Goal: Task Accomplishment & Management: Manage account settings

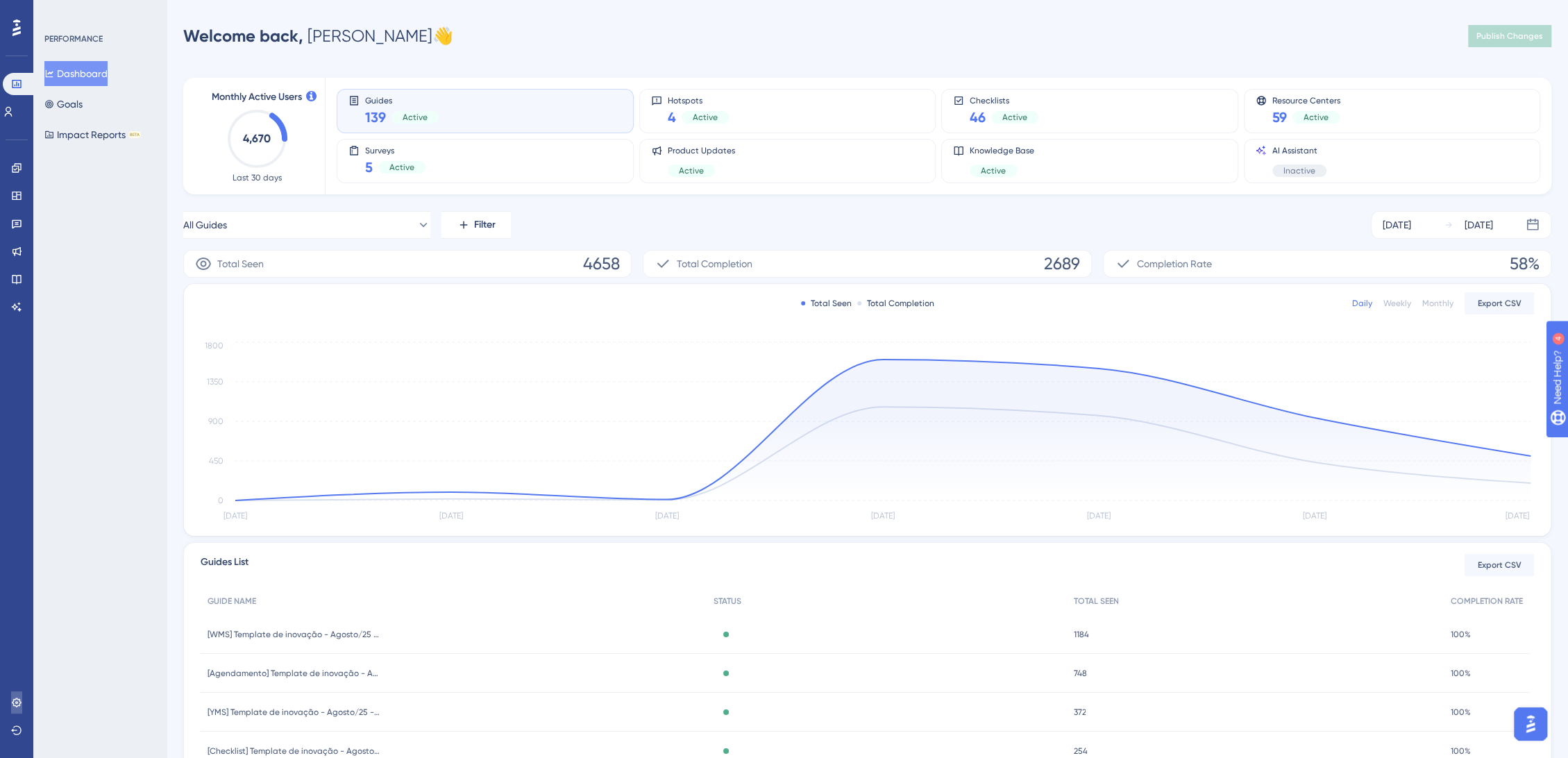
click at [17, 702] on icon at bounding box center [16, 702] width 9 height 9
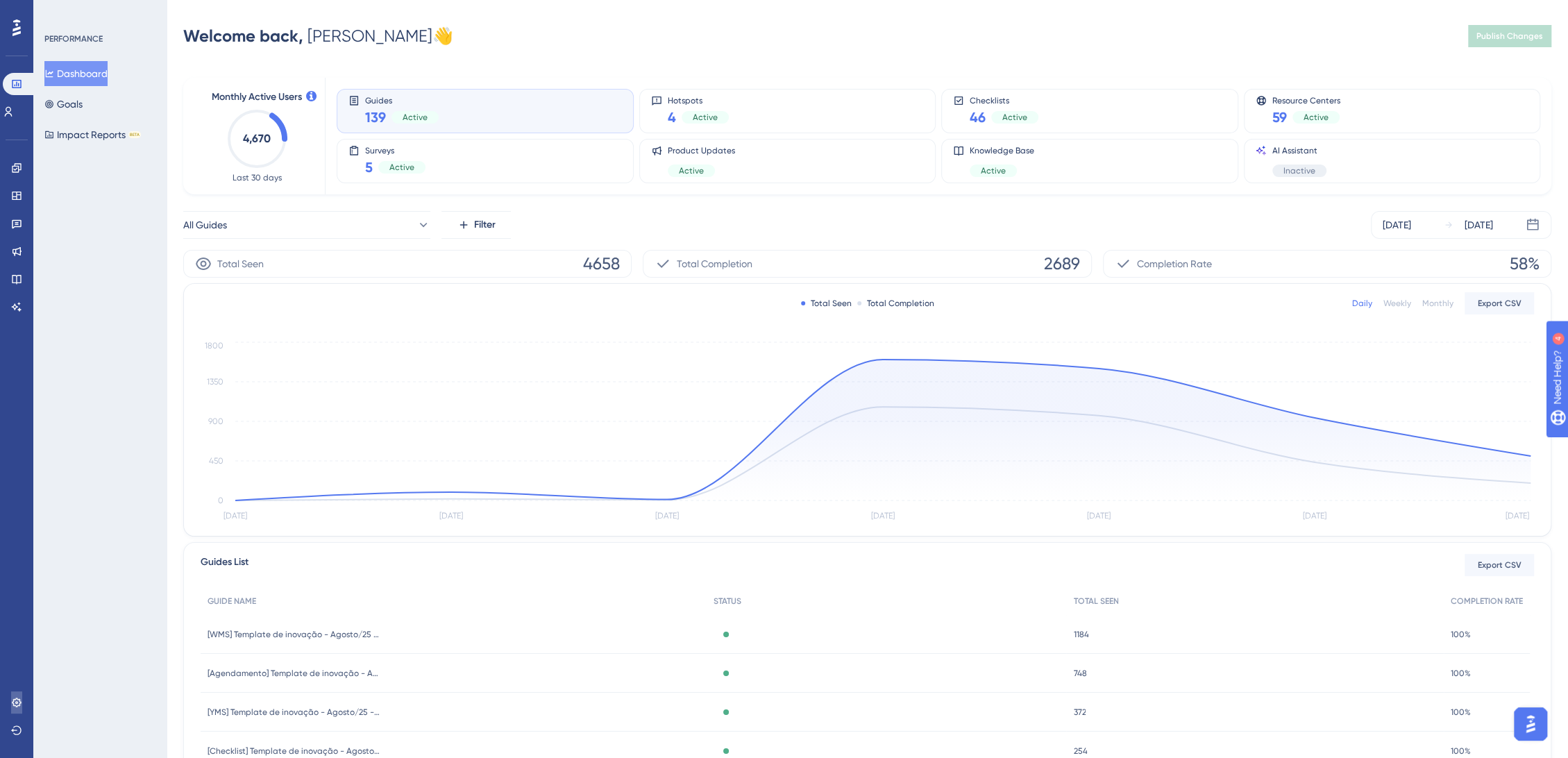
click at [11, 702] on link at bounding box center [17, 703] width 11 height 22
click at [20, 701] on icon at bounding box center [17, 703] width 11 height 11
click at [63, 443] on div "PERFORMANCE Dashboard Goals Impact Reports BETA" at bounding box center [100, 379] width 134 height 758
click at [243, 0] on html "Performance Users Engagement Widgets Feedback Product Updates Knowledge Base AI…" at bounding box center [784, 0] width 1568 height 0
click at [13, 707] on icon at bounding box center [17, 703] width 11 height 11
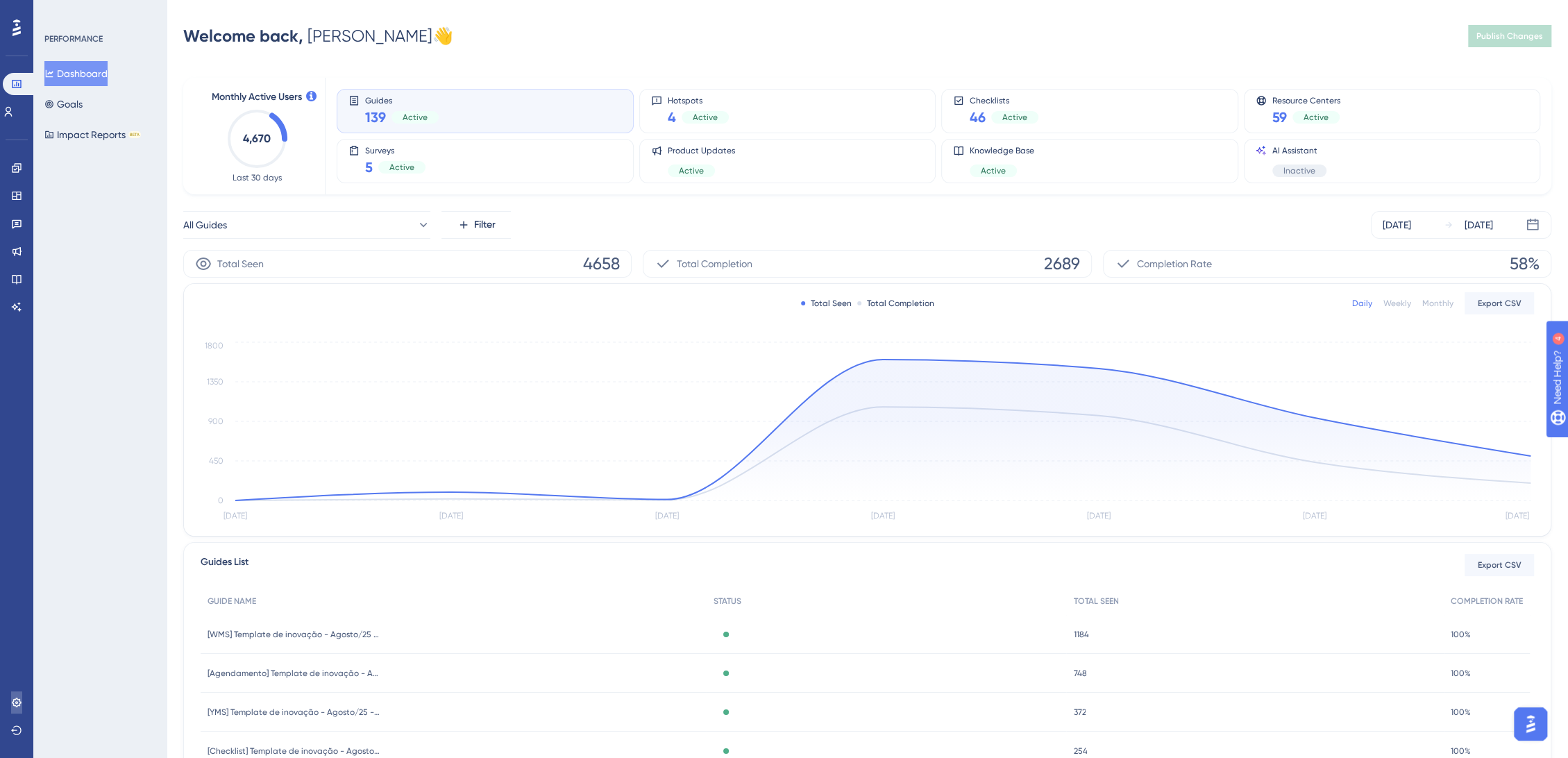
click at [13, 707] on icon at bounding box center [17, 703] width 11 height 11
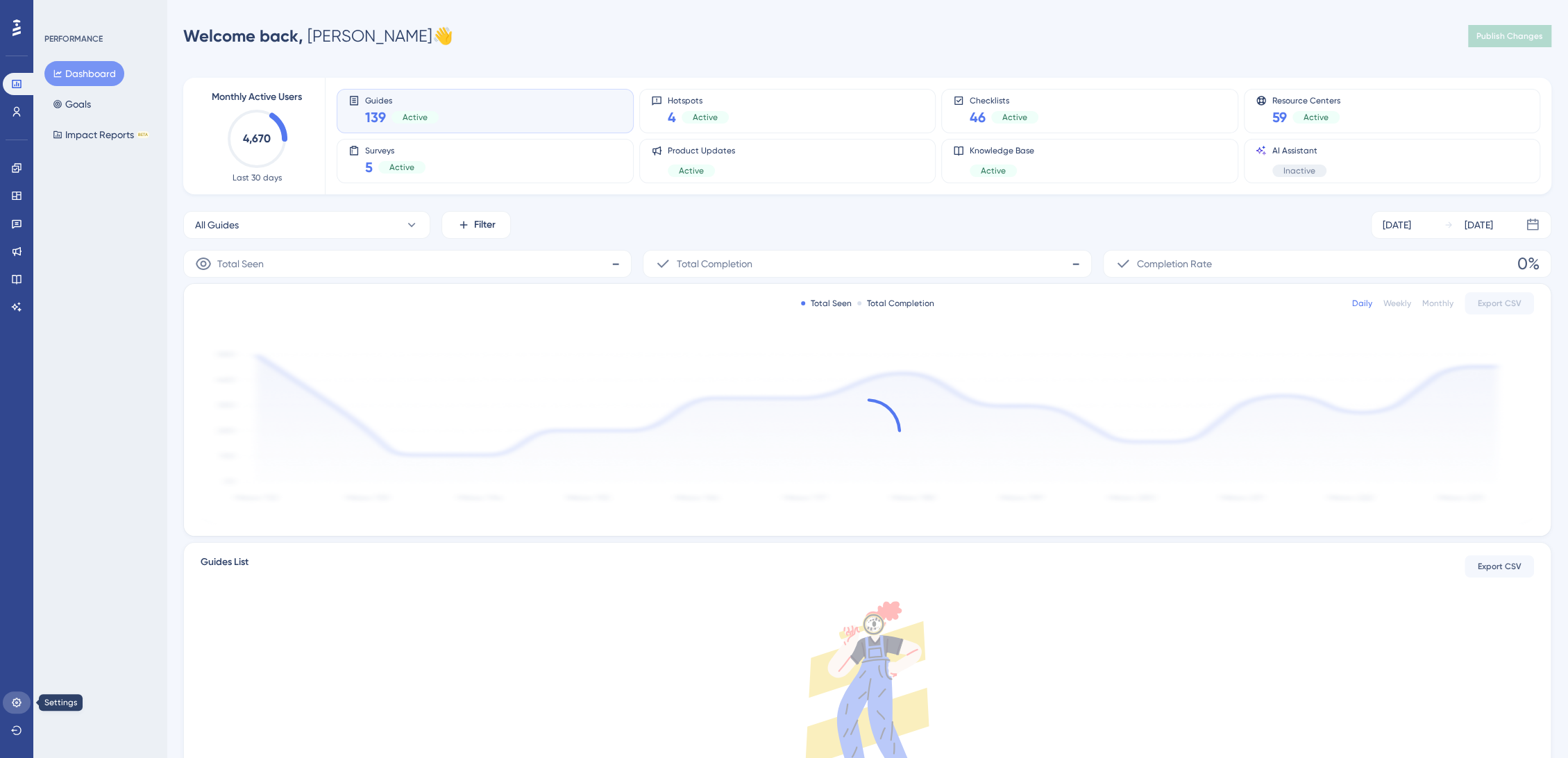
click at [22, 703] on link at bounding box center [17, 703] width 28 height 22
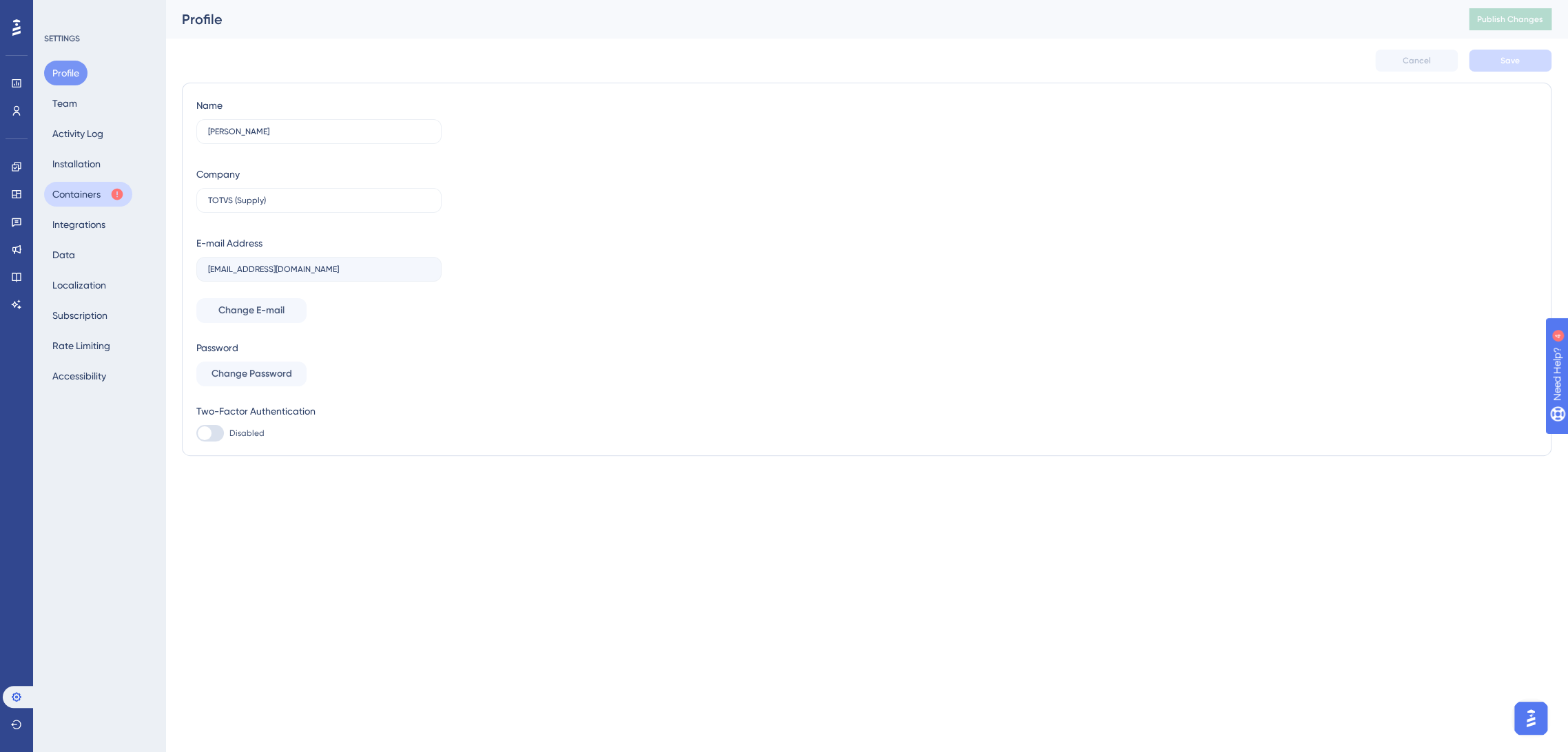
click at [100, 194] on button "Containers" at bounding box center [88, 195] width 88 height 25
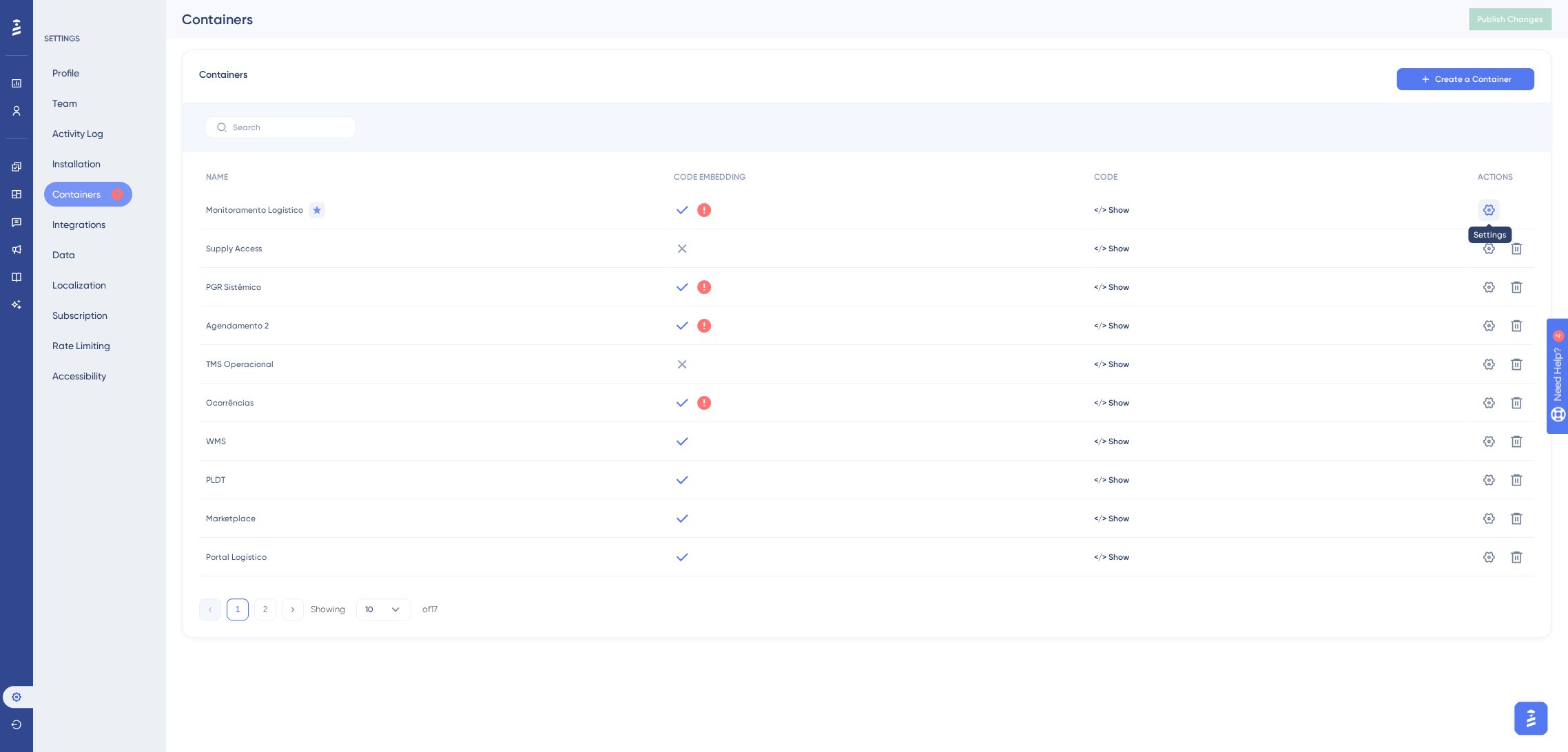
click at [1489, 211] on icon at bounding box center [1489, 210] width 12 height 11
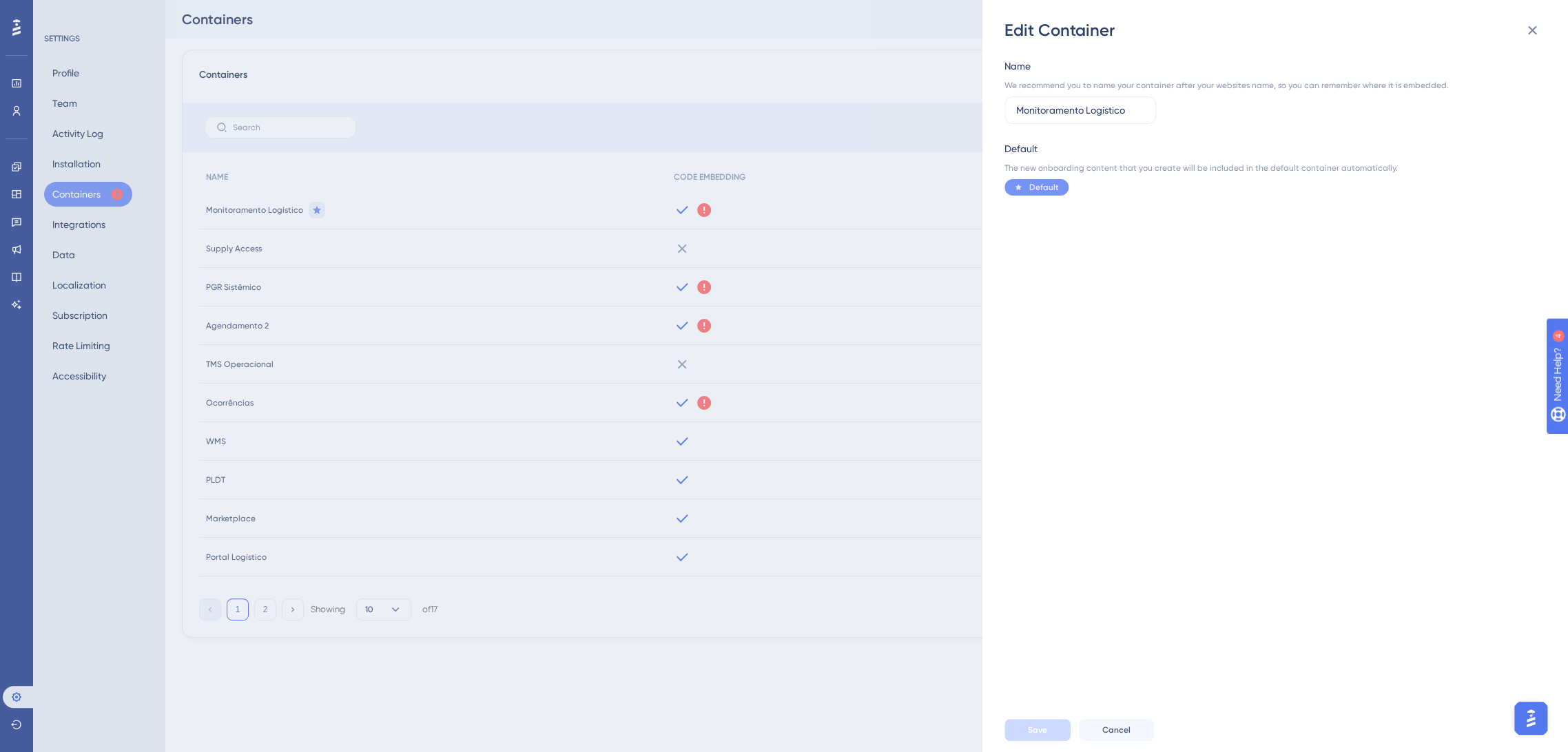
click at [1489, 213] on div "Edit Container Name We recommend you to name your container after your websites…" at bounding box center [784, 376] width 1568 height 752
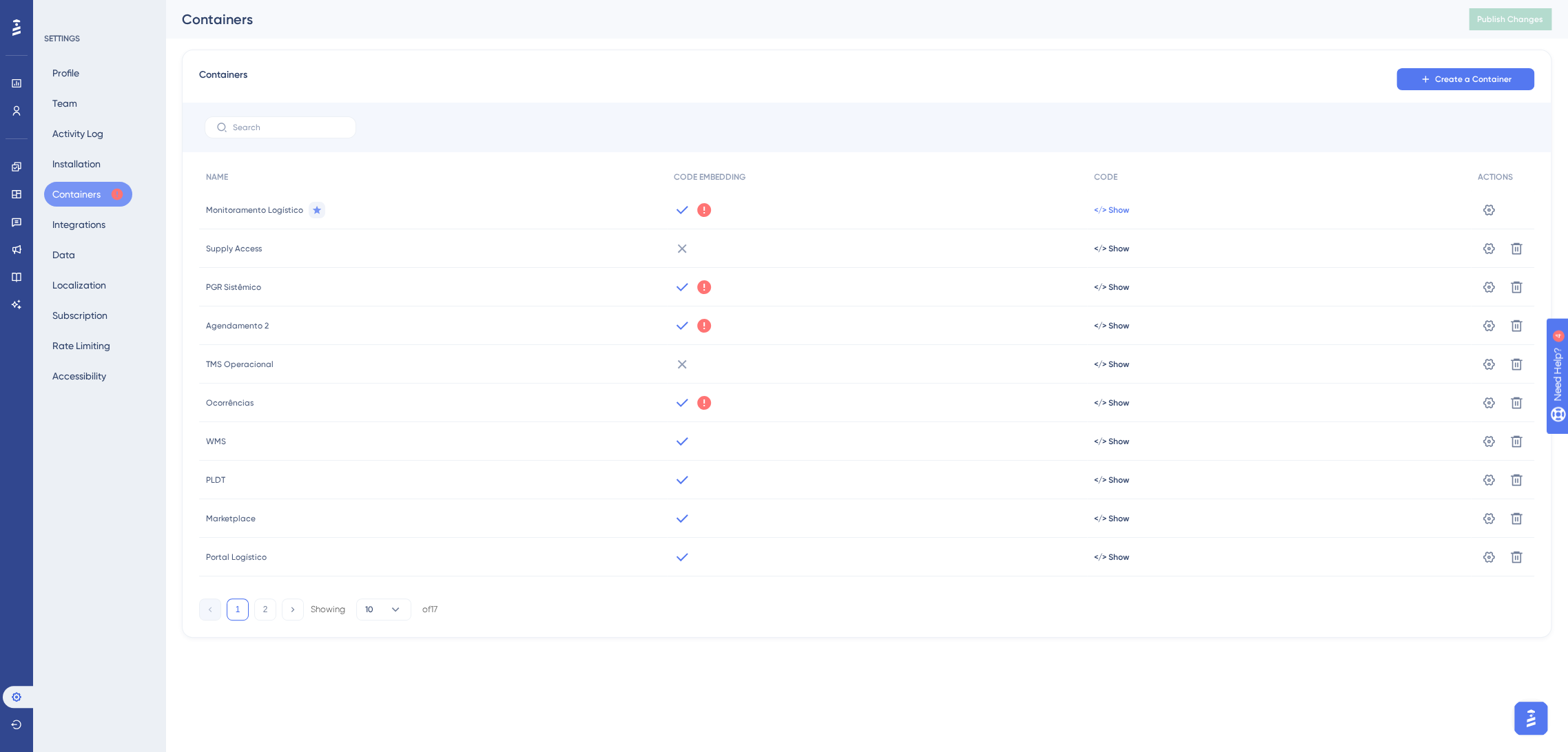
click at [1096, 213] on span "</> Show" at bounding box center [1111, 210] width 35 height 11
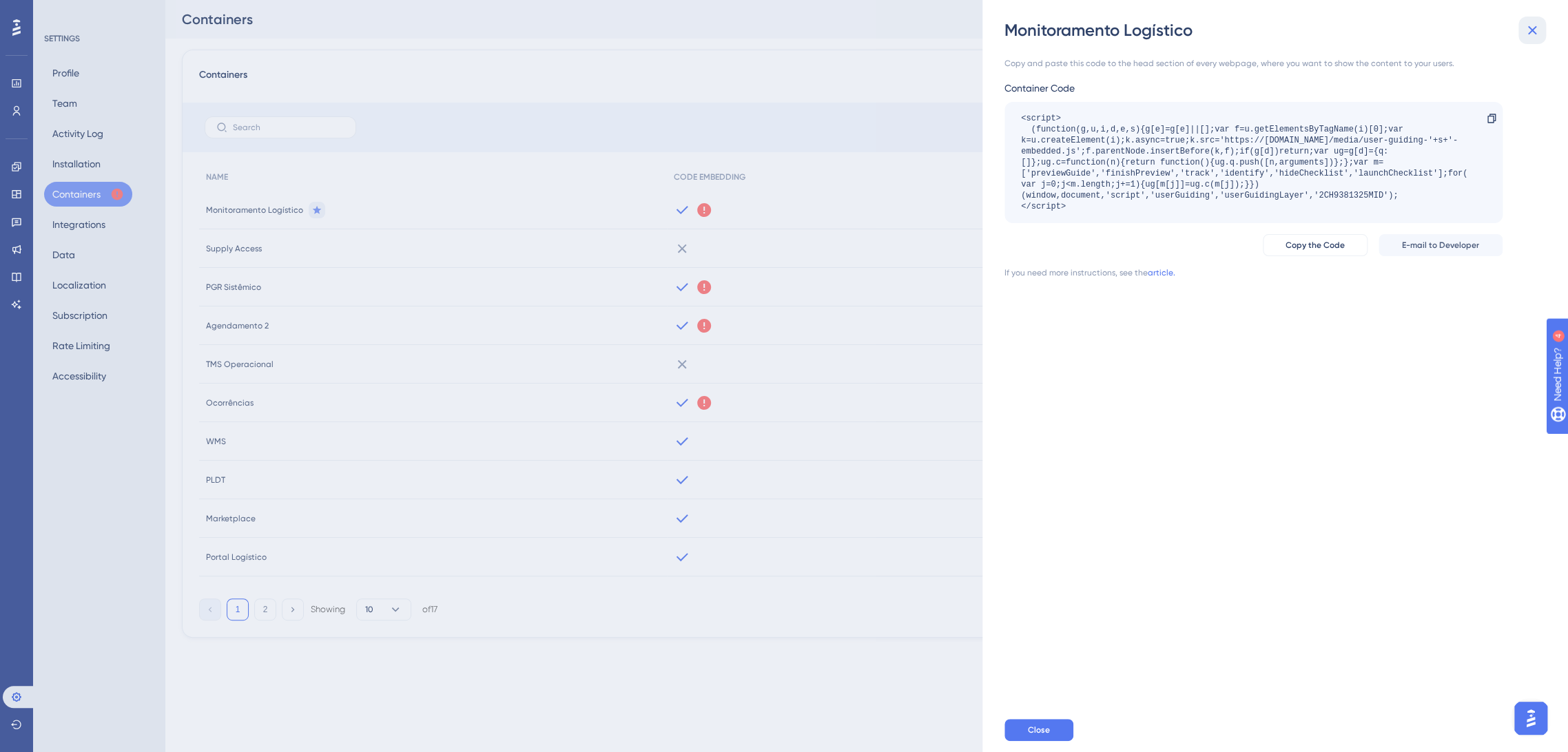
click at [1537, 36] on icon at bounding box center [1531, 30] width 16 height 16
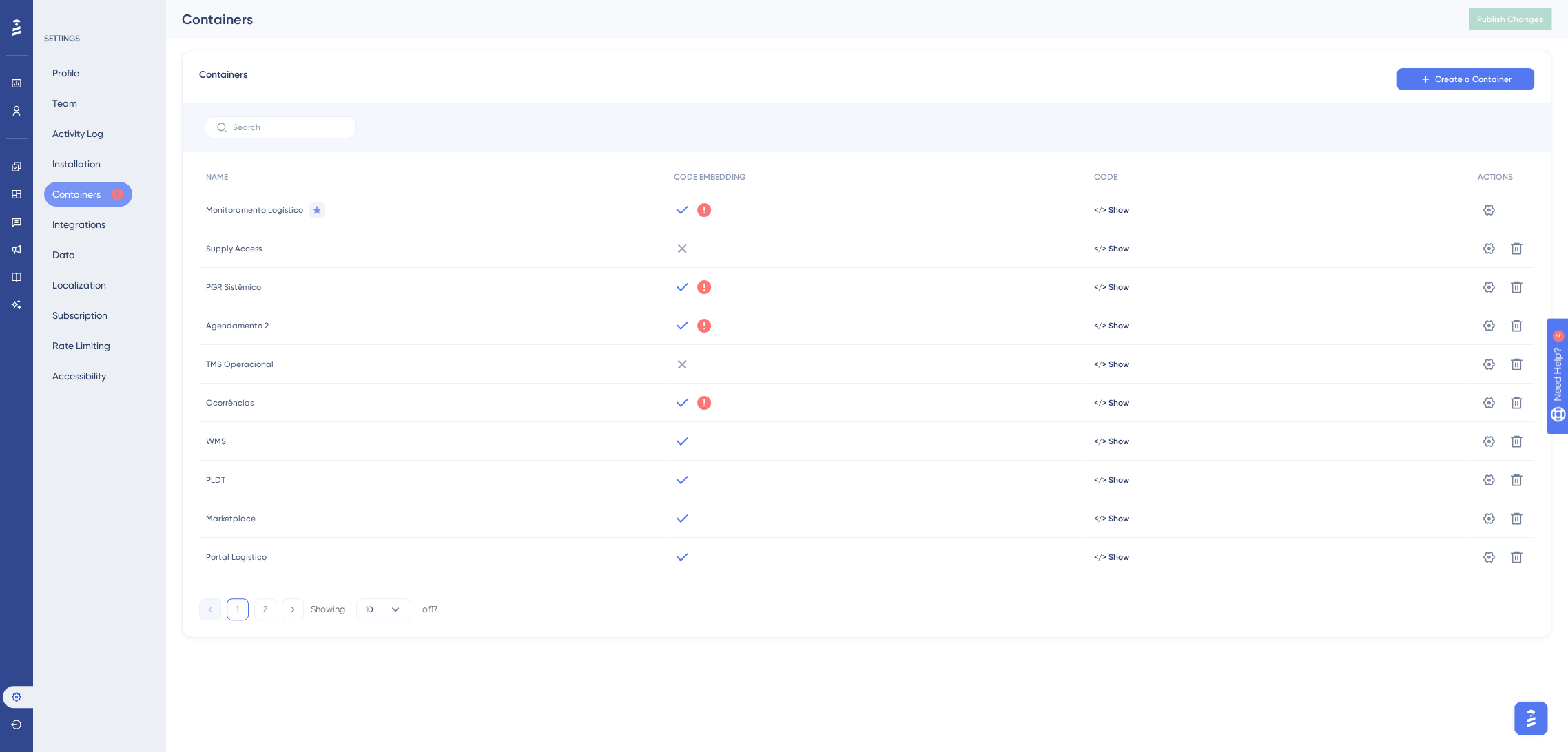
click at [700, 206] on icon at bounding box center [704, 210] width 14 height 14
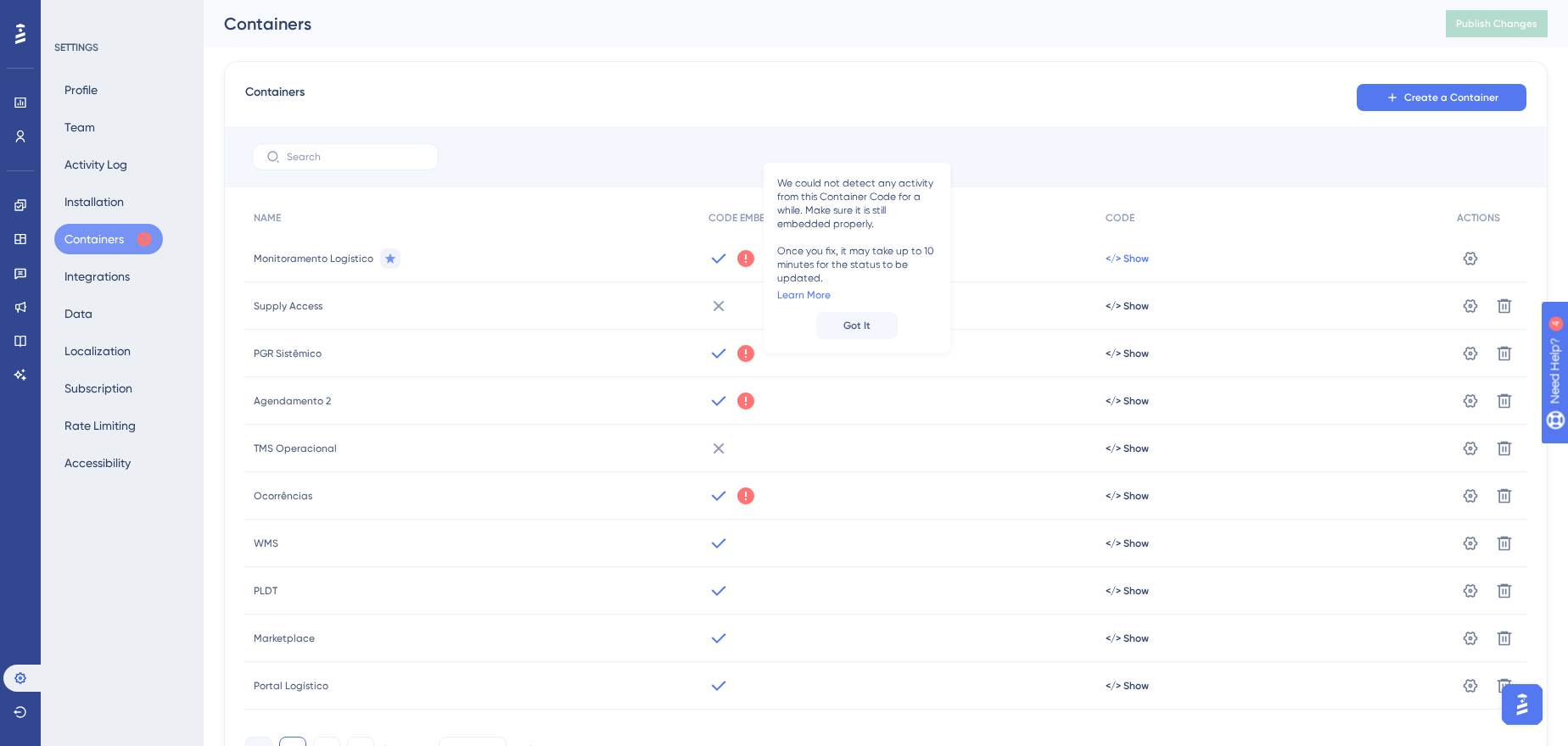
click at [1127, 259] on span "</> Show" at bounding box center [1127, 259] width 44 height 14
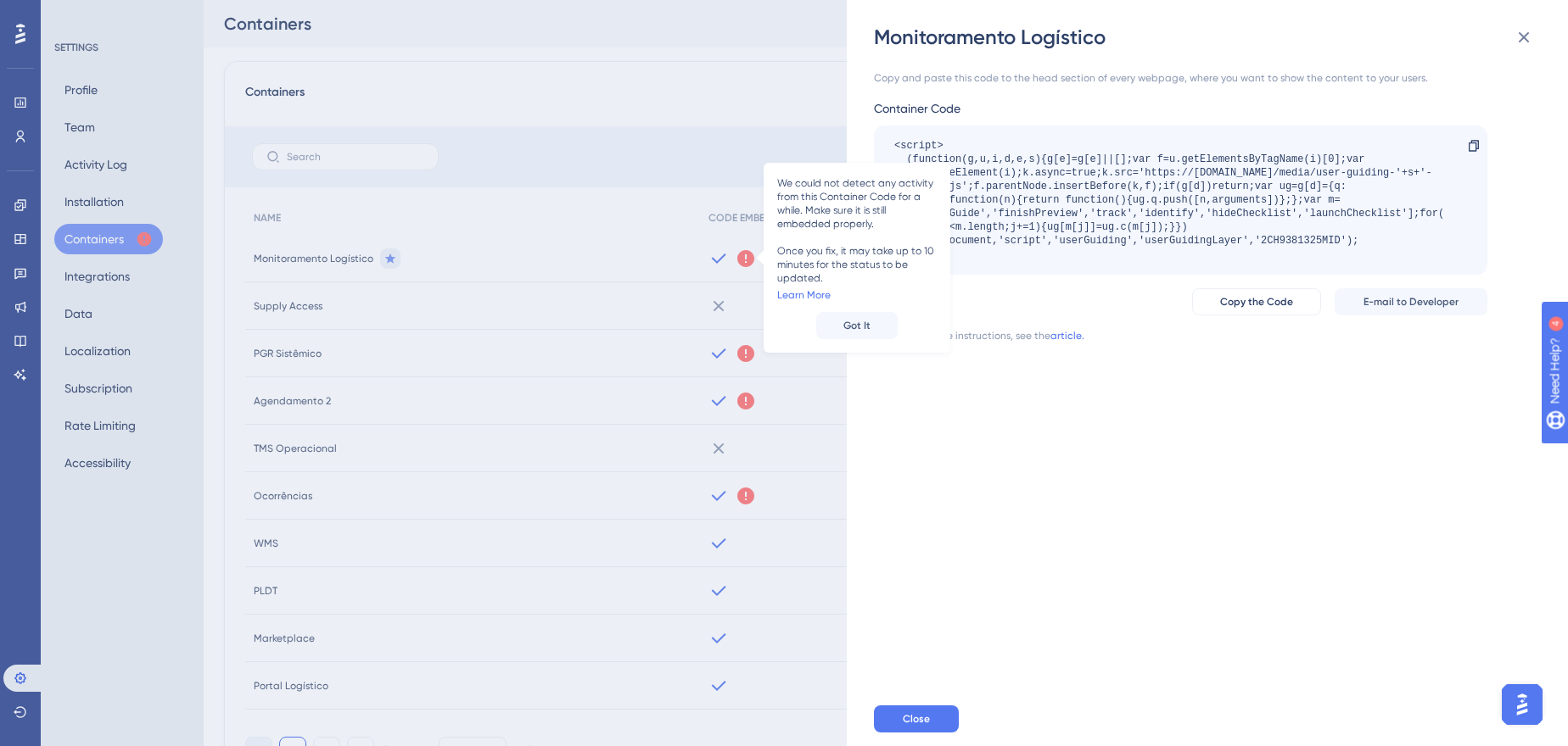
click at [796, 126] on div "Monitoramento Logístico Copy and paste this code to the head section of every w…" at bounding box center [784, 373] width 1568 height 746
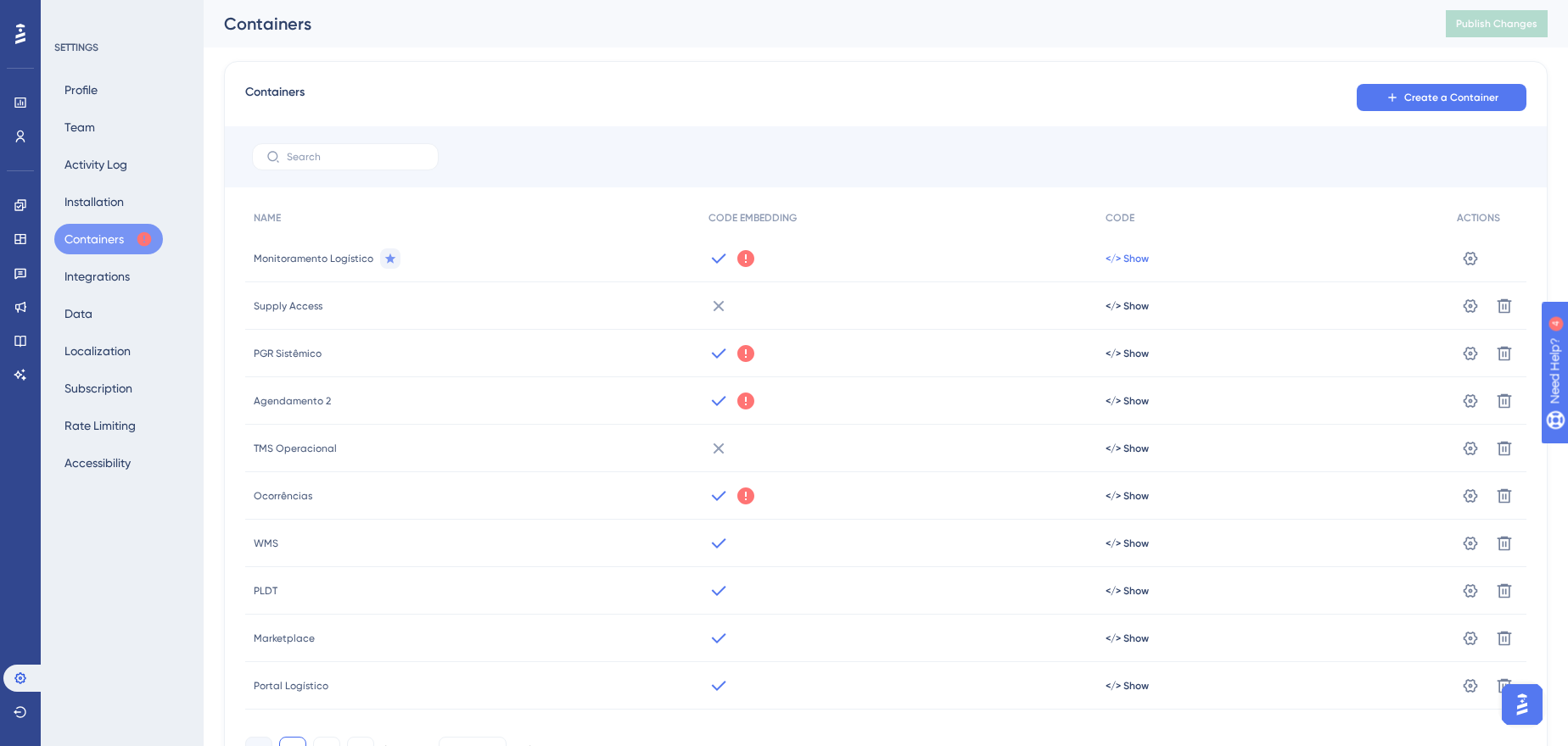
click at [1124, 253] on span "</> Show" at bounding box center [1127, 259] width 44 height 14
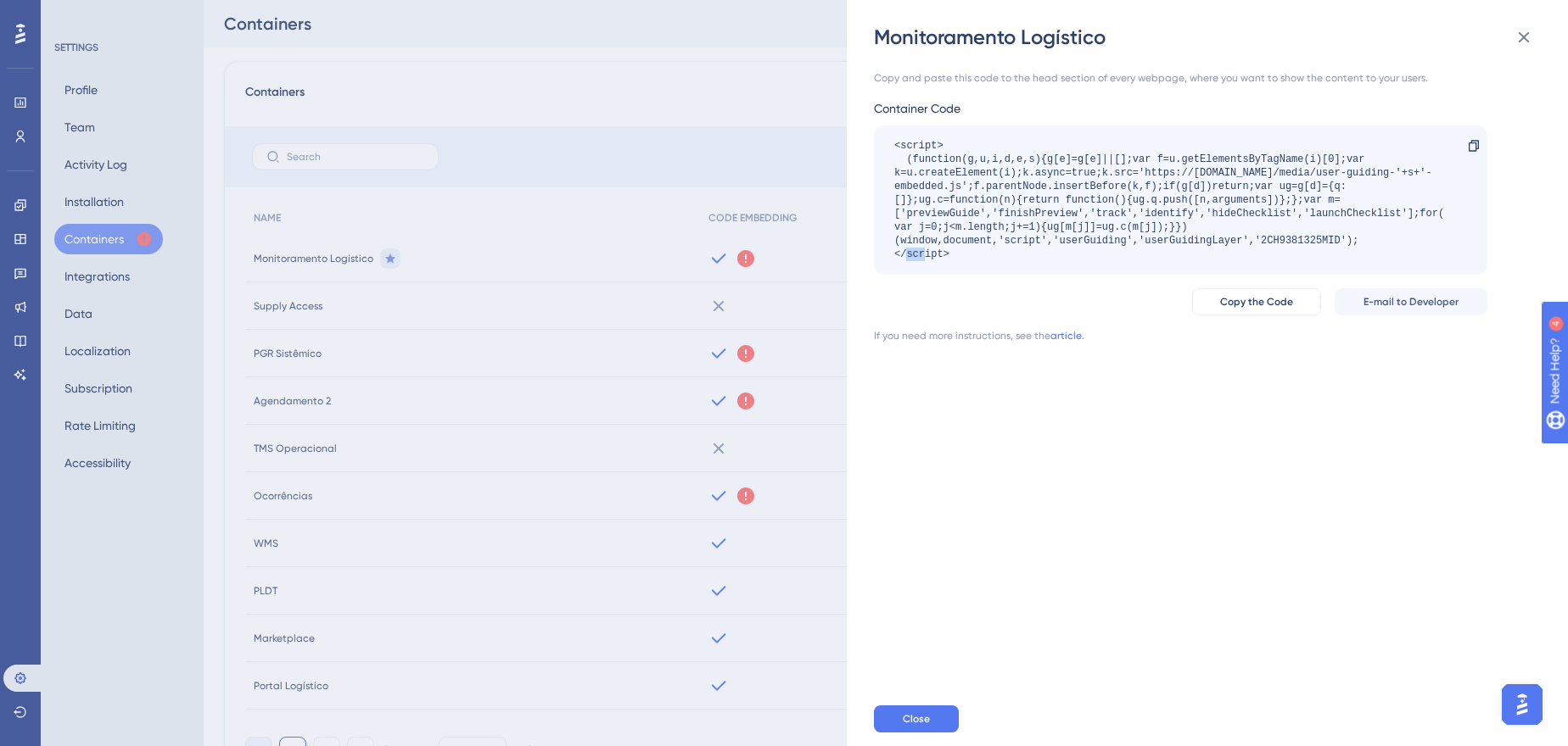
drag, startPoint x: 1335, startPoint y: 243, endPoint x: 1320, endPoint y: 243, distance: 15.0
click at [1320, 243] on div "<script> (function(g,u,i,d,e,s){g[e]=g[e]||[];var f=u.getElementsByTagName(i)[0…" at bounding box center [1172, 200] width 556 height 122
click at [1290, 267] on div "<script> (function(g,u,i,d,e,s){g[e]=g[e]||[];var f=u.getElementsByTagName(i)[0…" at bounding box center [1180, 200] width 614 height 149
click at [1521, 27] on icon at bounding box center [1524, 37] width 20 height 20
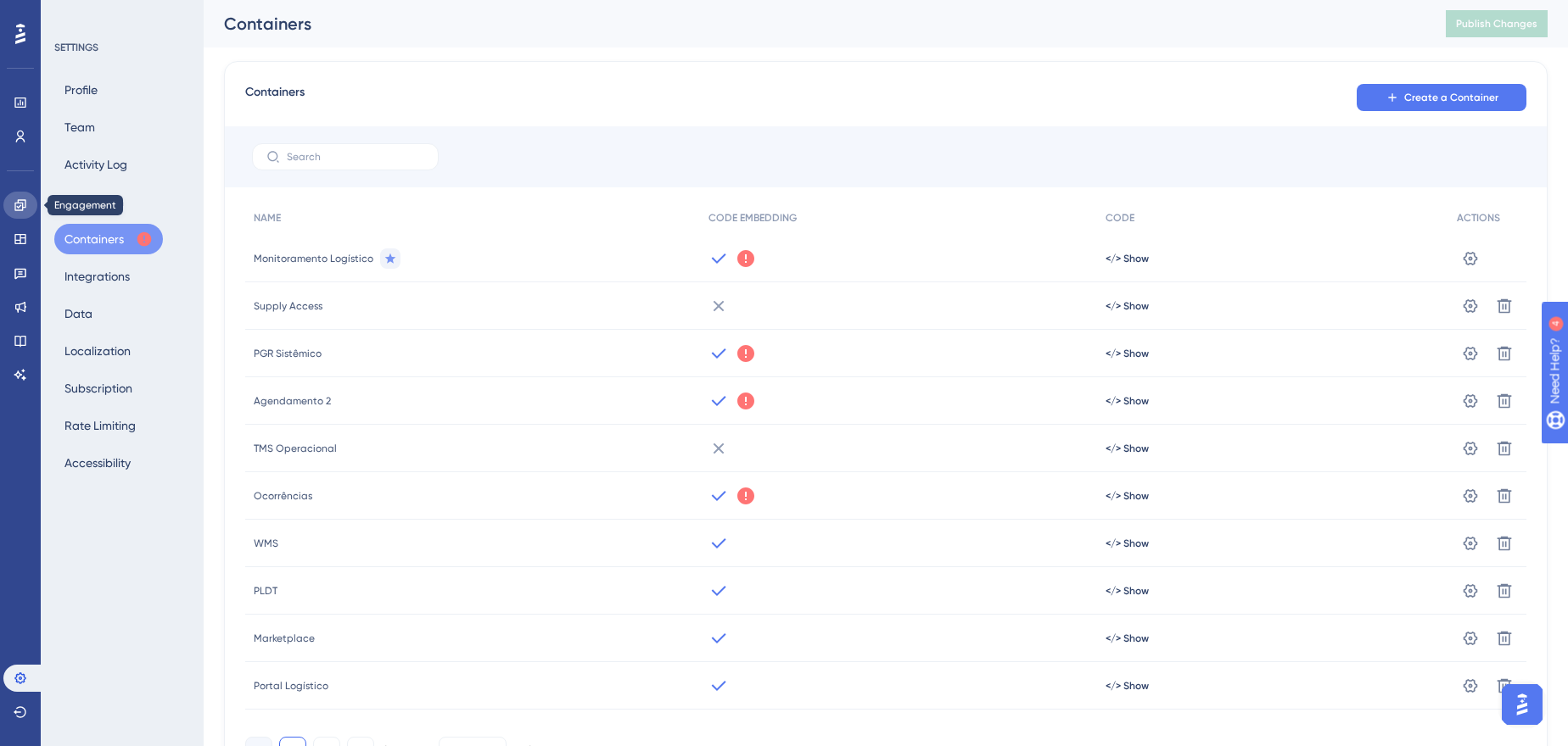
click at [24, 207] on icon at bounding box center [19, 204] width 11 height 11
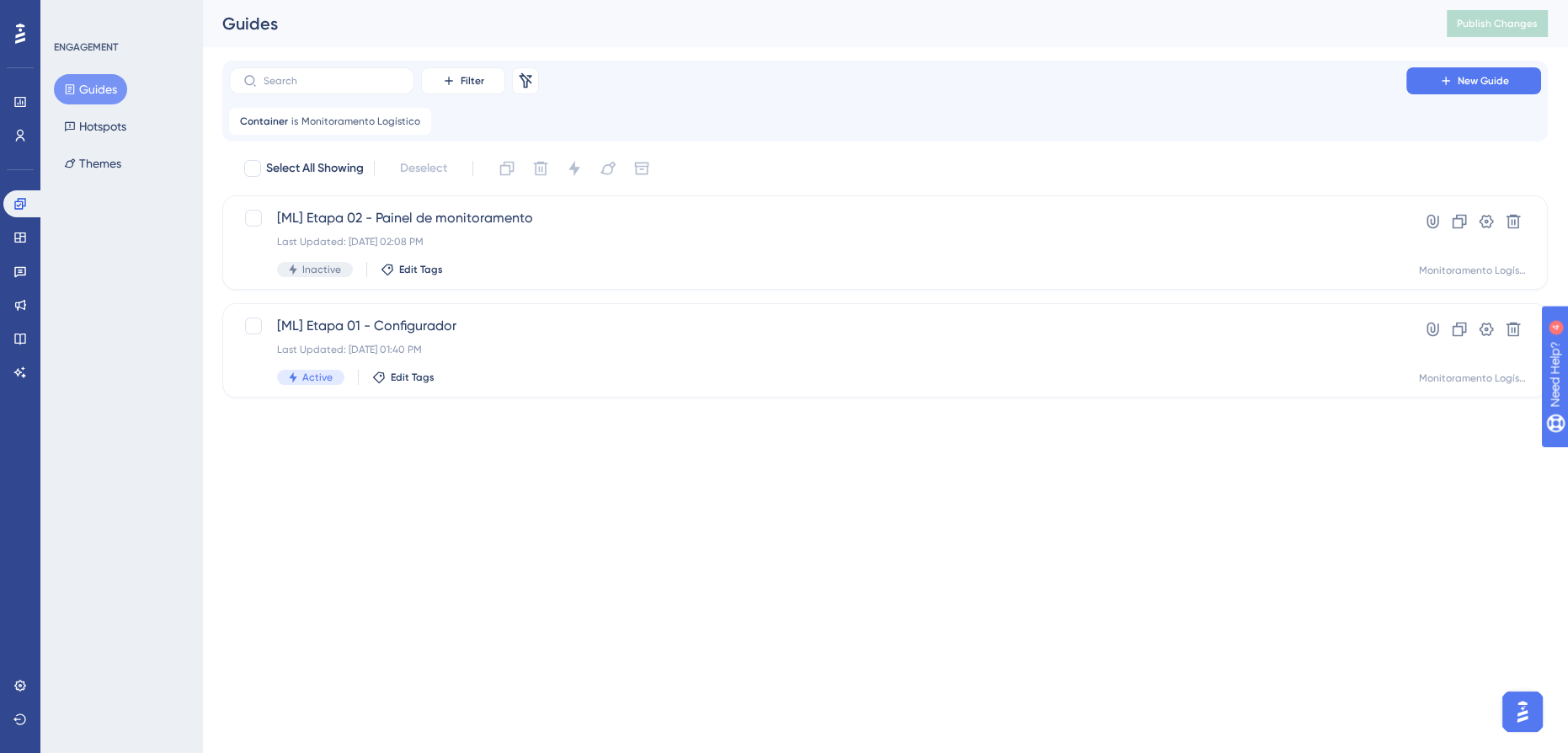
click at [10, 188] on div "Engagement Widgets Feedback Product Updates Knowledge Base AI Assistant" at bounding box center [20, 267] width 34 height 237
click at [10, 200] on link at bounding box center [24, 203] width 40 height 27
click at [24, 235] on icon at bounding box center [19, 237] width 11 height 11
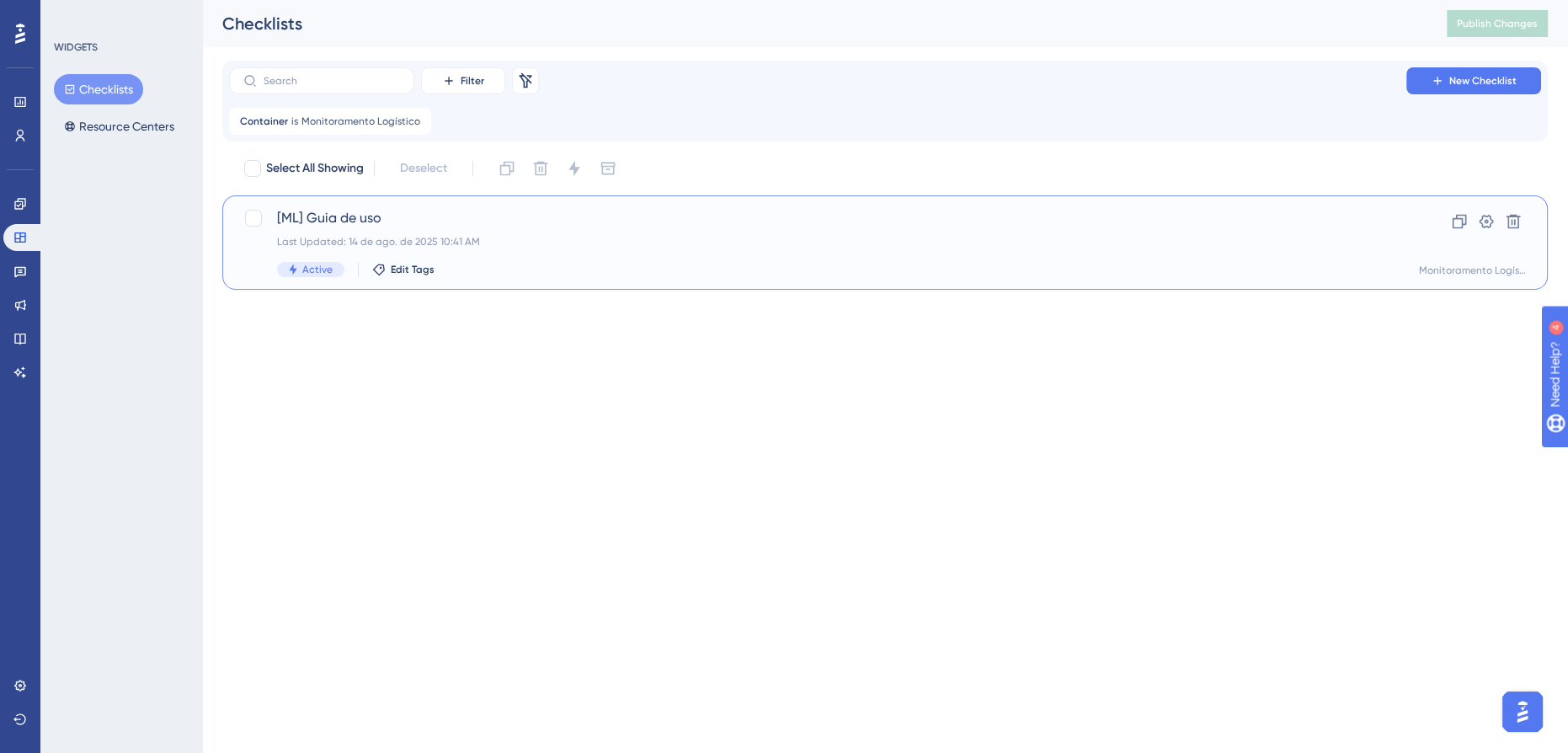
click at [533, 238] on div "Last Updated: 14 de ago. de 2025 10:41 AM" at bounding box center [818, 242] width 1081 height 13
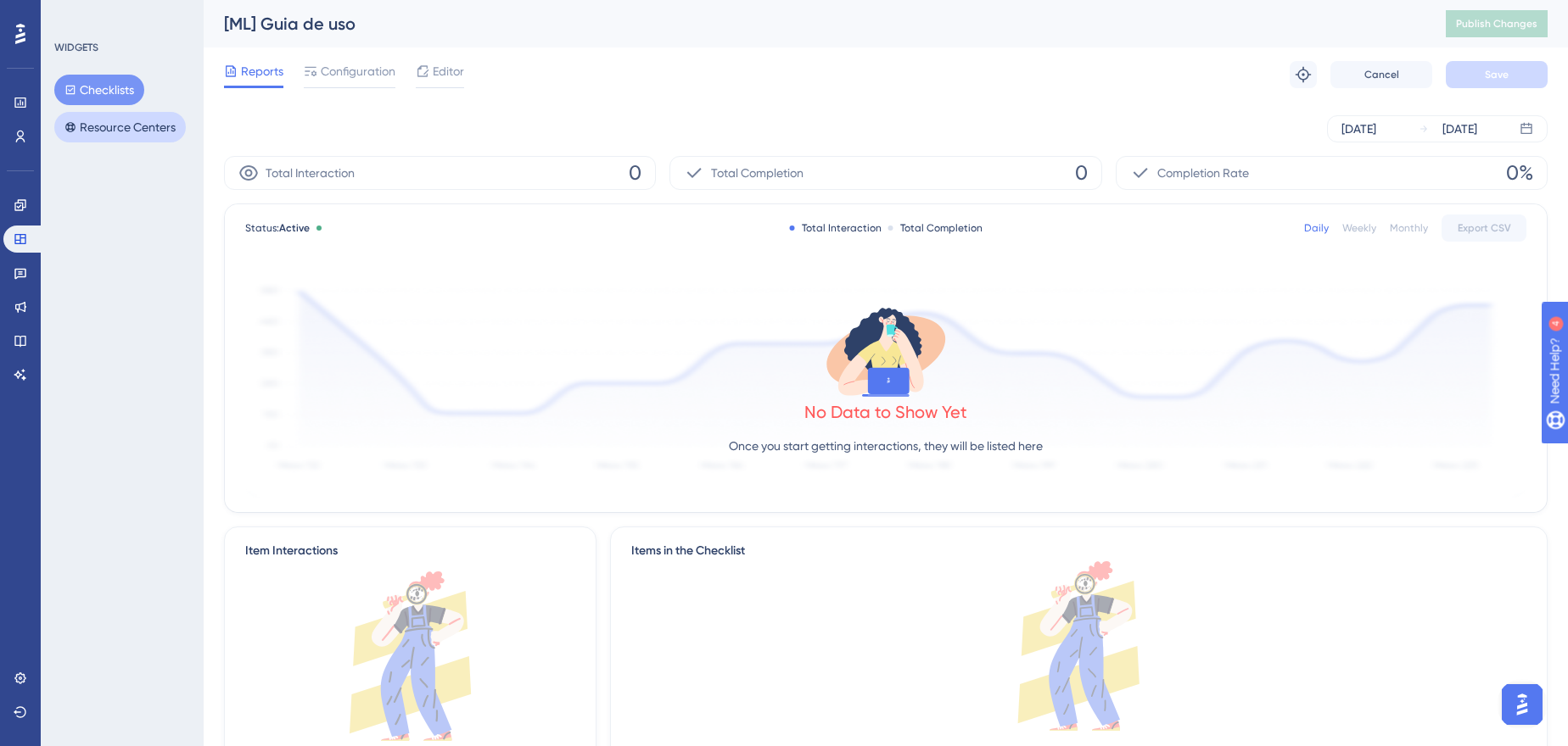
click at [106, 135] on button "Resource Centers" at bounding box center [120, 128] width 131 height 31
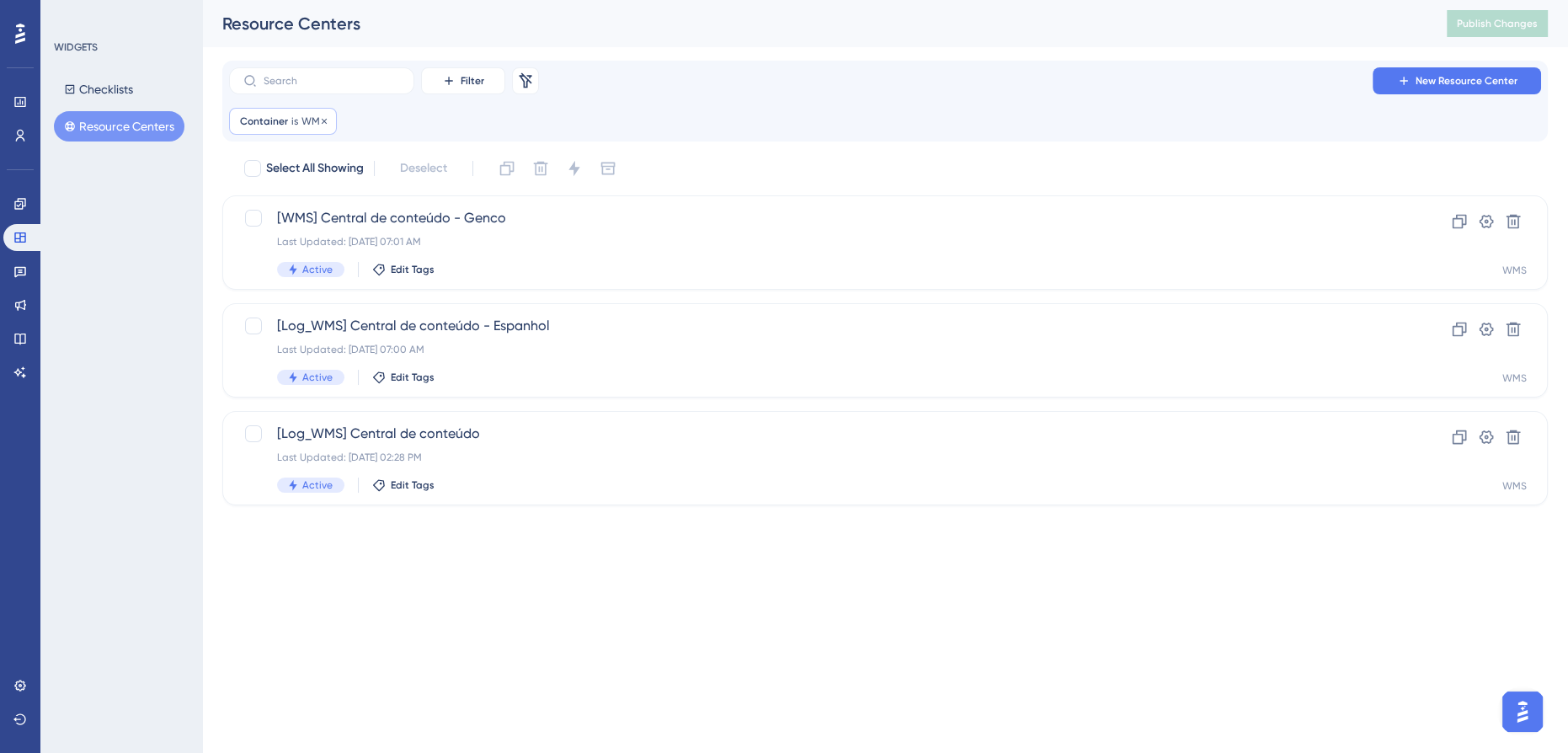
click at [278, 119] on span "Container" at bounding box center [264, 121] width 48 height 13
click at [314, 195] on button "WMS" at bounding box center [336, 202] width 185 height 34
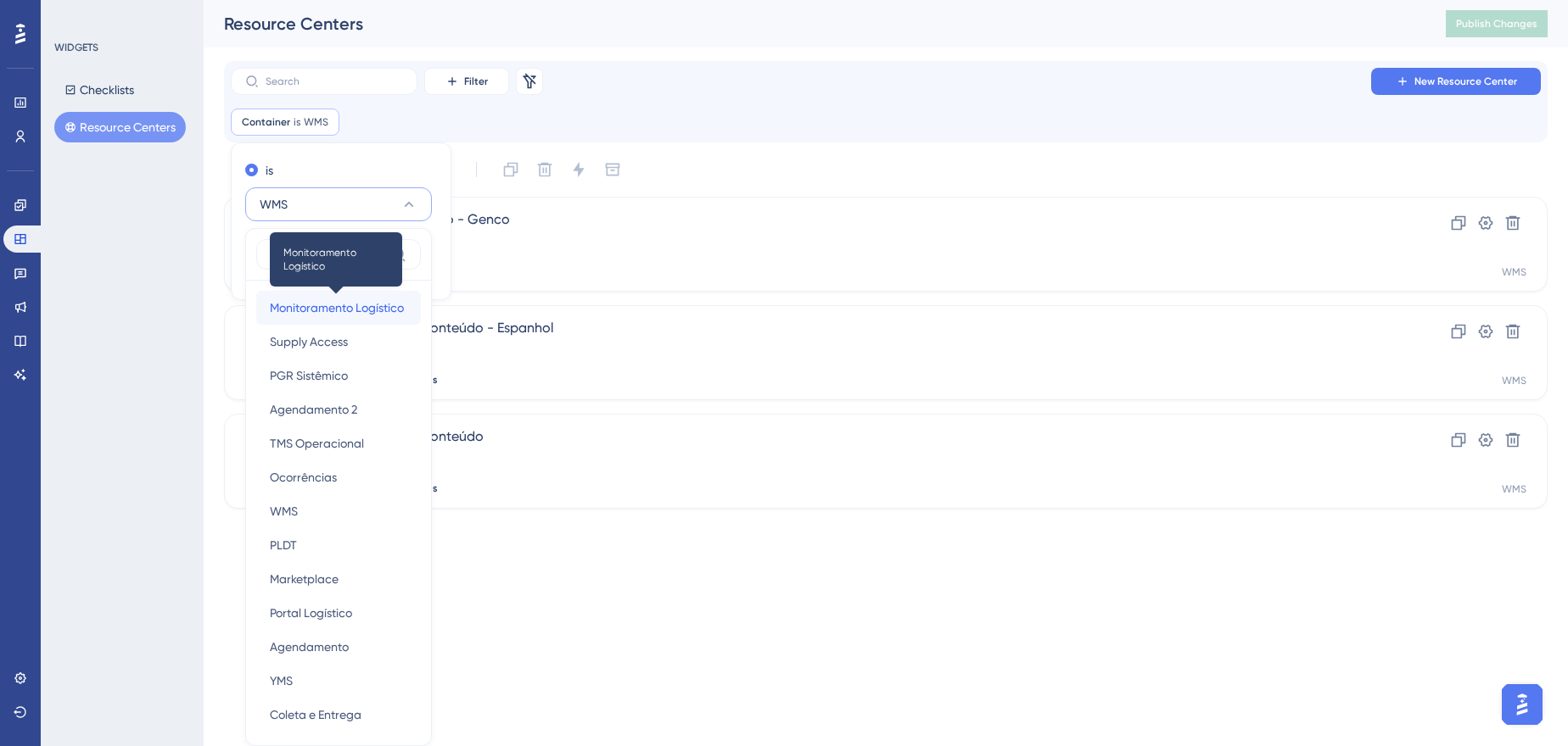
click at [316, 304] on span "Monitoramento Logístico" at bounding box center [336, 307] width 134 height 20
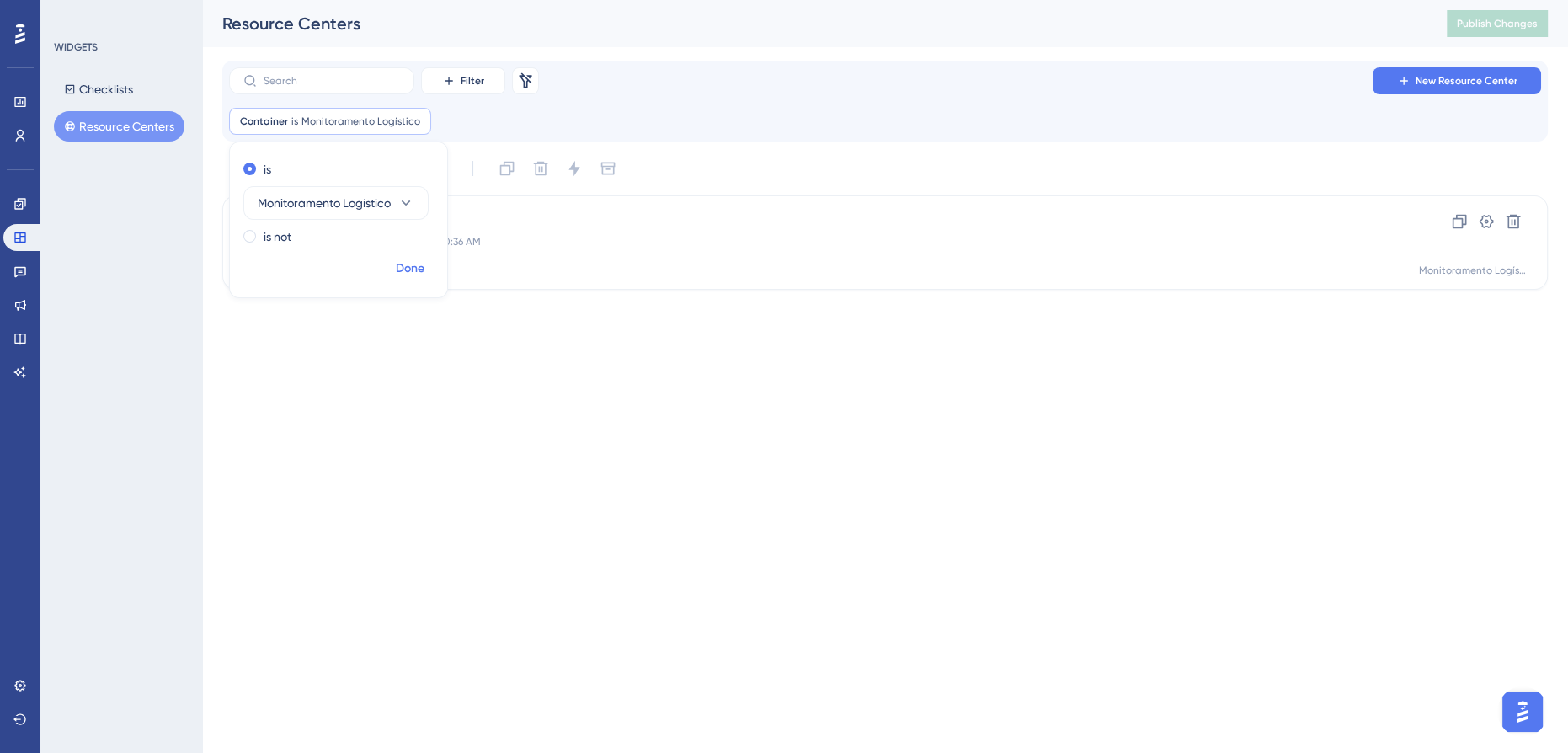
click at [400, 272] on span "Done" at bounding box center [410, 268] width 29 height 20
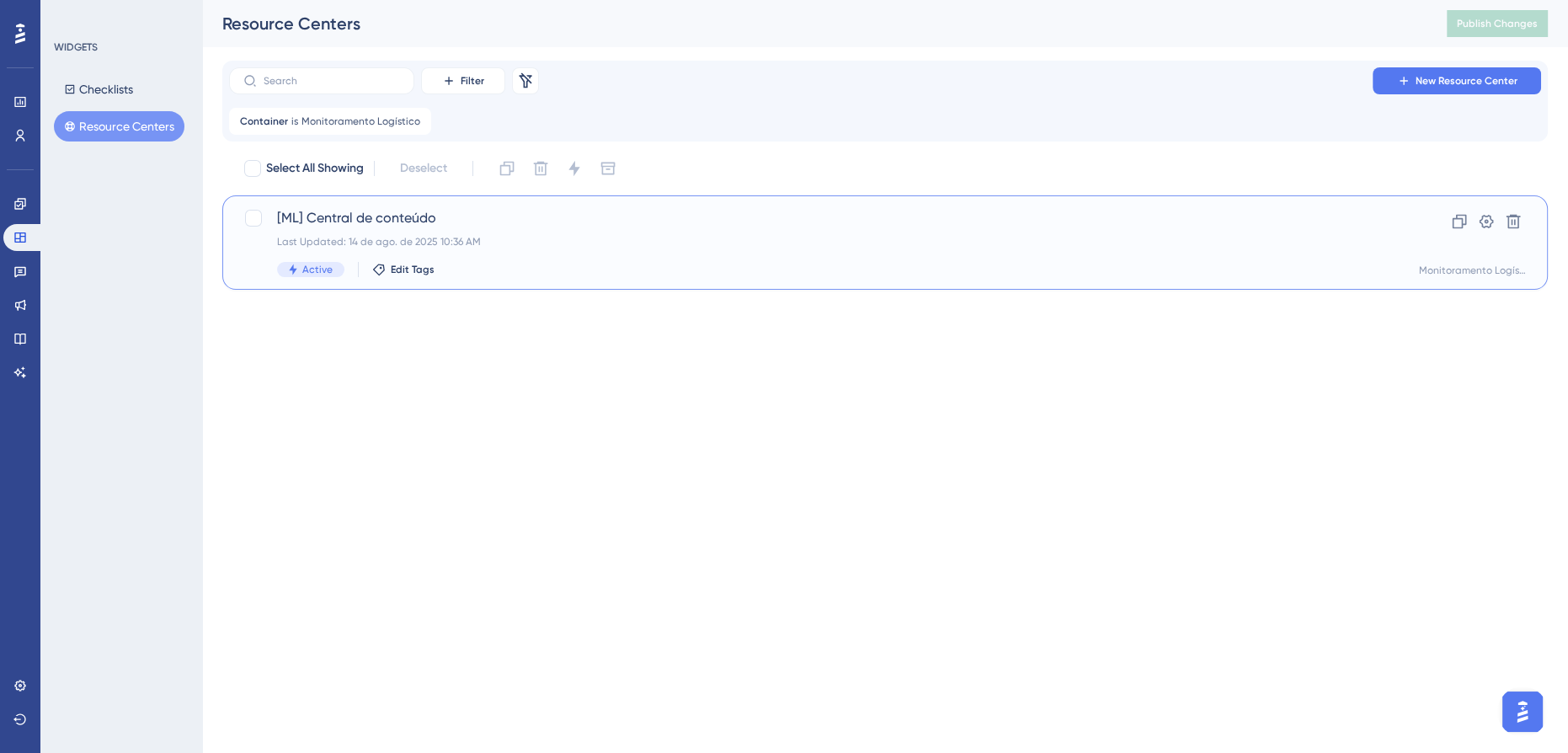
click at [388, 225] on span "[ML] Central de conteúdo" at bounding box center [818, 218] width 1081 height 20
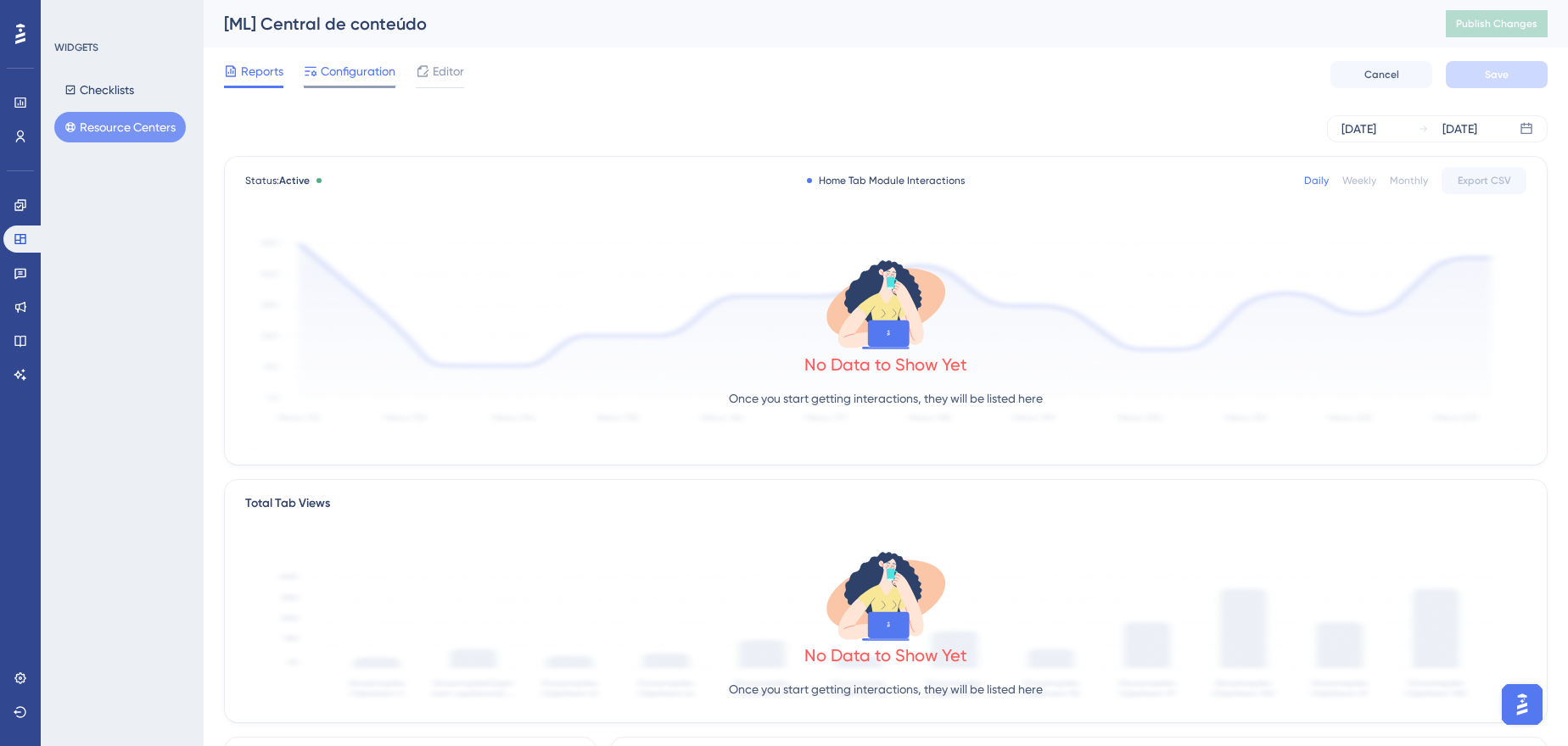
click at [358, 77] on span "Configuration" at bounding box center [358, 71] width 74 height 20
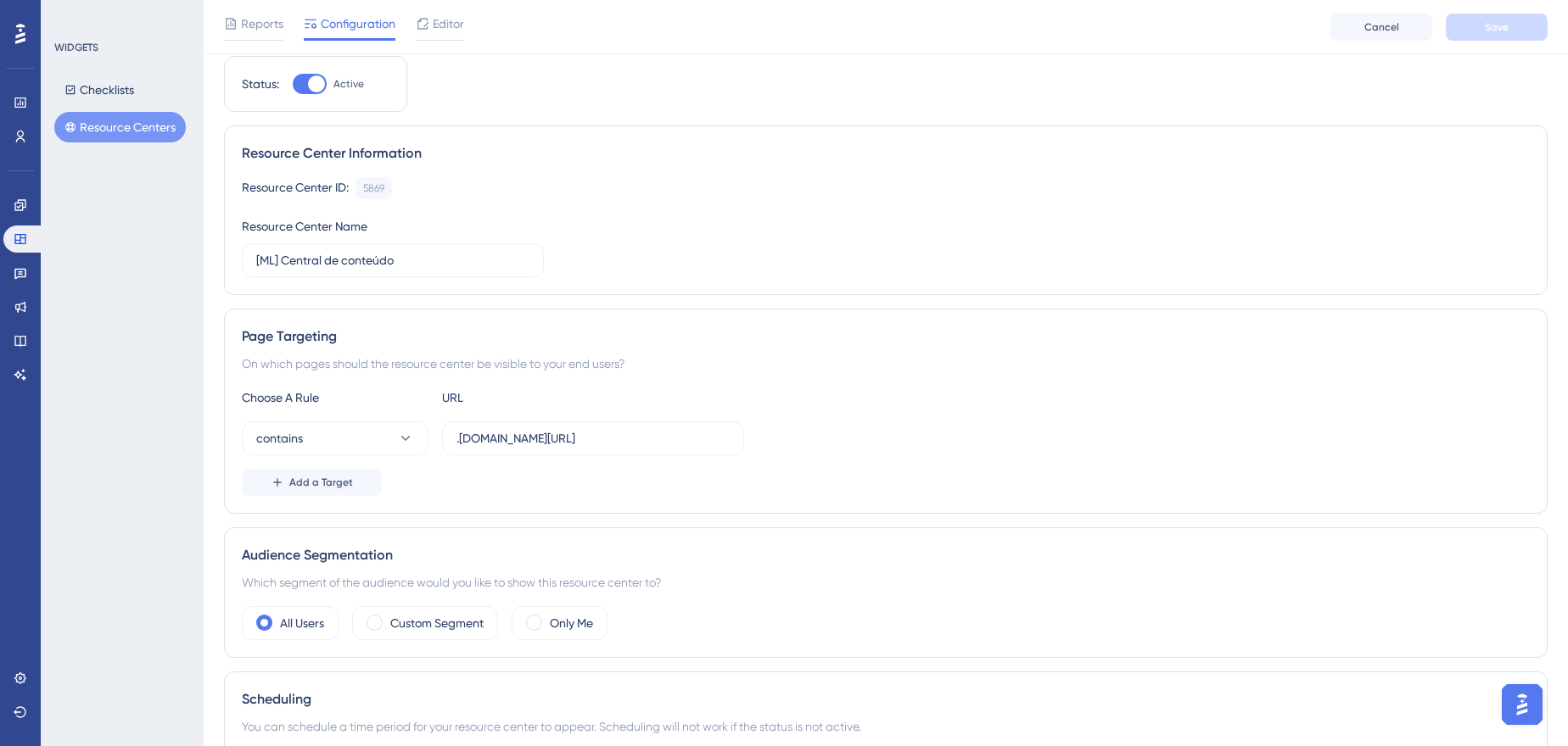
scroll to position [76, 0]
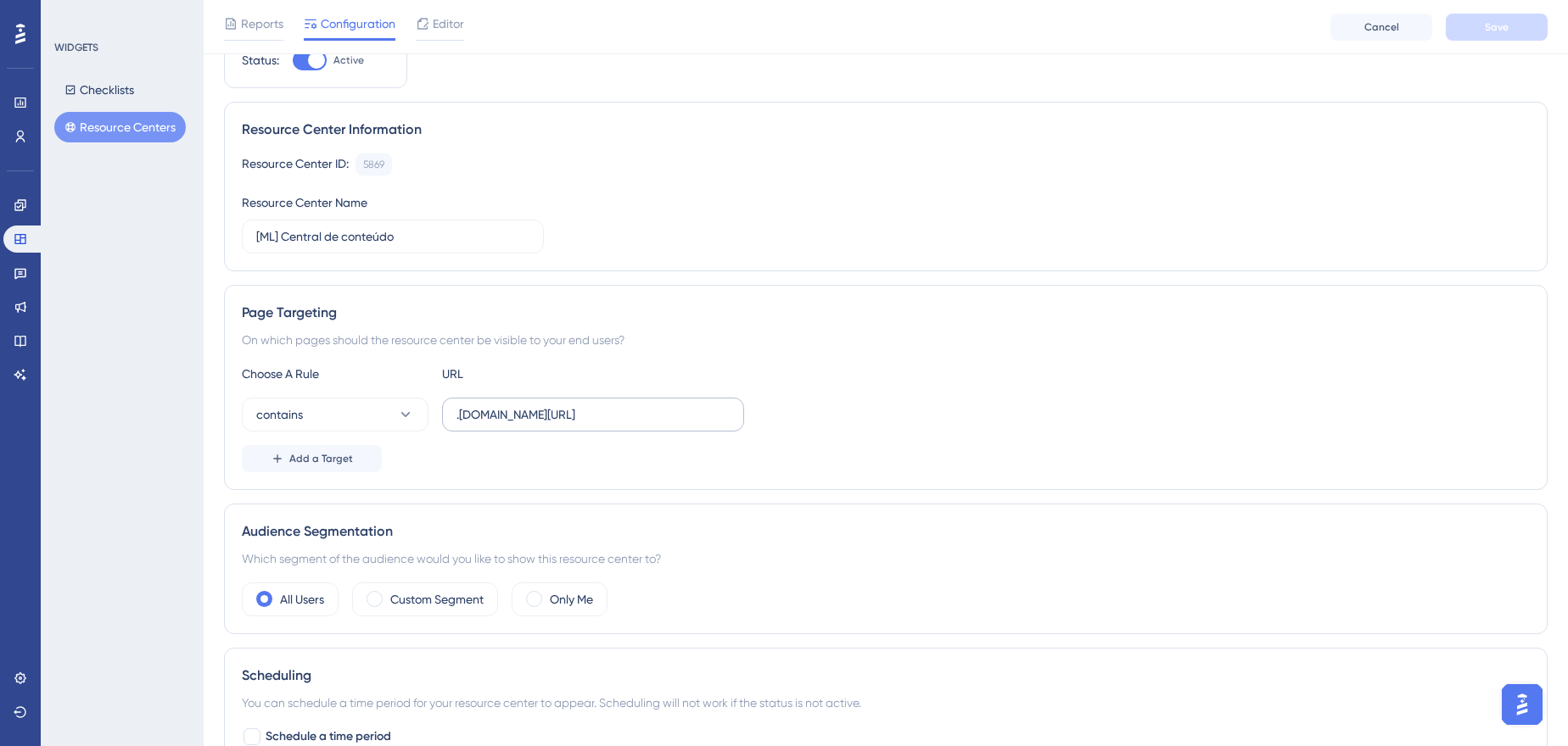
drag, startPoint x: 454, startPoint y: 413, endPoint x: 550, endPoint y: 413, distance: 96.0
click at [550, 413] on label ".[DOMAIN_NAME][URL]" at bounding box center [593, 415] width 302 height 34
click at [550, 413] on input ".[DOMAIN_NAME][URL]" at bounding box center [593, 415] width 274 height 18
drag, startPoint x: 732, startPoint y: 414, endPoint x: 440, endPoint y: 418, distance: 292.0
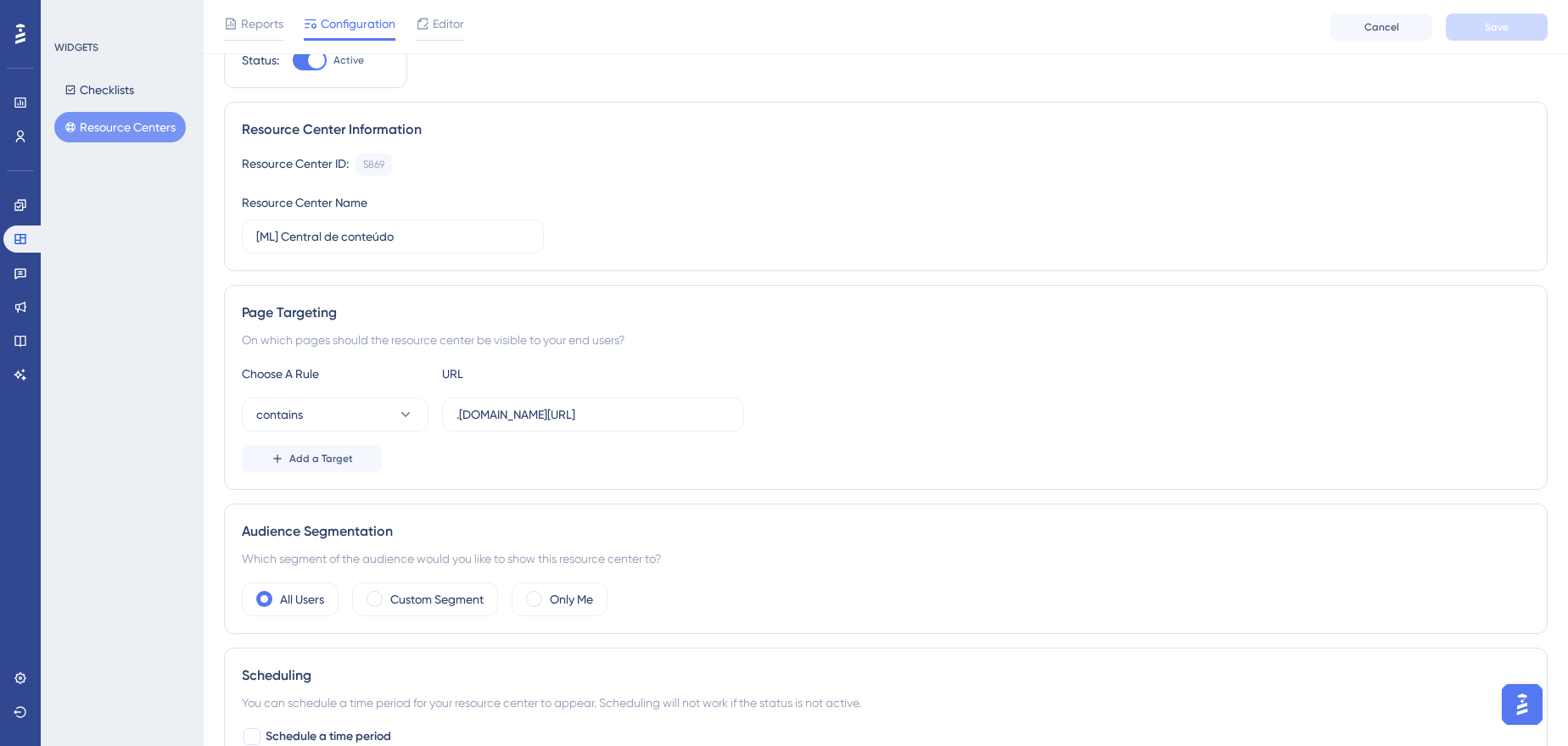
click at [440, 418] on div "contains .[DOMAIN_NAME][URL]" at bounding box center [493, 415] width 503 height 34
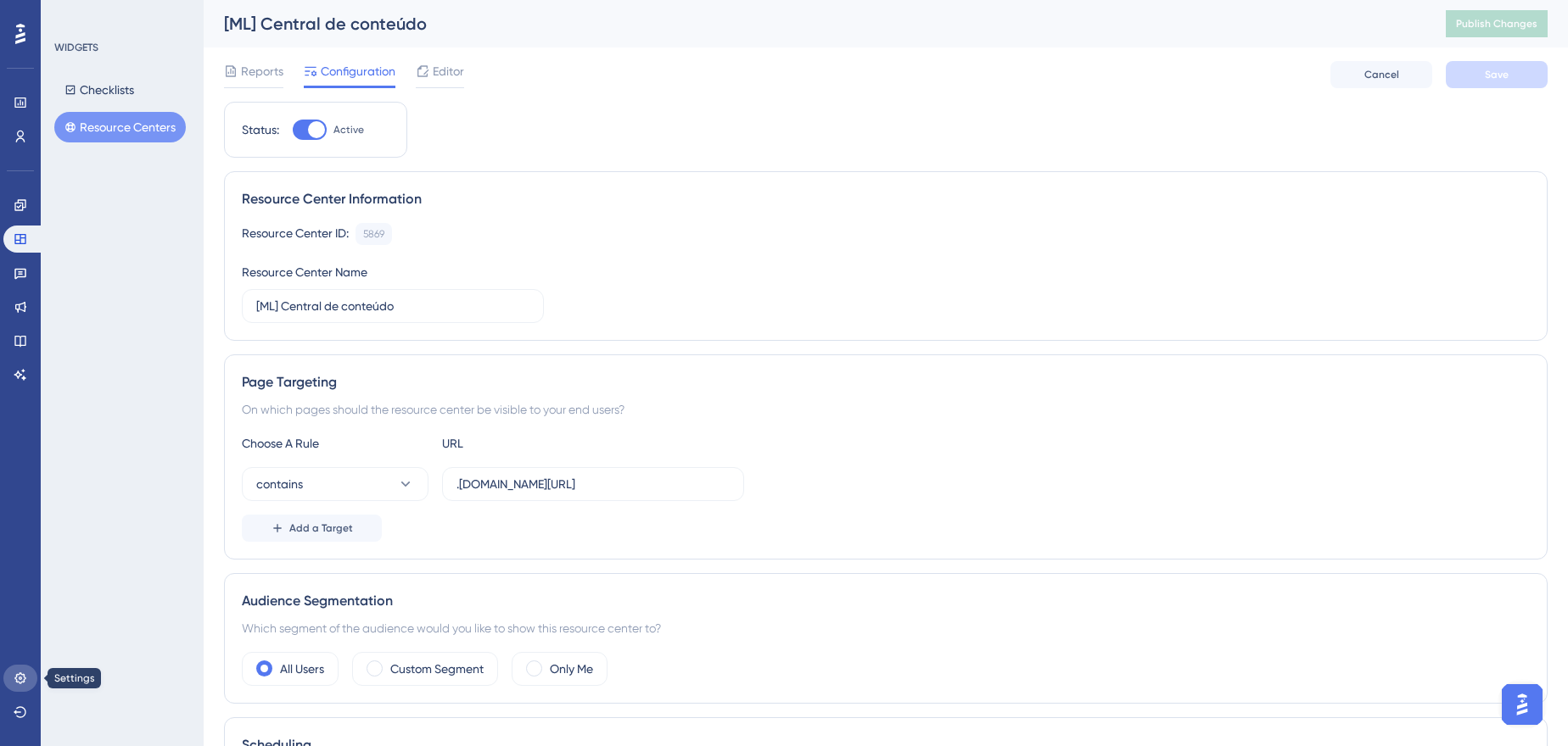
click at [22, 672] on icon at bounding box center [20, 678] width 14 height 14
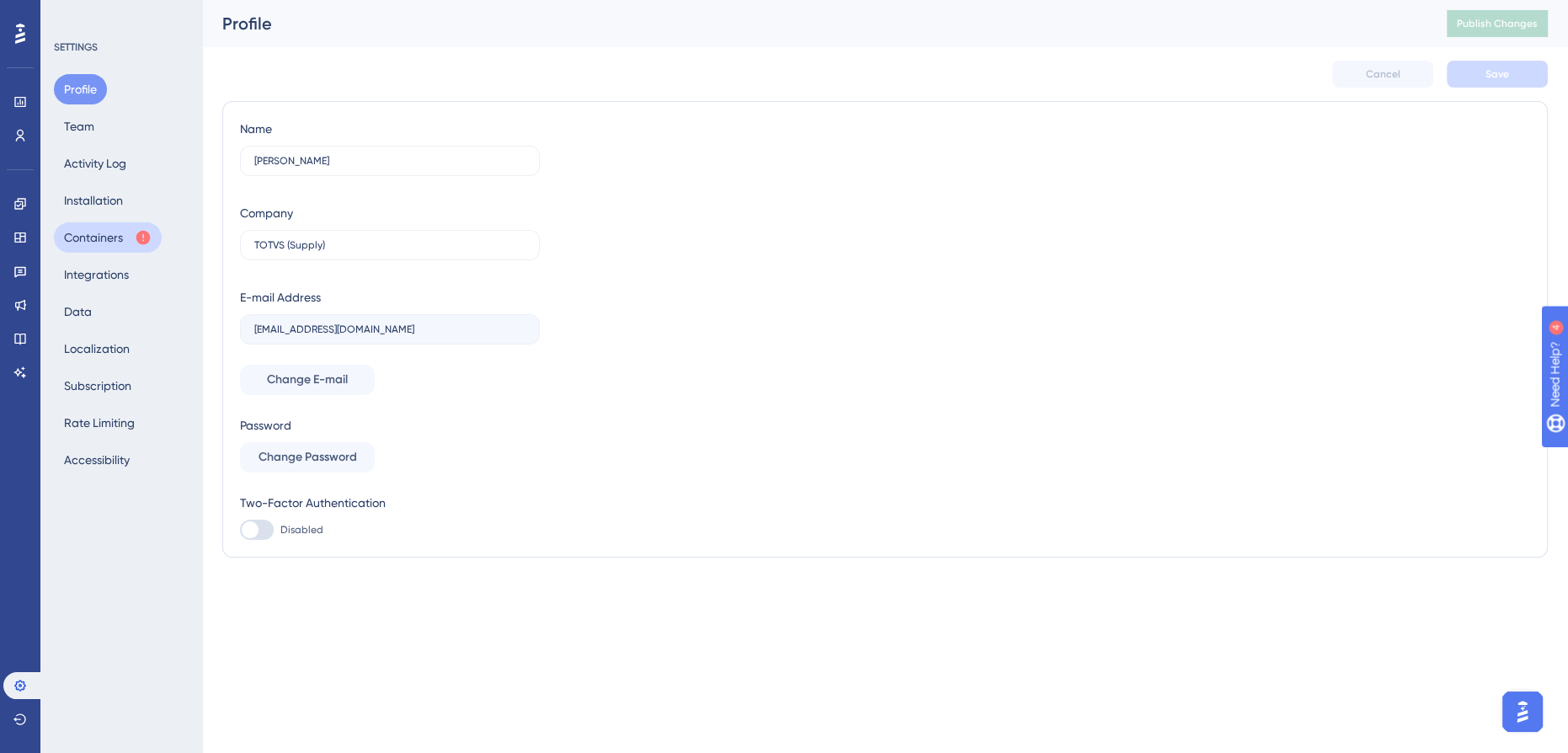
click at [94, 235] on button "Containers" at bounding box center [107, 238] width 107 height 31
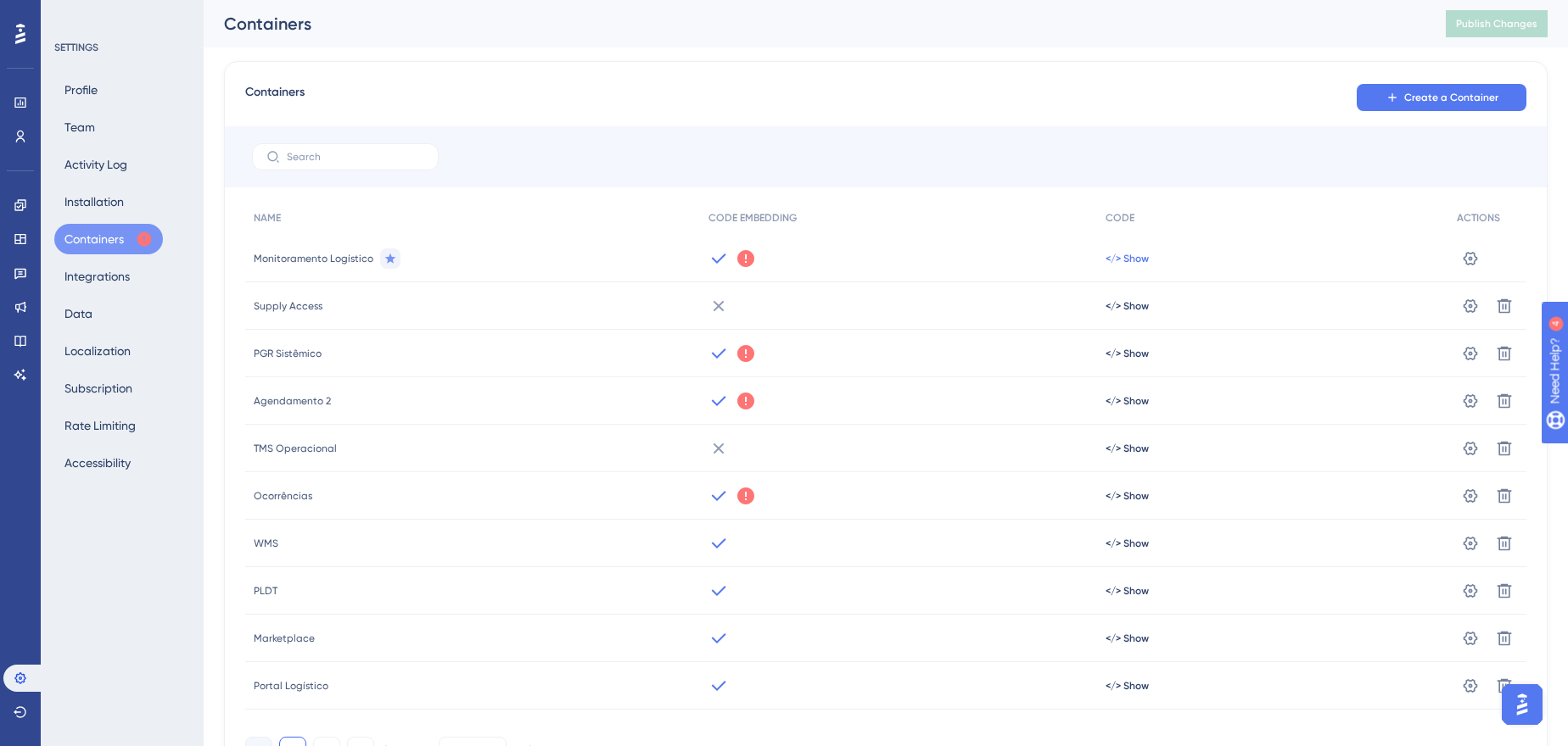
click at [1113, 261] on span "</> Show" at bounding box center [1127, 259] width 44 height 14
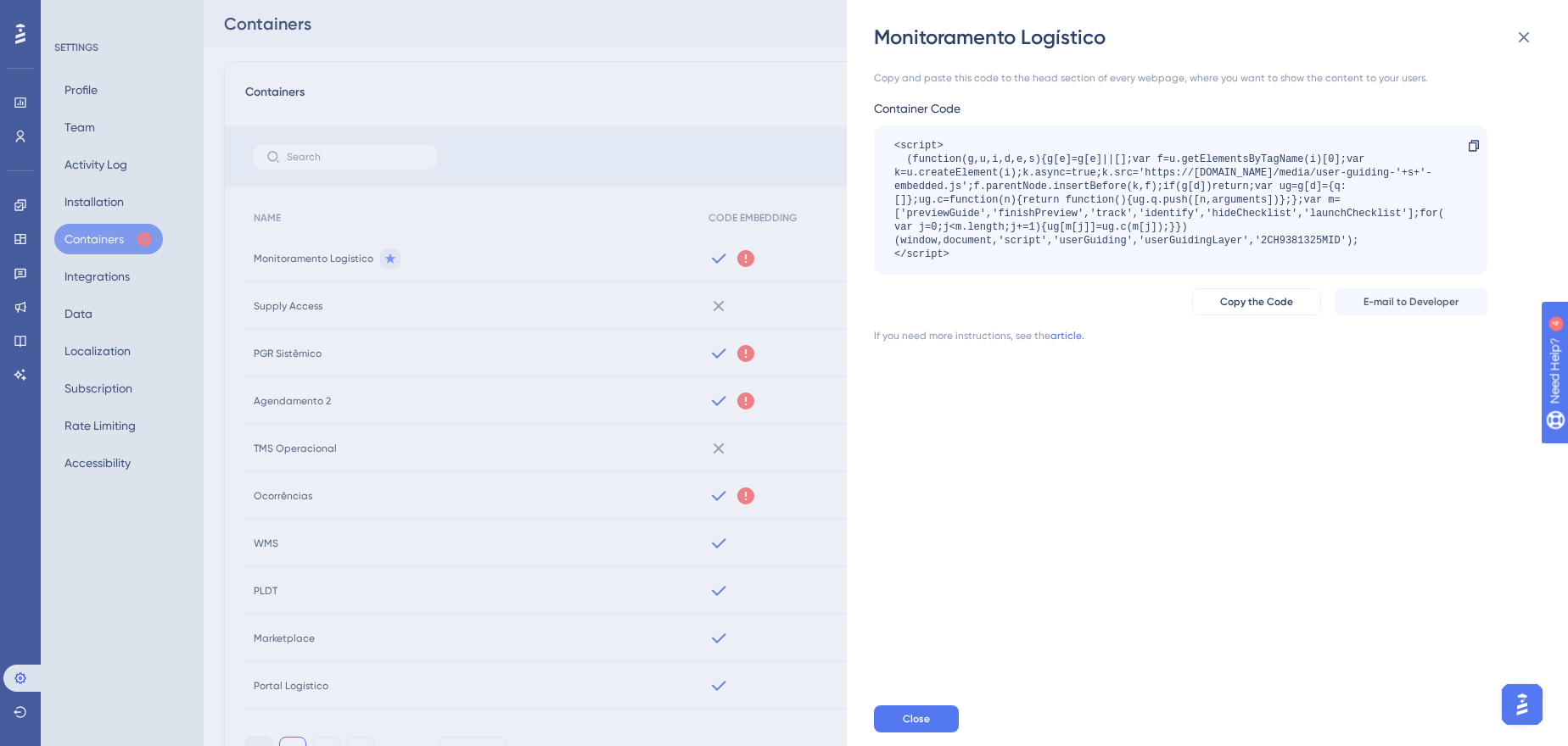
drag, startPoint x: 22, startPoint y: 33, endPoint x: 15, endPoint y: 679, distance: 646.0
click at [22, 33] on div "Monitoramento Logístico Copy and paste this code to the head section of every w…" at bounding box center [784, 373] width 1568 height 746
click at [20, 105] on div "Monitoramento Logístico Copy and paste this code to the head section of every w…" at bounding box center [784, 373] width 1568 height 746
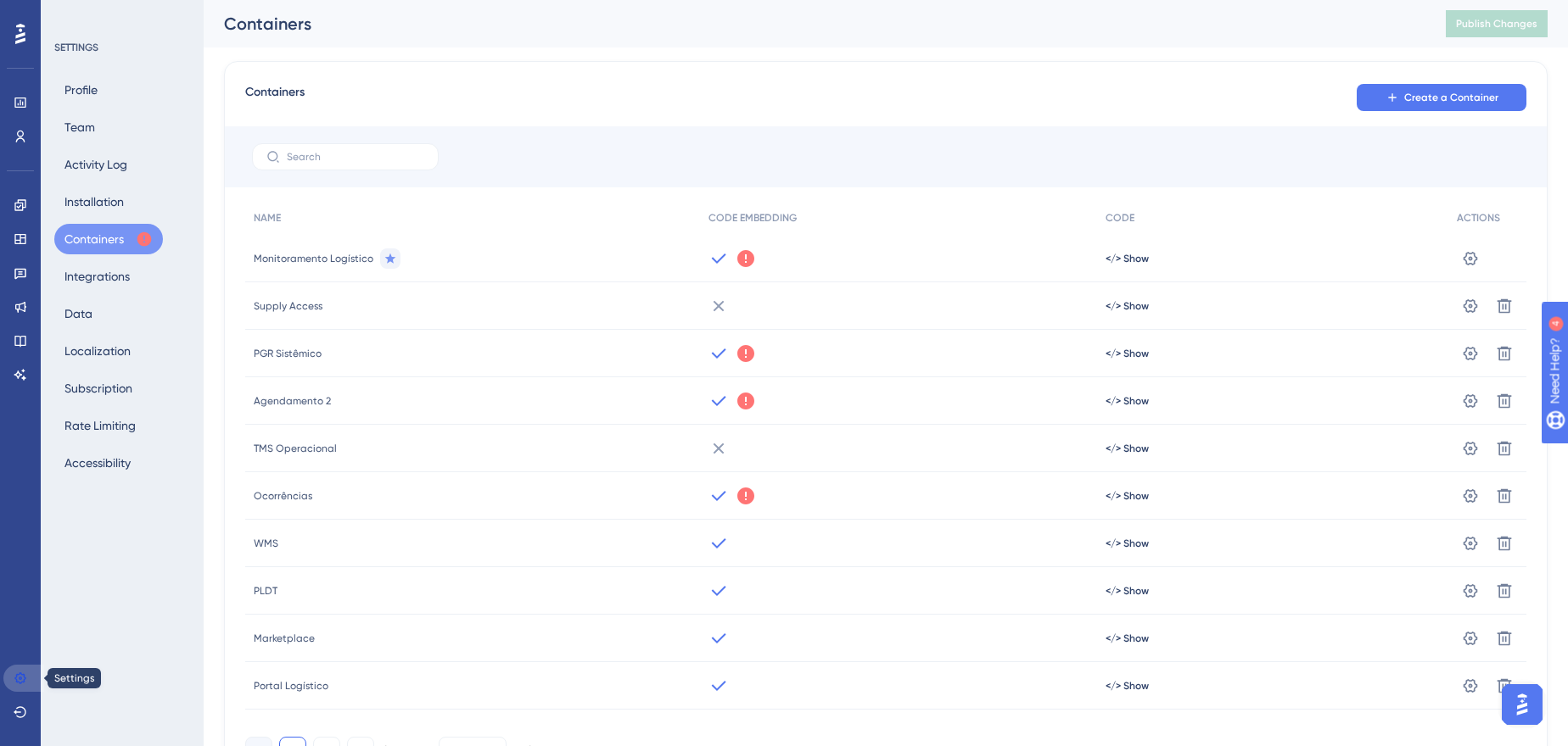
click at [24, 674] on icon at bounding box center [20, 678] width 14 height 14
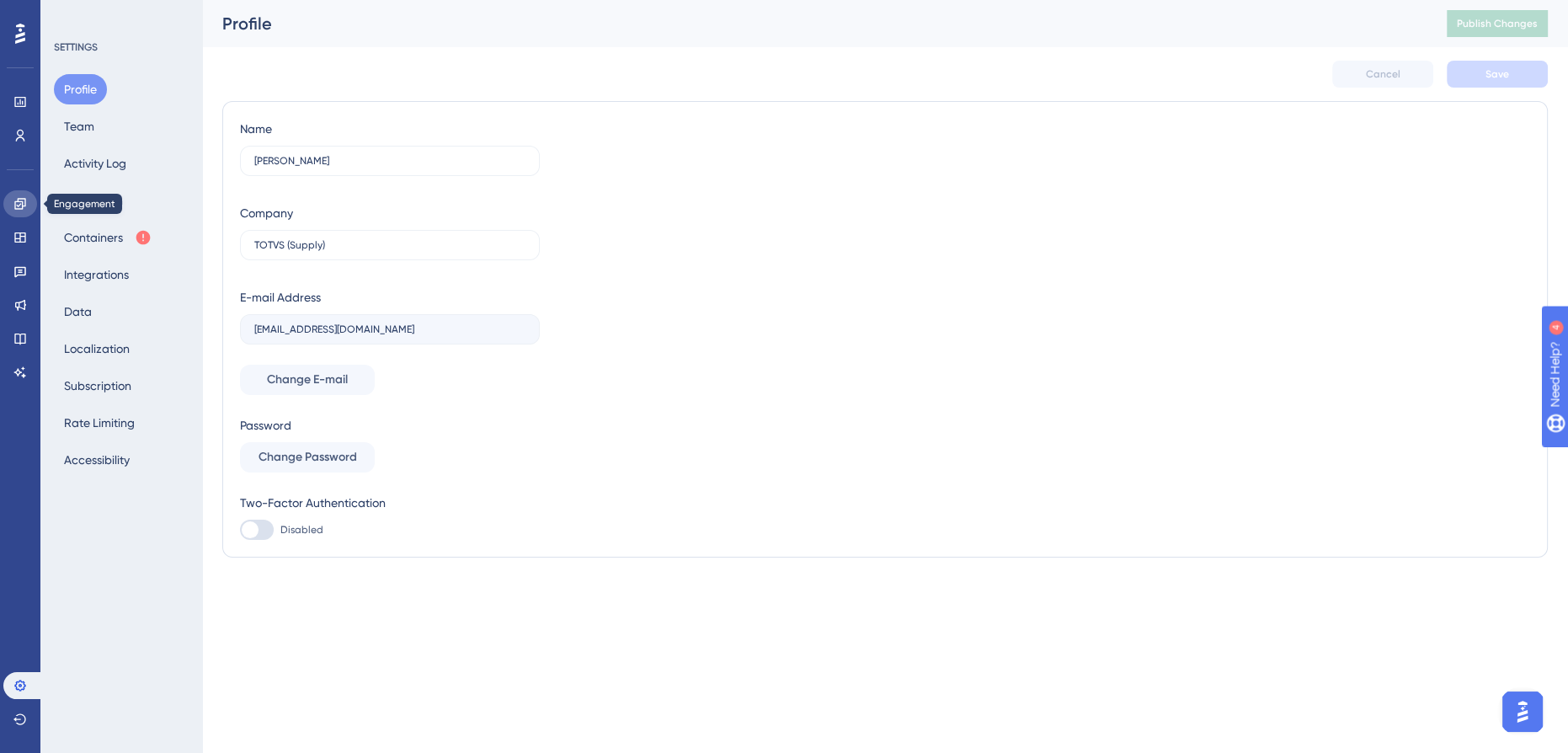
click at [22, 205] on icon at bounding box center [19, 202] width 11 height 11
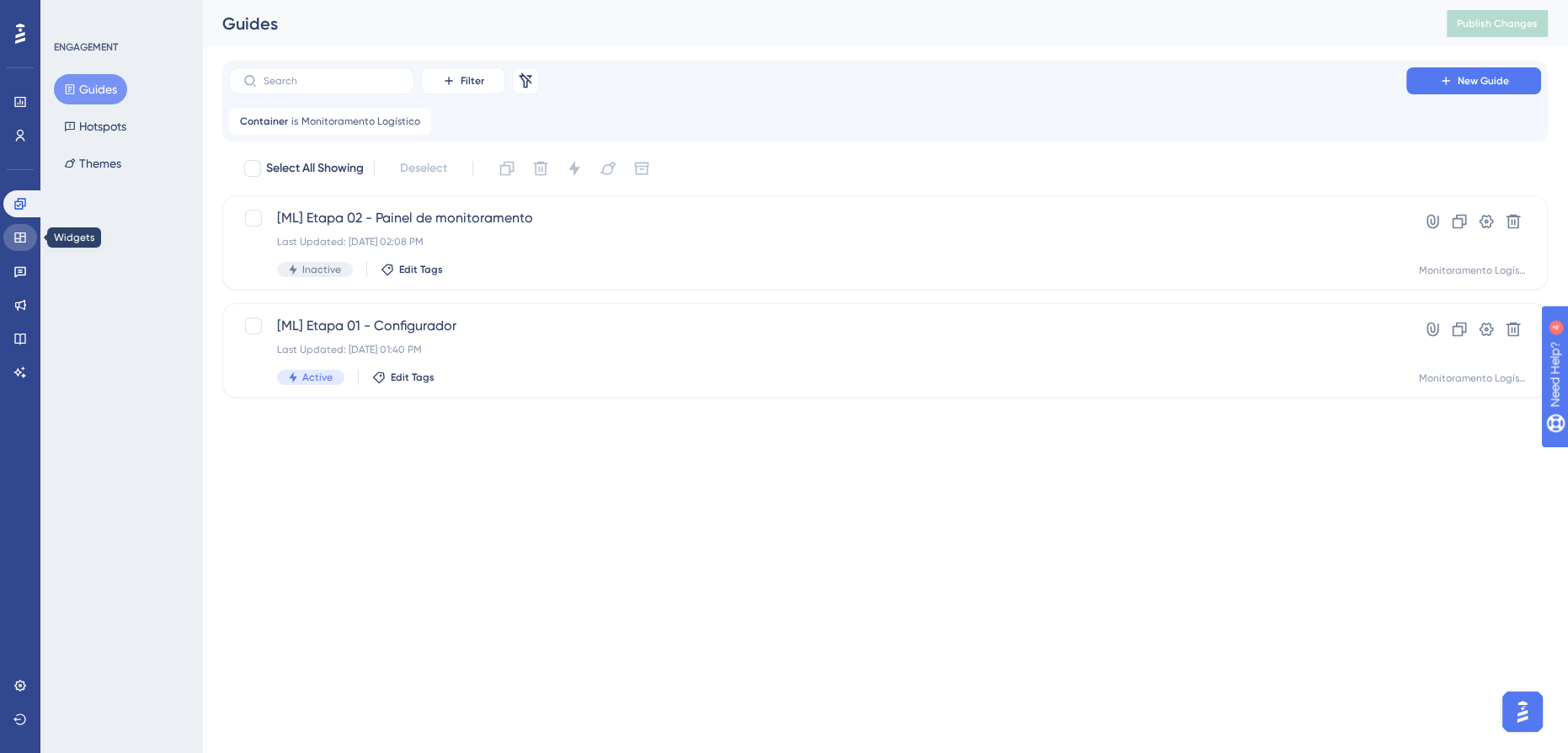
click at [29, 230] on link at bounding box center [20, 237] width 34 height 27
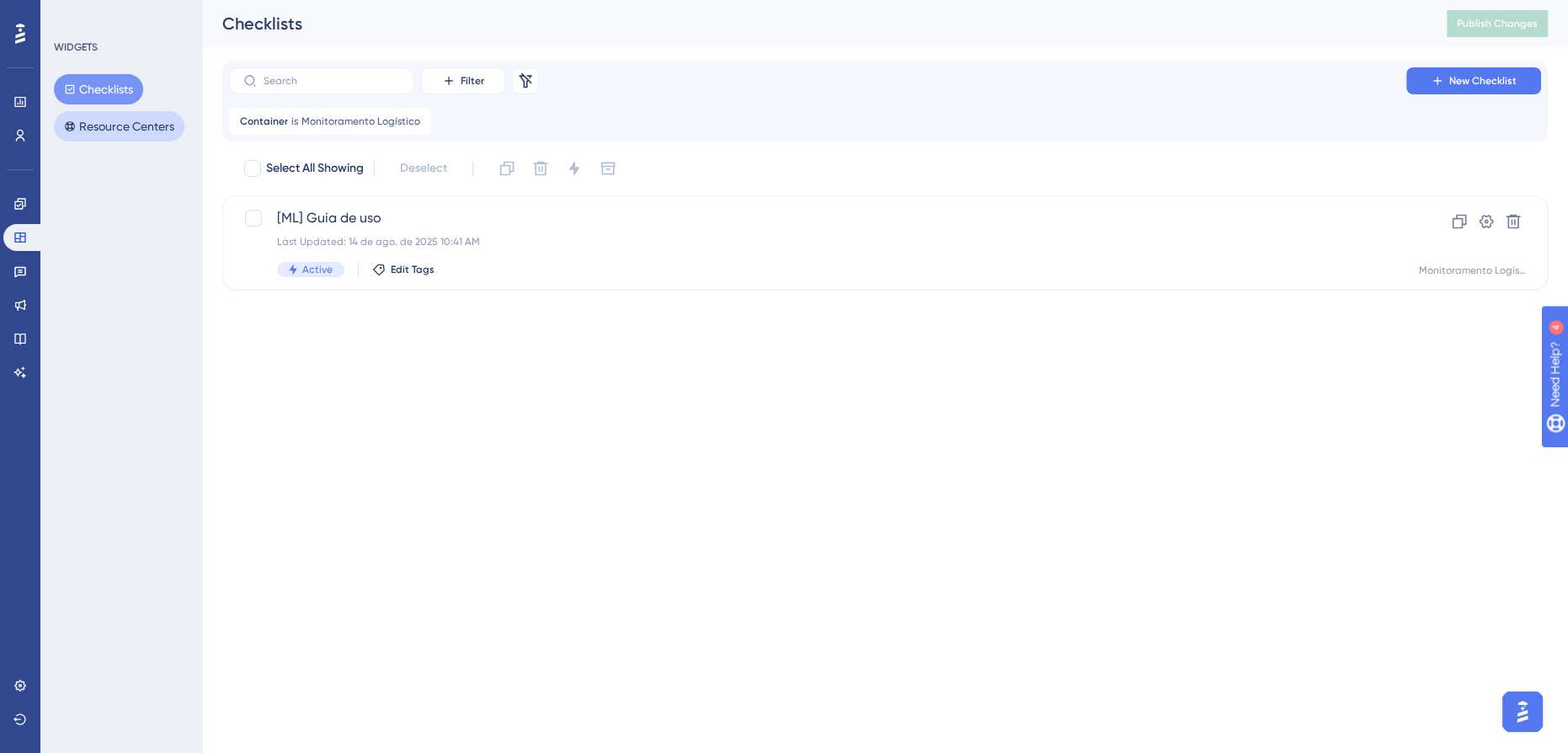
click at [119, 124] on button "Resource Centers" at bounding box center [119, 127] width 131 height 31
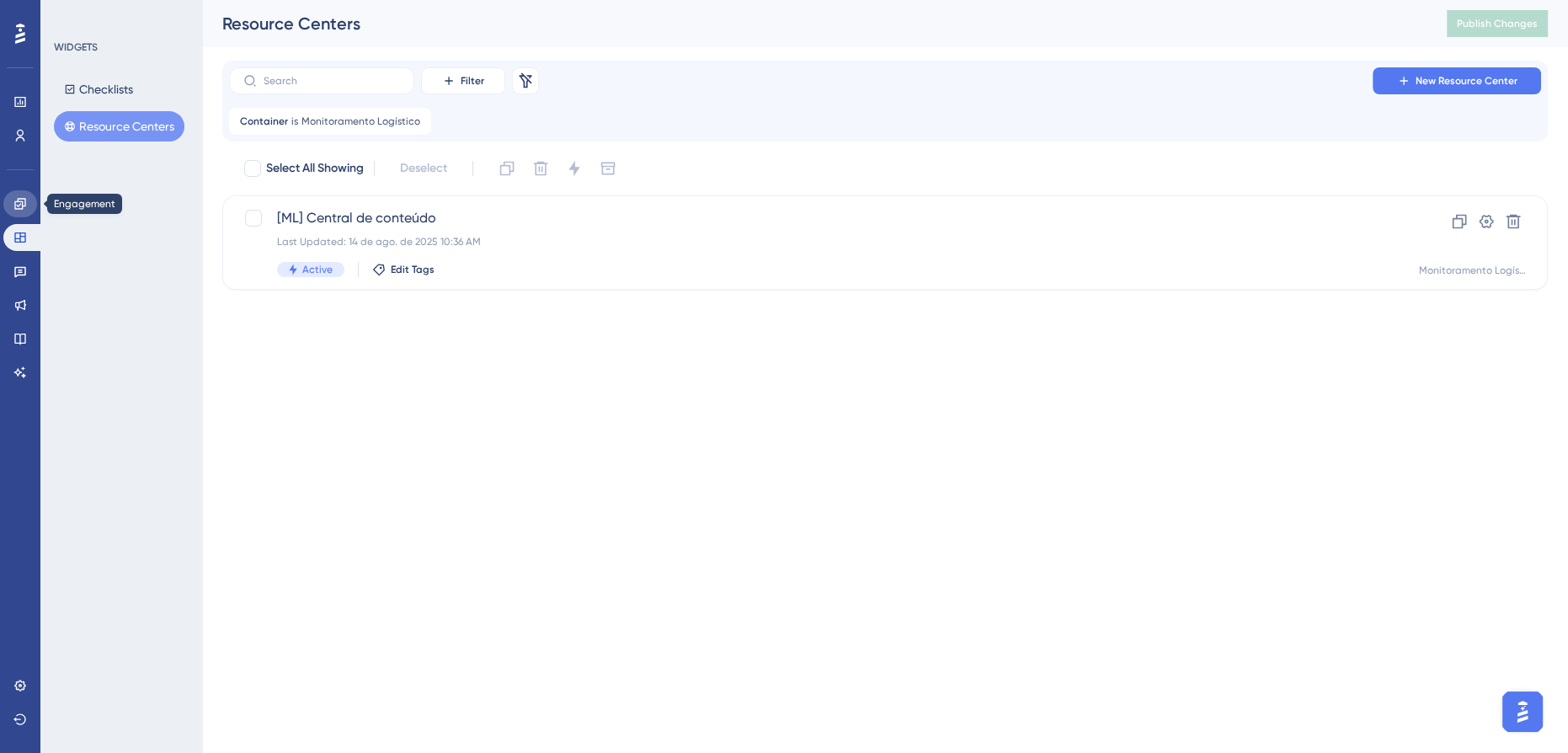
click at [13, 203] on icon at bounding box center [20, 203] width 13 height 13
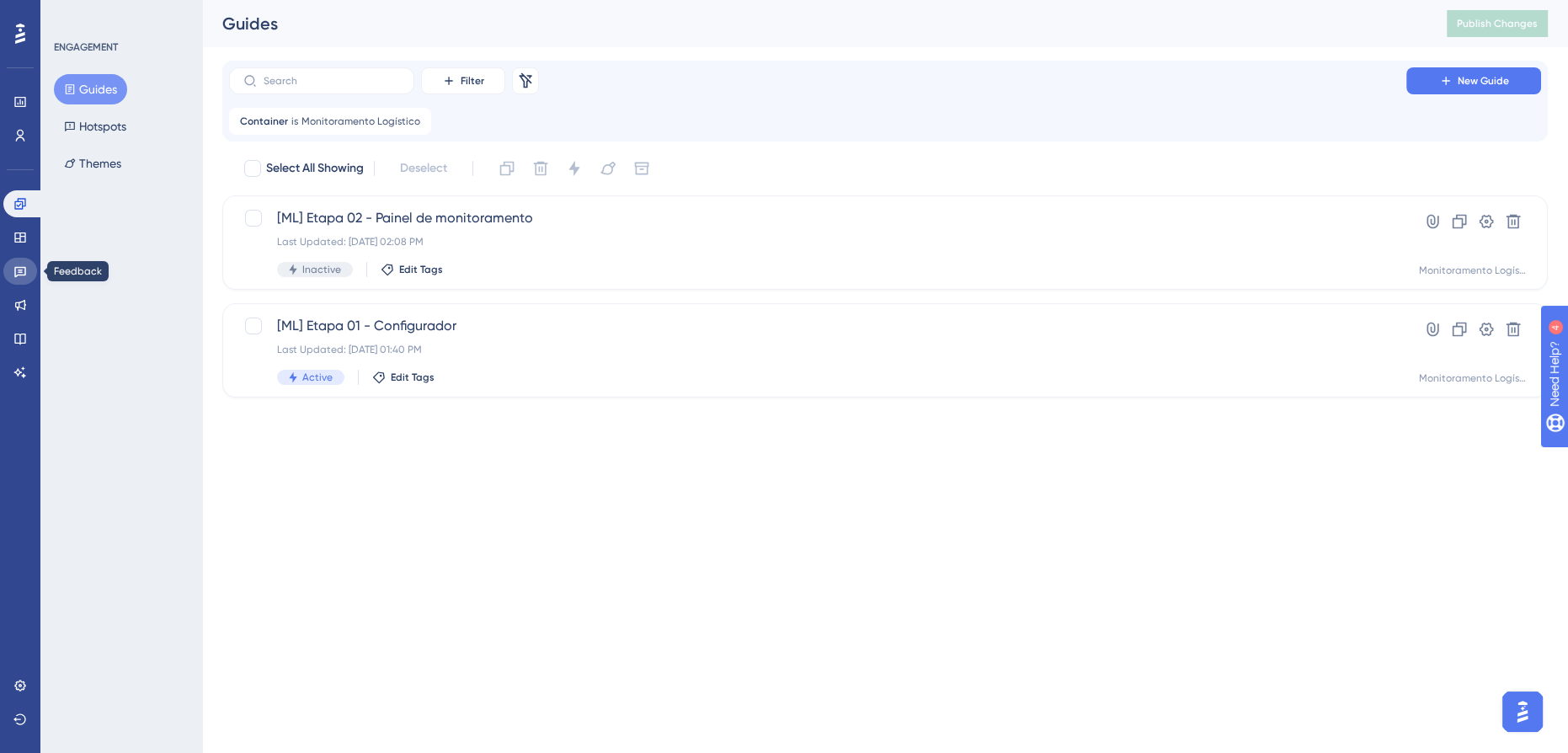
click at [20, 272] on icon at bounding box center [20, 271] width 13 height 13
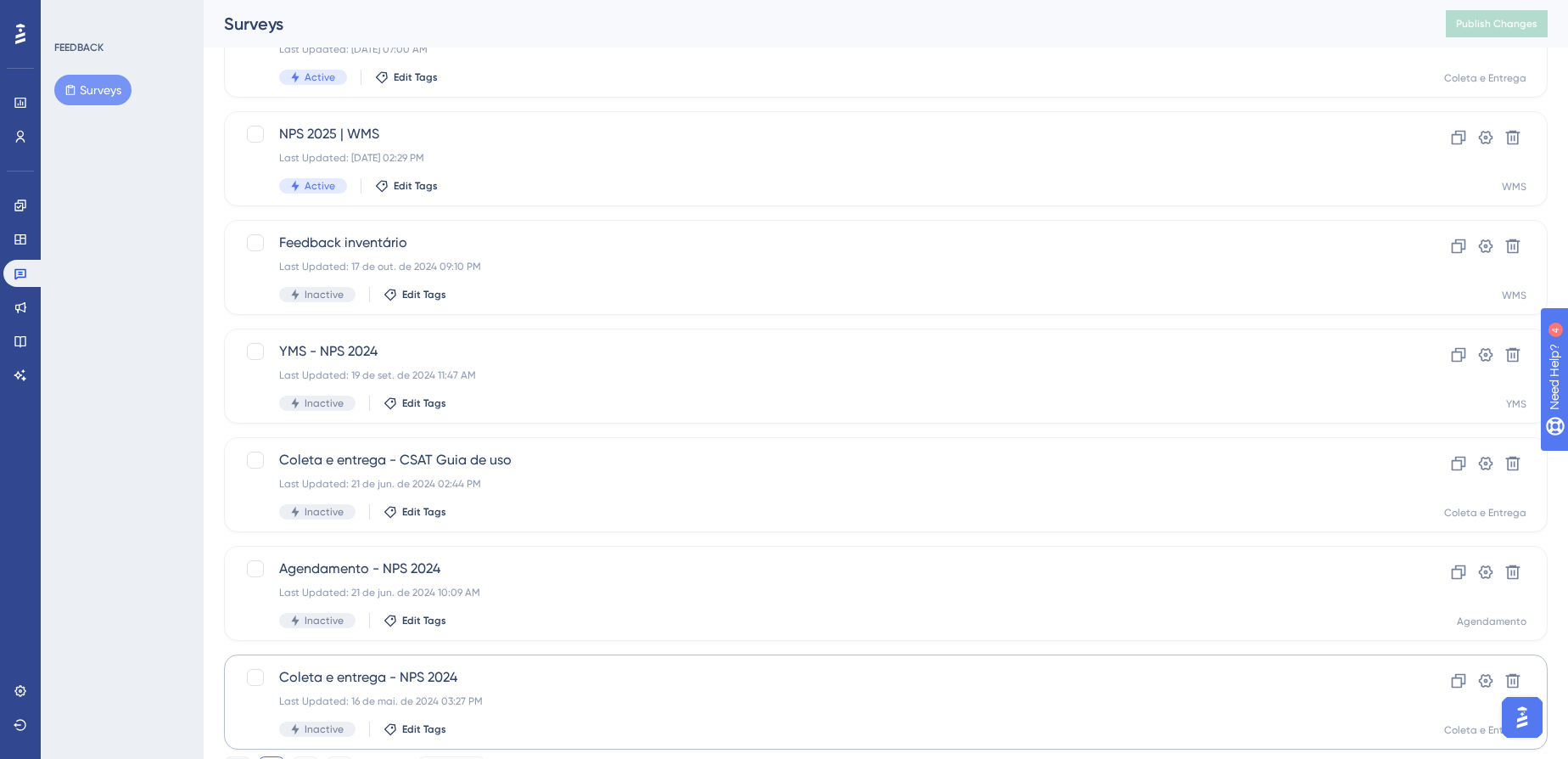
scroll to position [558, 0]
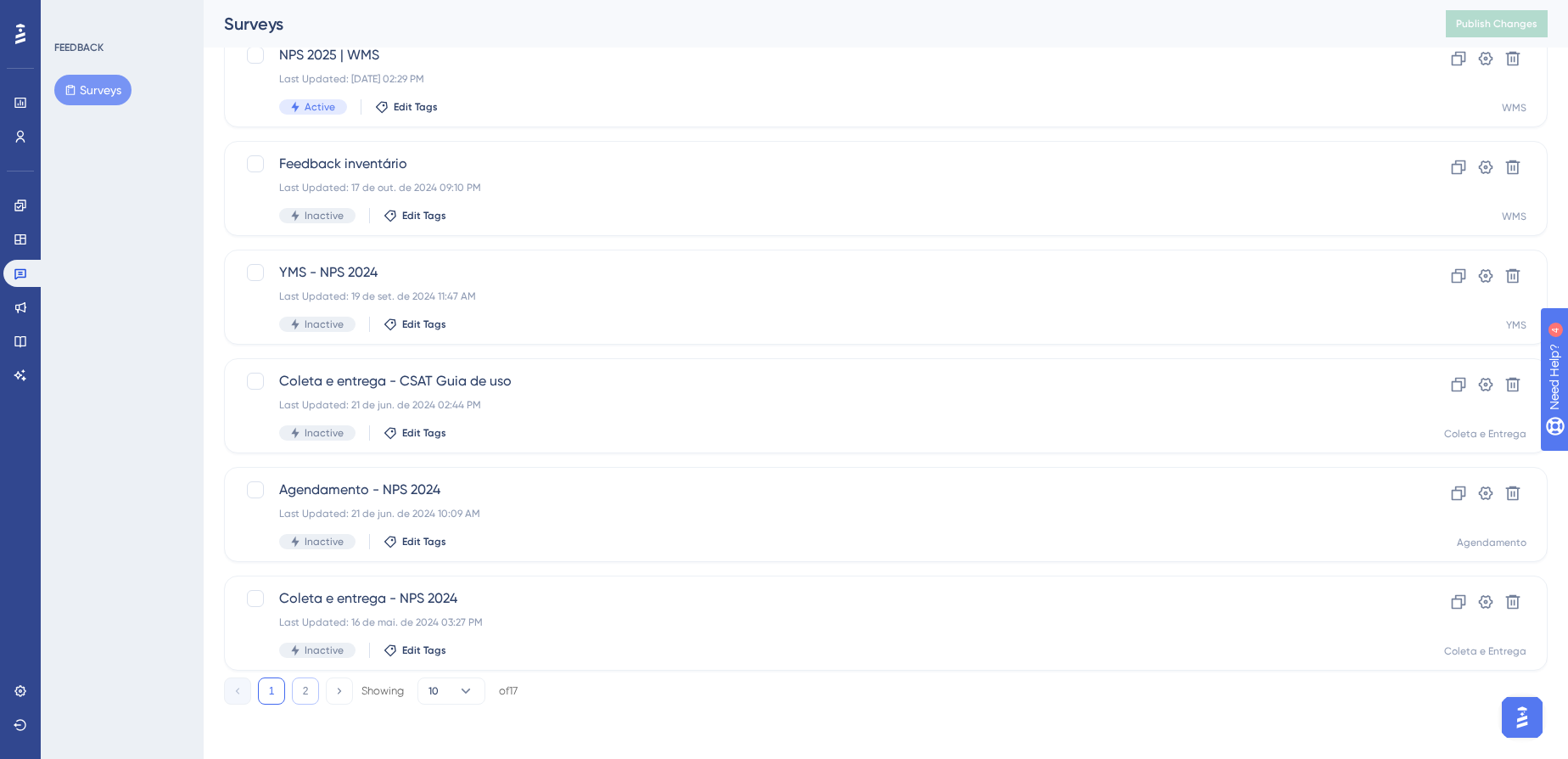
click at [312, 686] on button "2" at bounding box center [305, 690] width 27 height 27
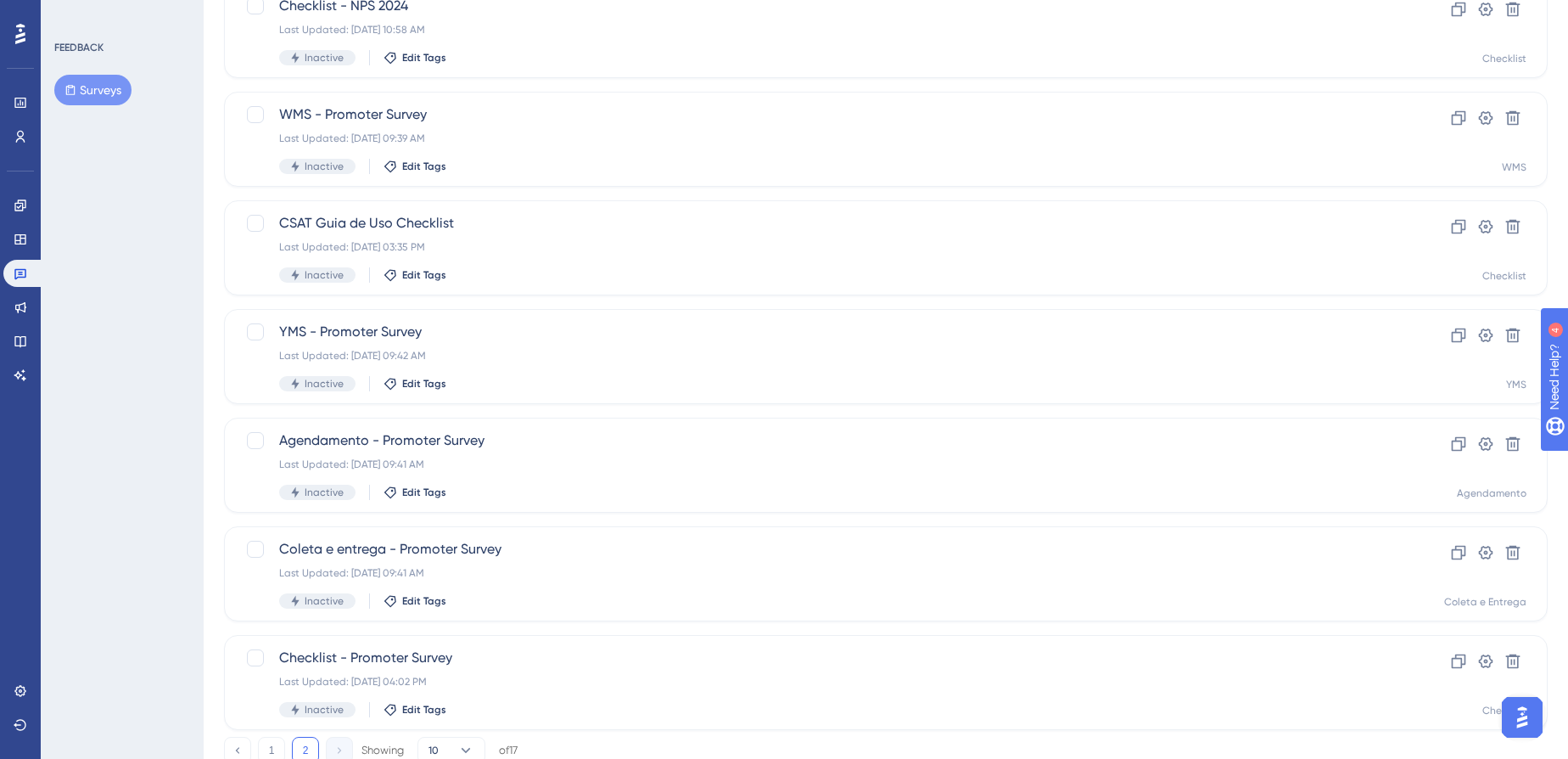
scroll to position [232, 0]
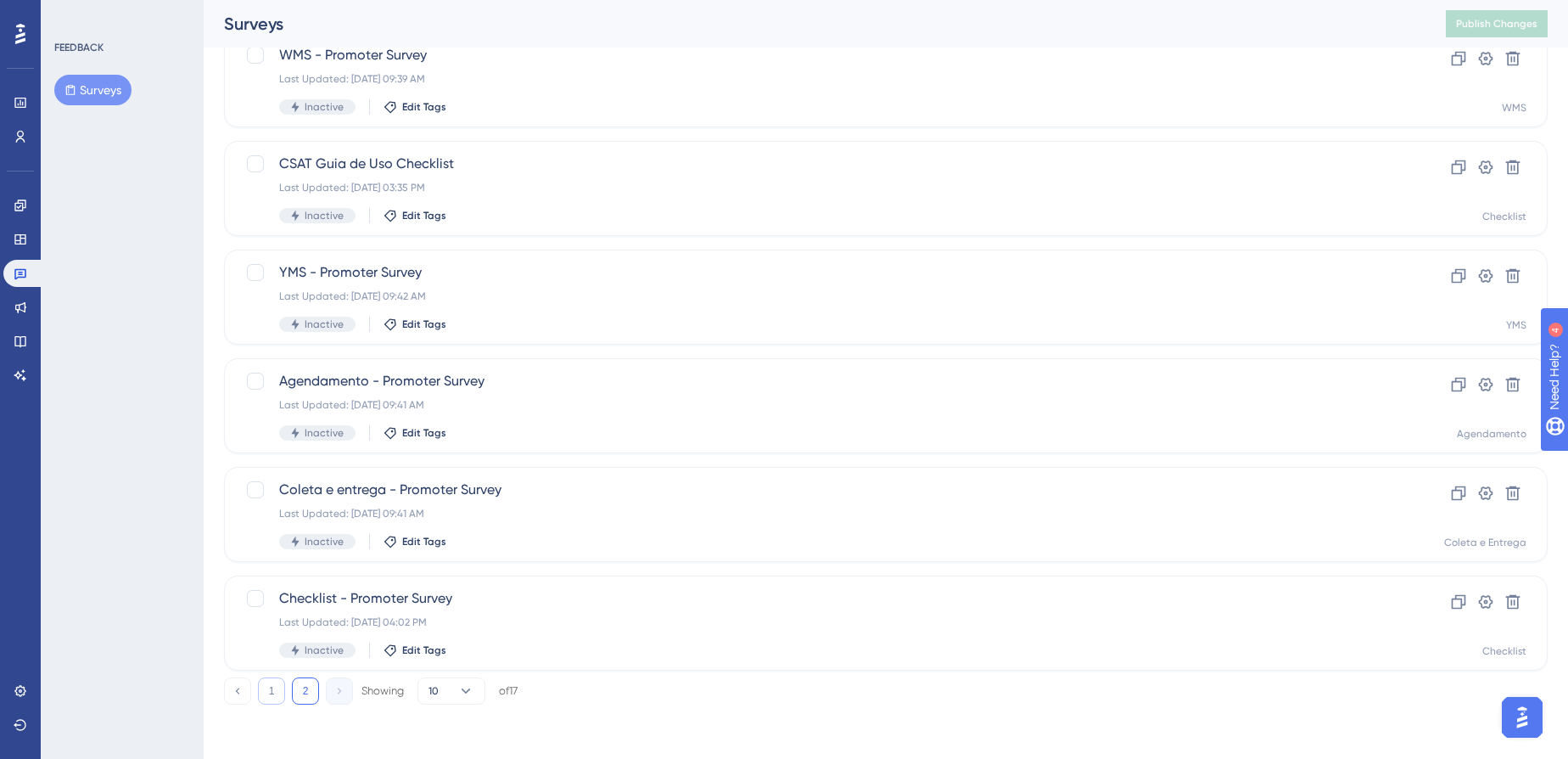
click at [283, 685] on button "1" at bounding box center [272, 690] width 27 height 27
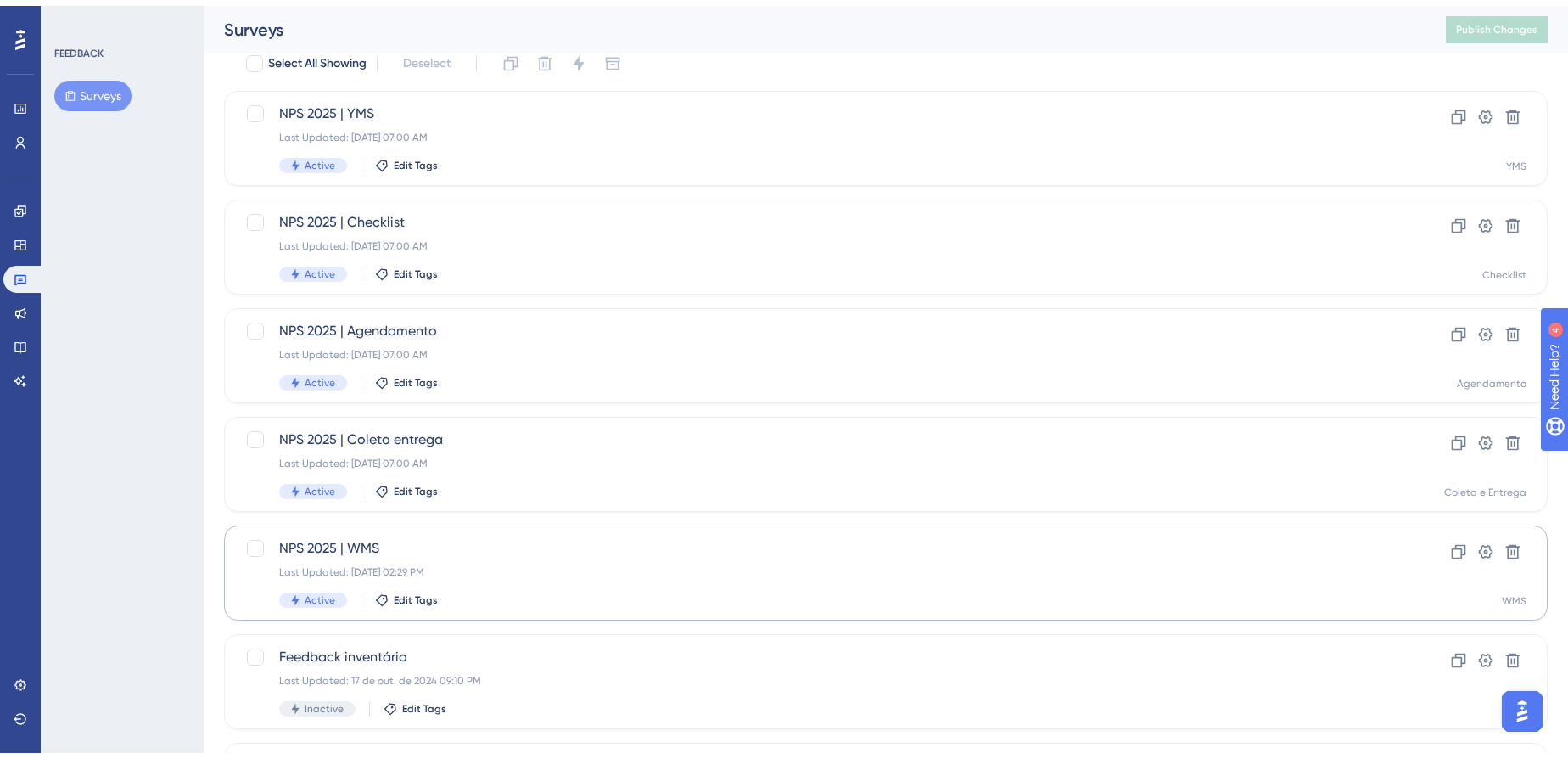
scroll to position [154, 0]
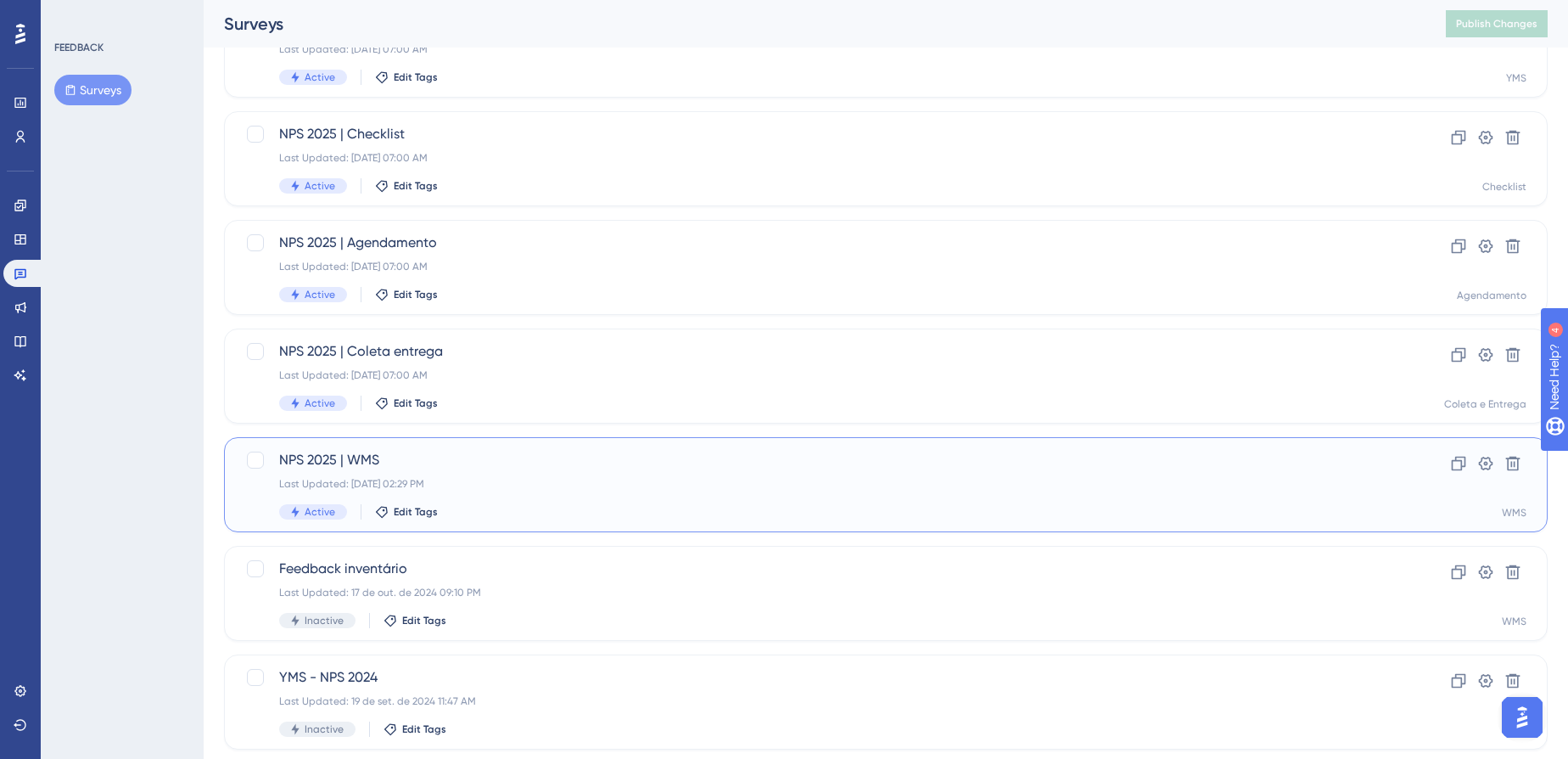
click at [530, 485] on div "Last Updated: [DATE] 02:29 PM" at bounding box center [818, 483] width 1078 height 14
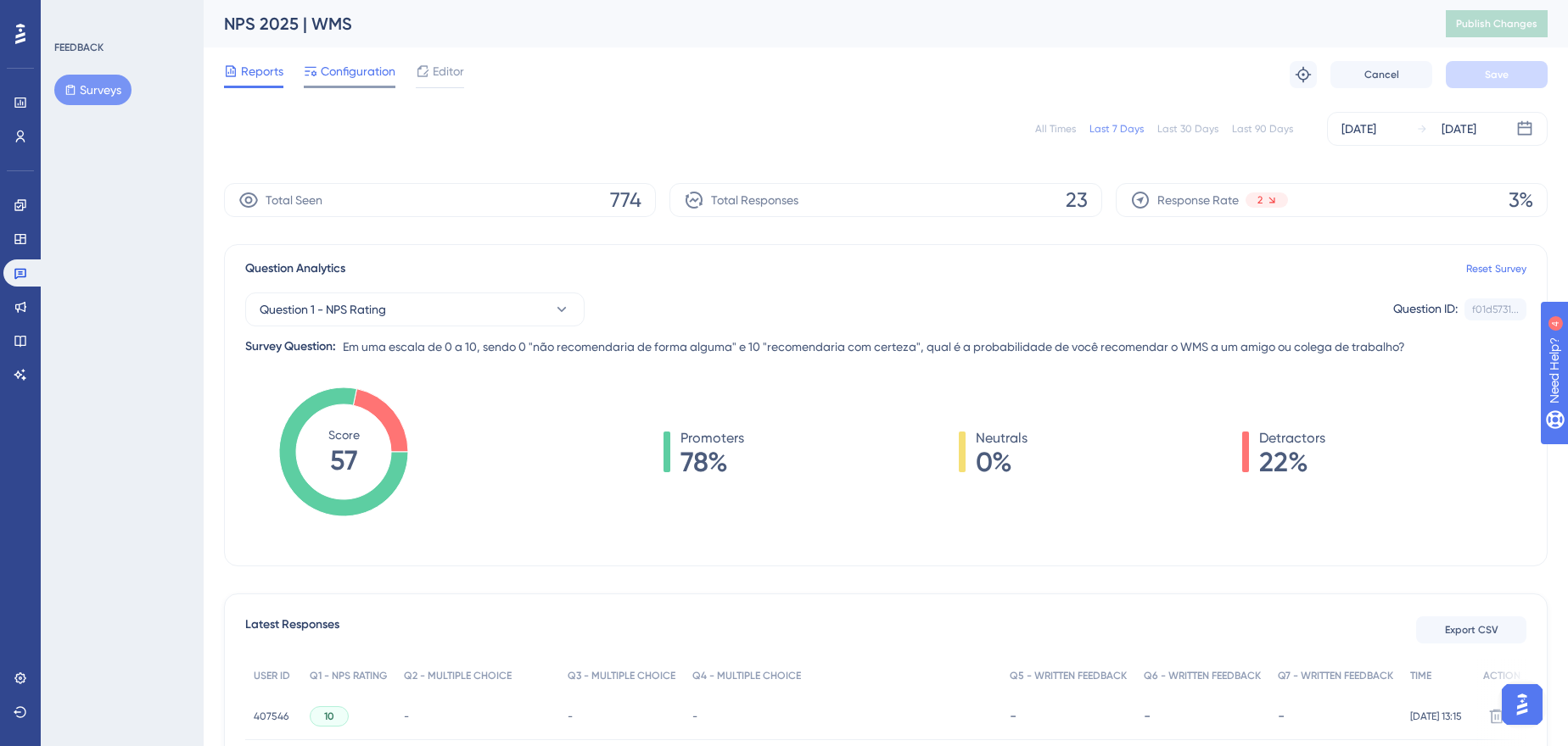
click at [364, 80] on span "Configuration" at bounding box center [358, 71] width 74 height 20
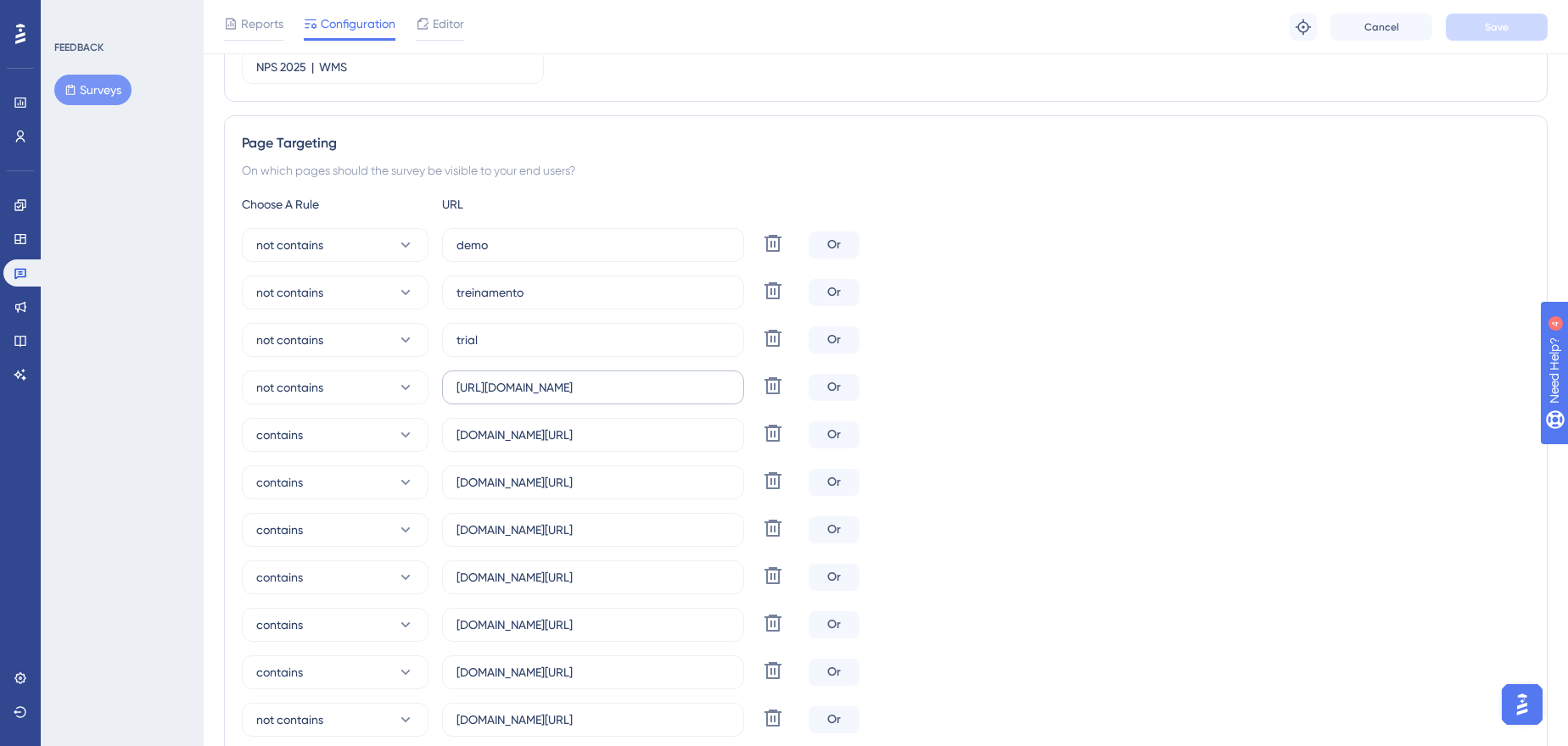
scroll to position [385, 0]
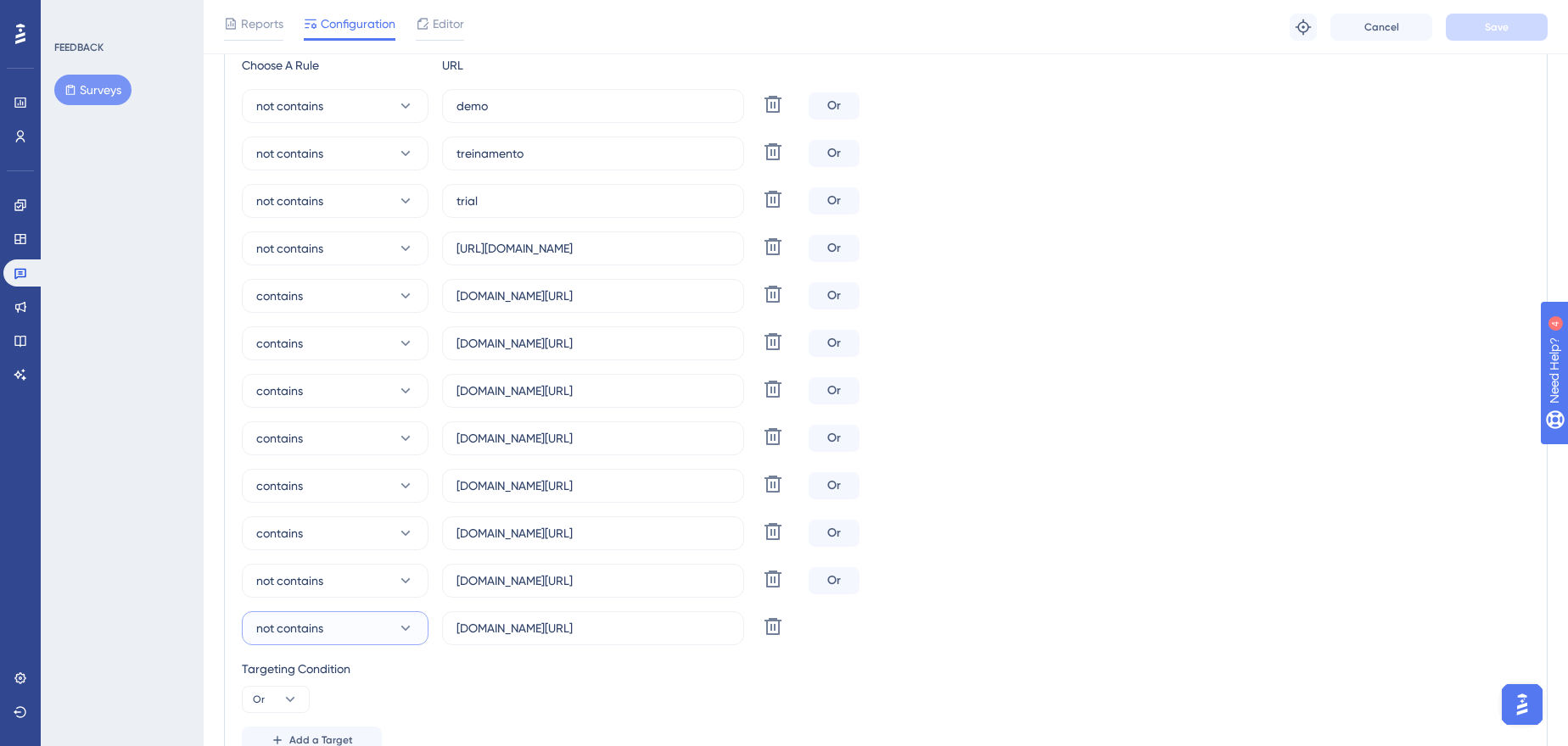
click at [419, 619] on button "not contains" at bounding box center [334, 628] width 187 height 34
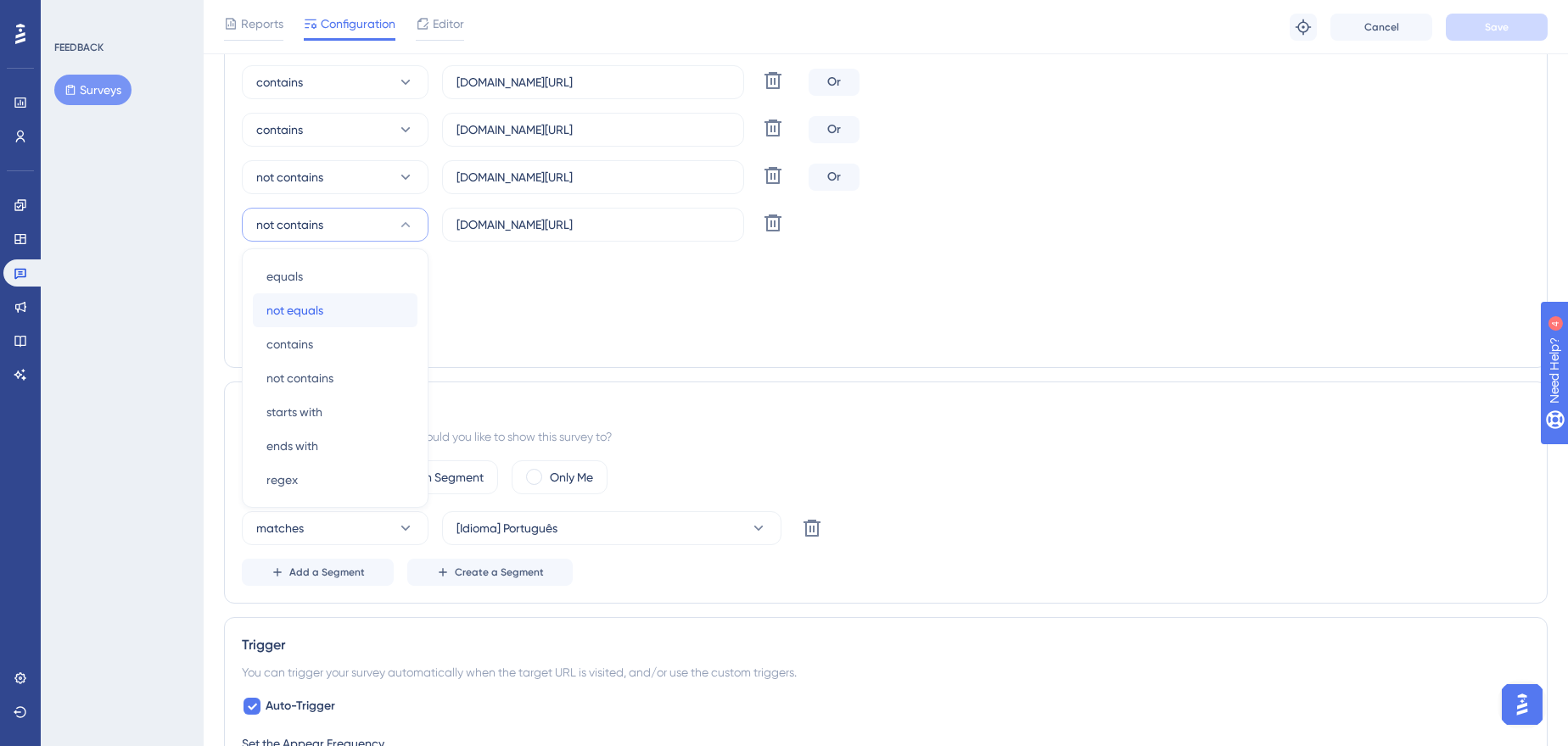
click at [332, 311] on div "not equals not equals" at bounding box center [335, 310] width 137 height 34
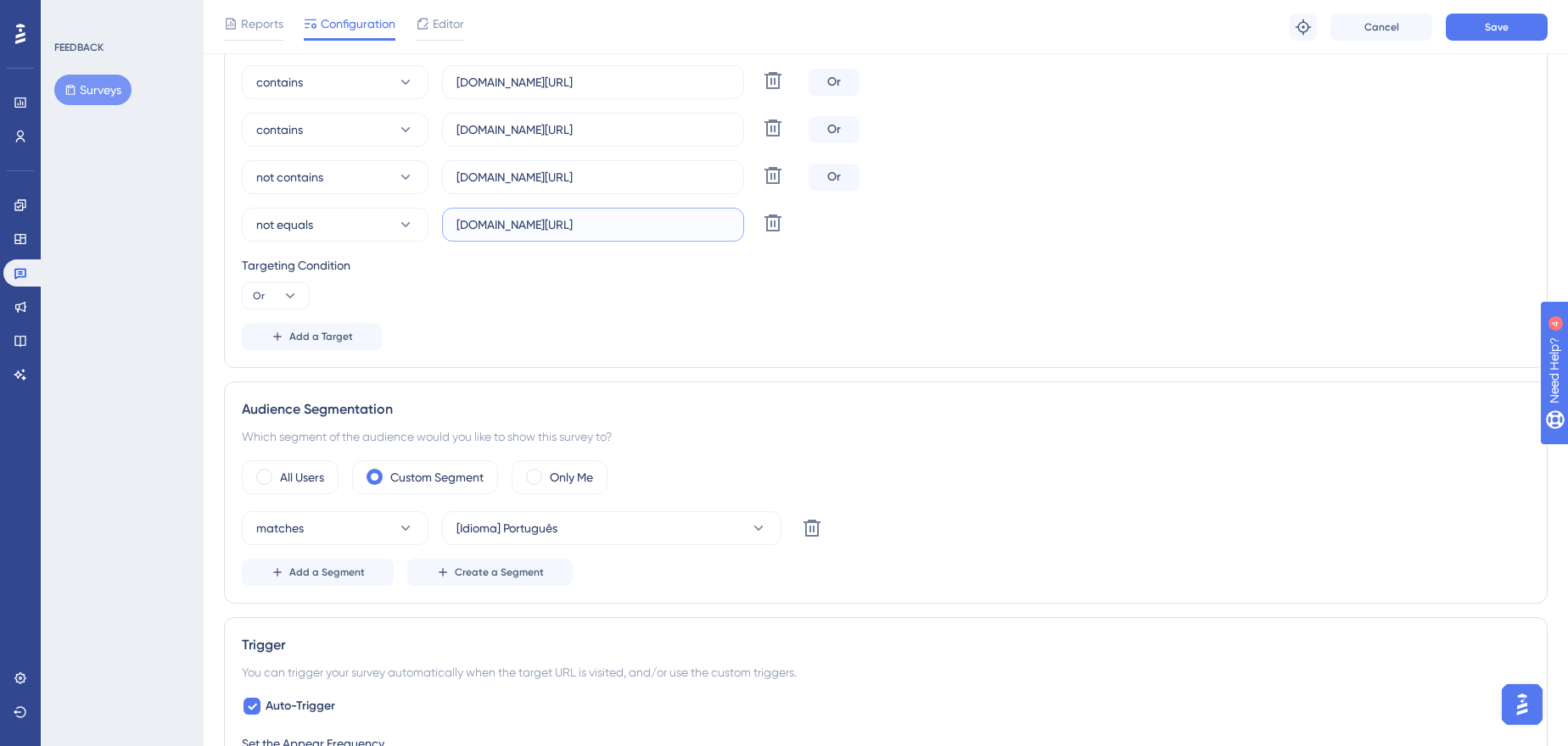
drag, startPoint x: 682, startPoint y: 223, endPoint x: 743, endPoint y: 220, distance: 61.1
click at [743, 220] on label "[DOMAIN_NAME][URL]" at bounding box center [593, 224] width 302 height 34
click at [411, 218] on icon at bounding box center [406, 225] width 17 height 17
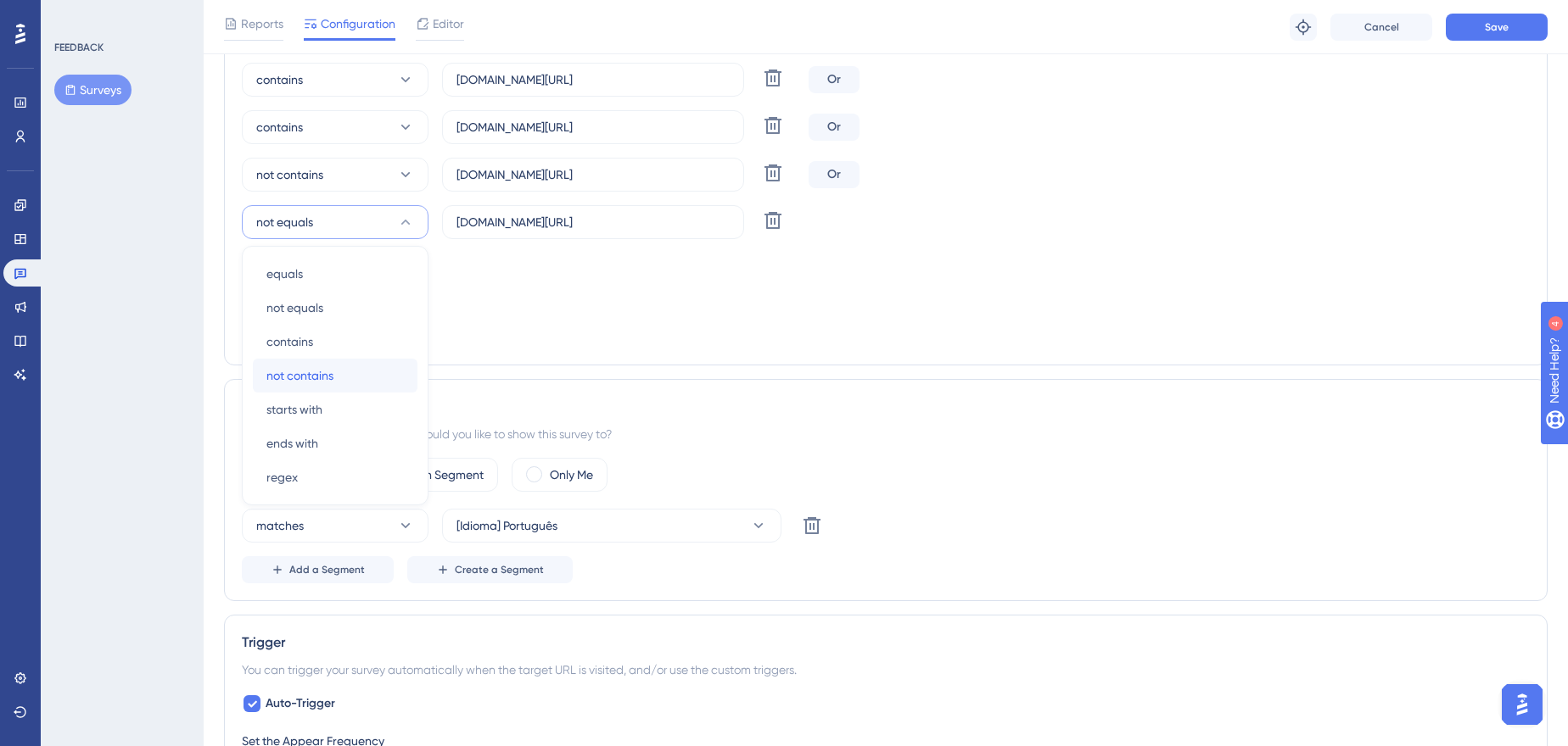
click at [356, 371] on div "not contains not contains" at bounding box center [335, 375] width 137 height 34
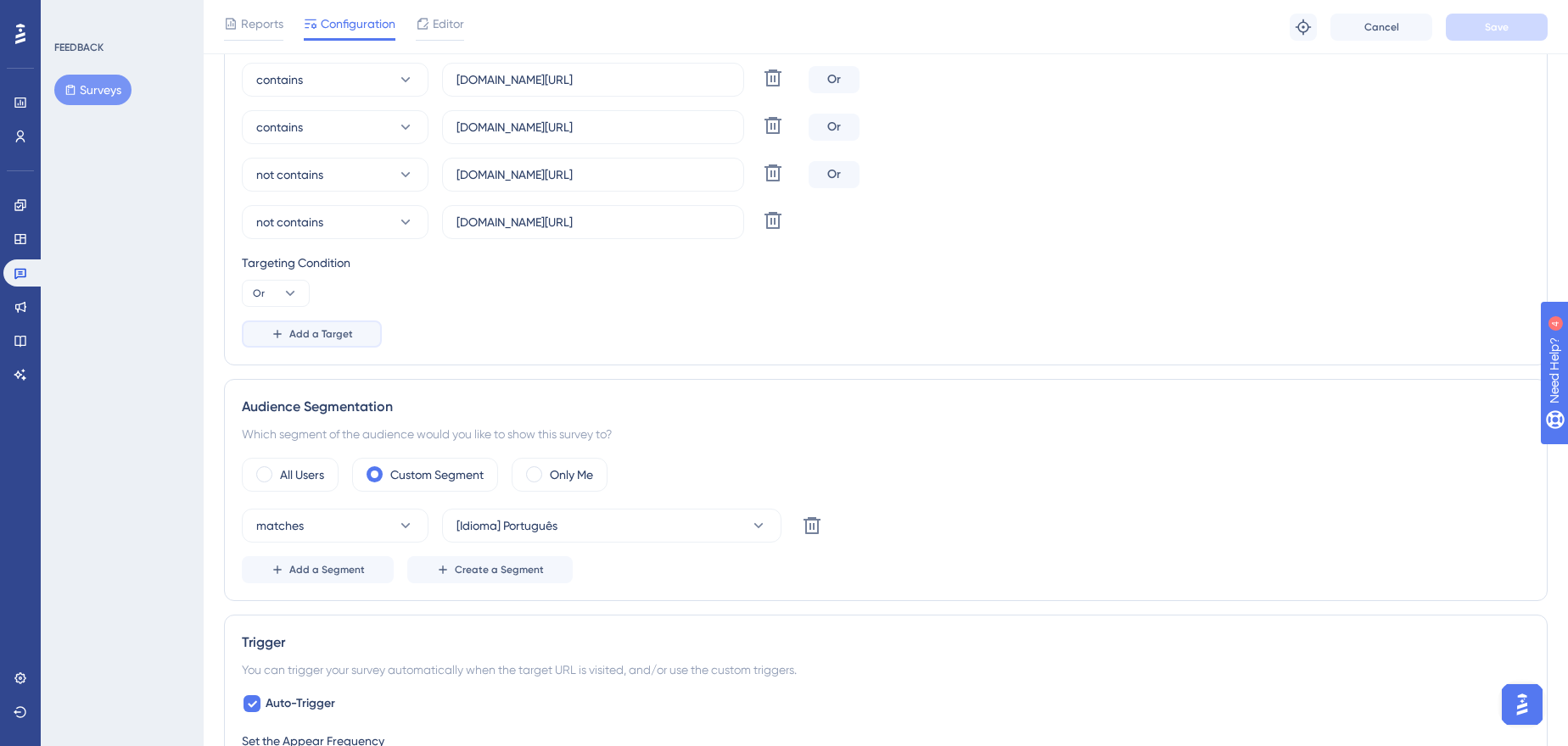
click at [294, 323] on button "Add a Target" at bounding box center [311, 334] width 140 height 27
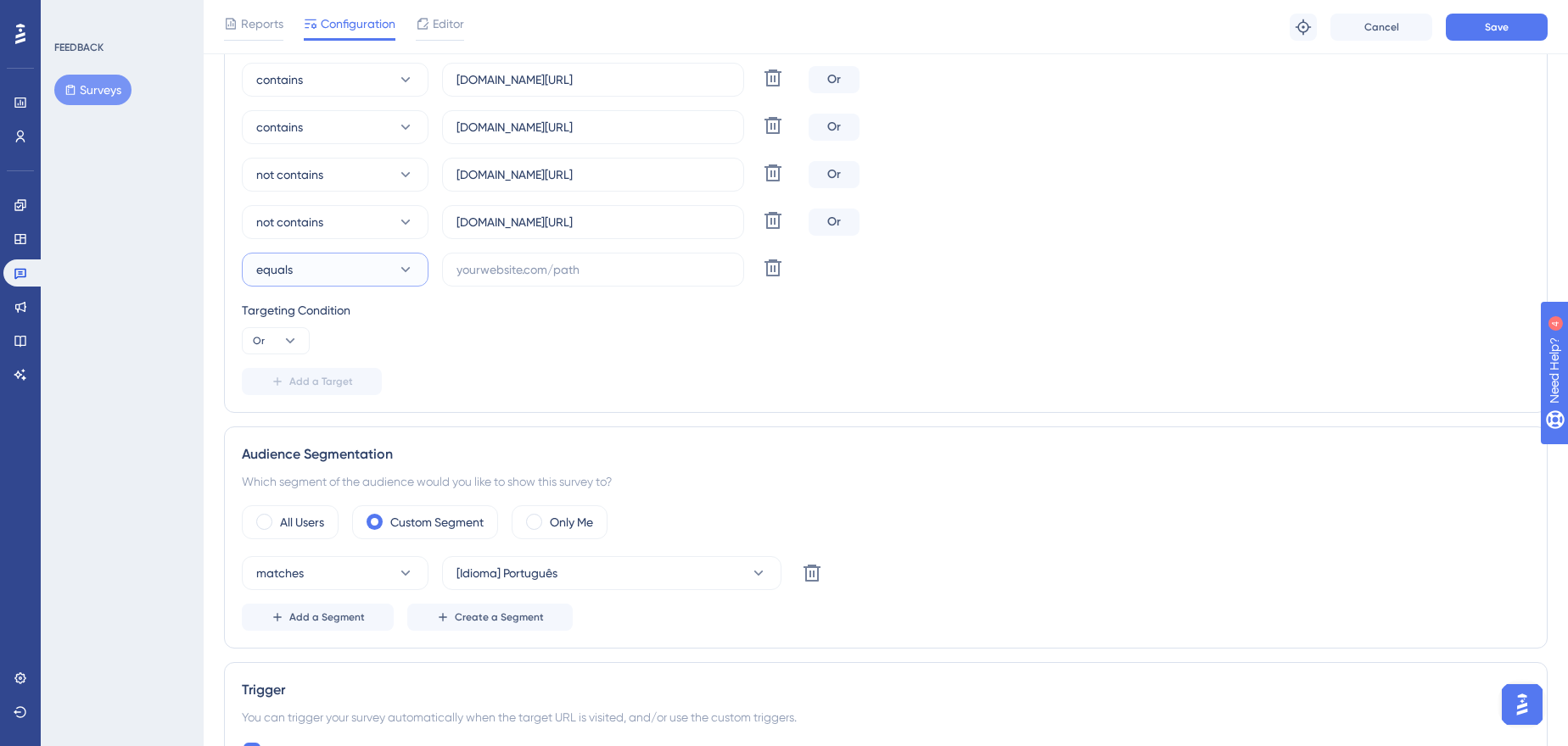
click at [346, 259] on button "equals" at bounding box center [334, 270] width 187 height 34
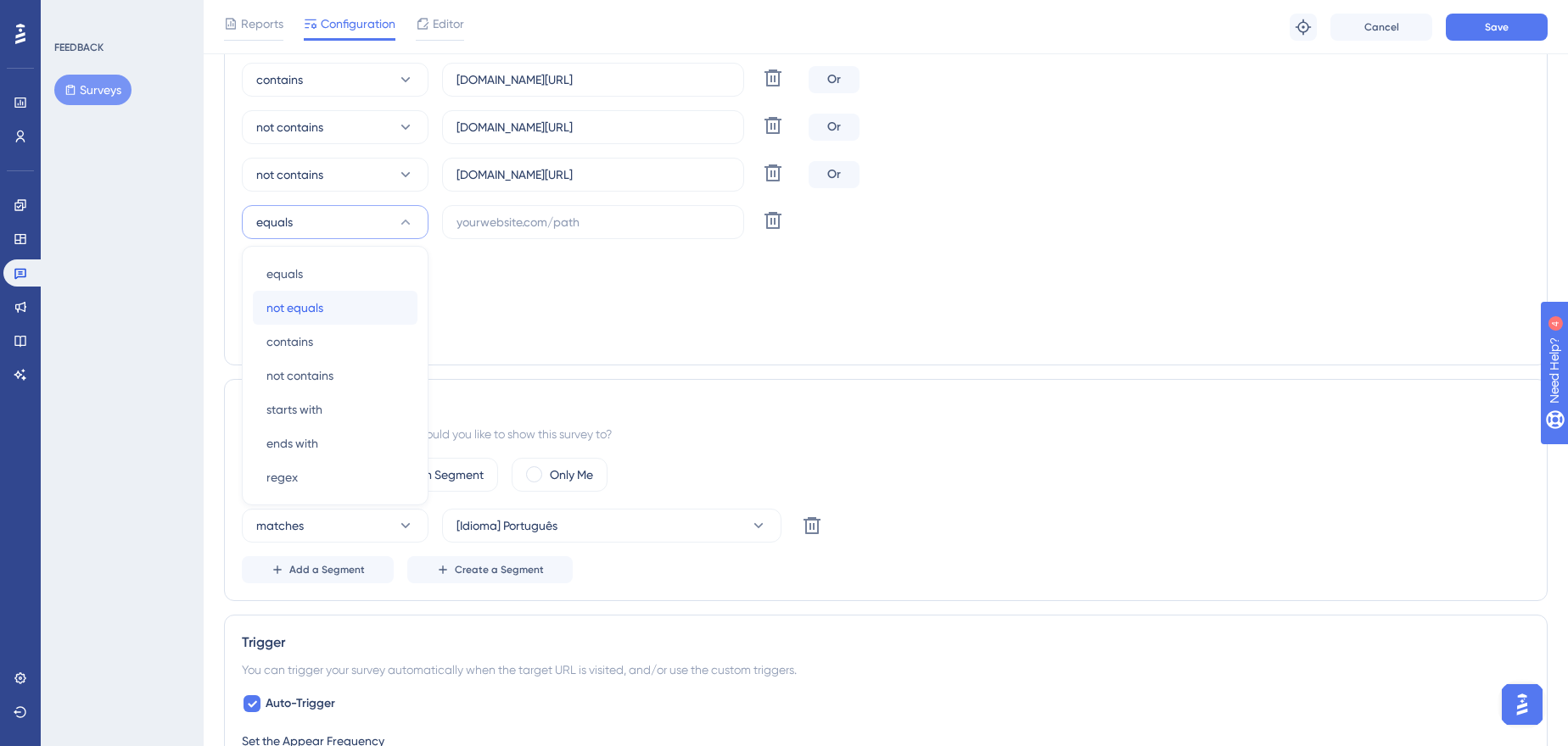
click at [334, 304] on div "not equals not equals" at bounding box center [335, 307] width 137 height 34
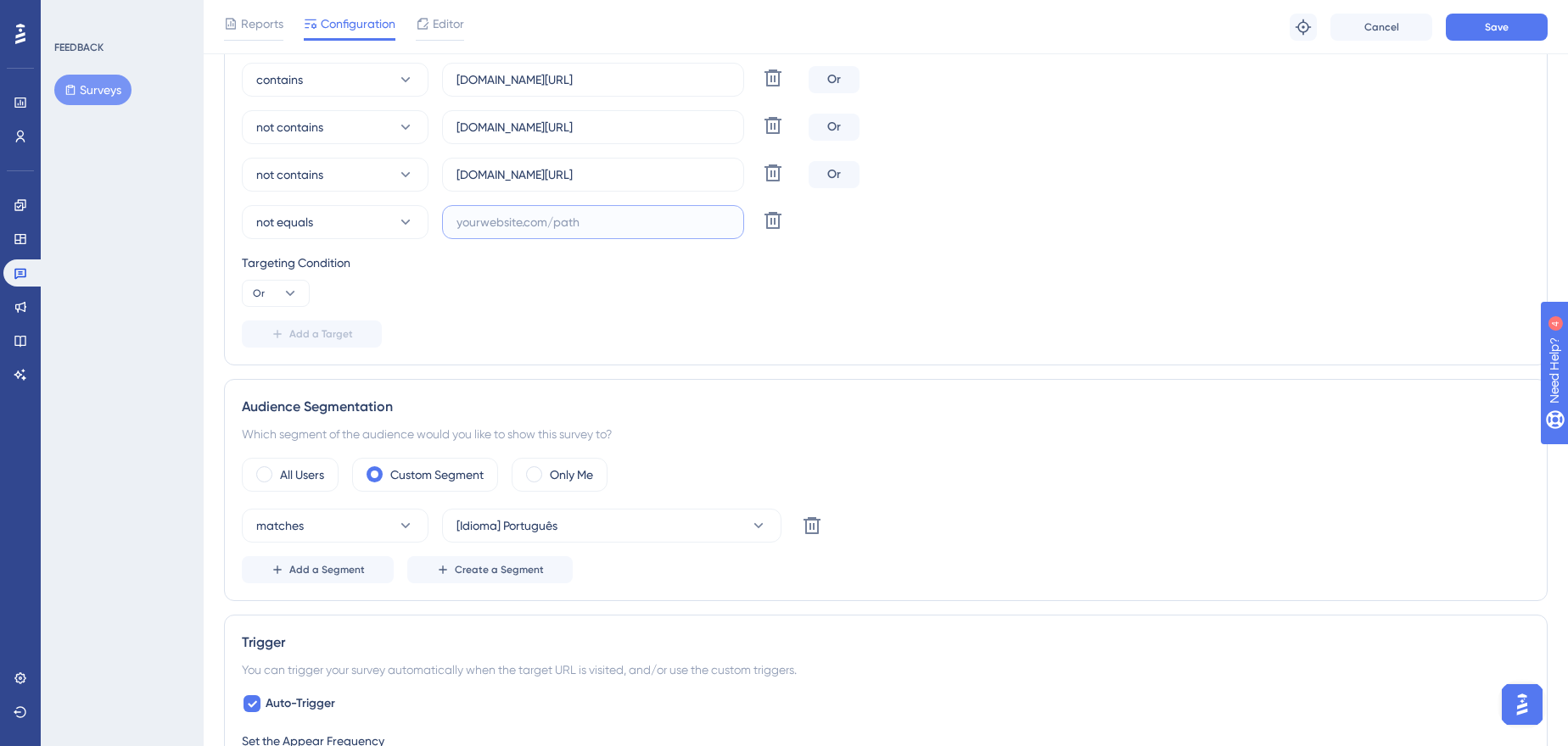
click at [475, 218] on input "text" at bounding box center [593, 221] width 274 height 18
paste input "[URL][DOMAIN_NAME]"
drag, startPoint x: 463, startPoint y: 216, endPoint x: 744, endPoint y: 229, distance: 281.3
click at [758, 225] on div "not equals [URL][DOMAIN_NAME] Delete" at bounding box center [521, 221] width 560 height 34
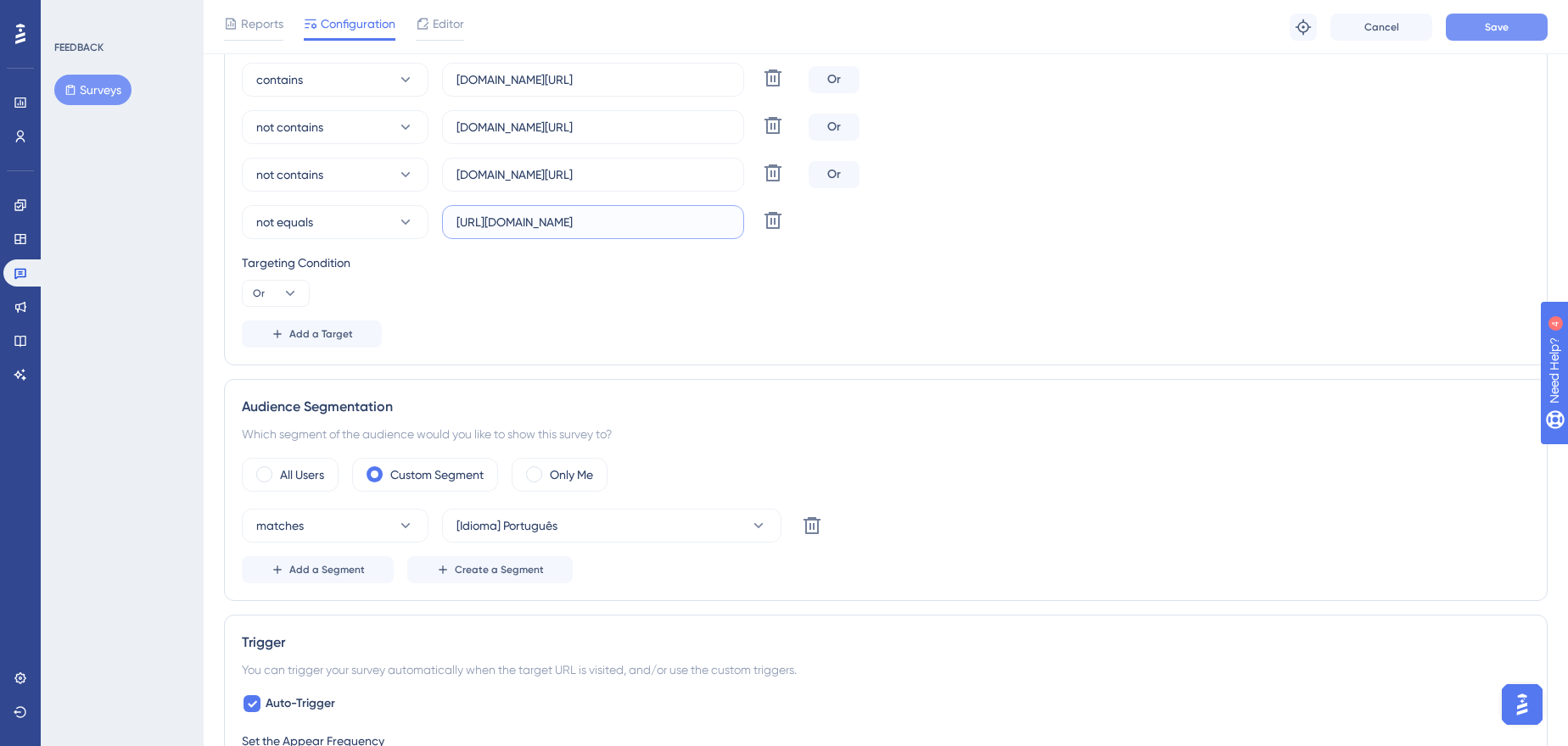
type input "[URL][DOMAIN_NAME]"
click at [1527, 24] on button "Save" at bounding box center [1496, 27] width 102 height 27
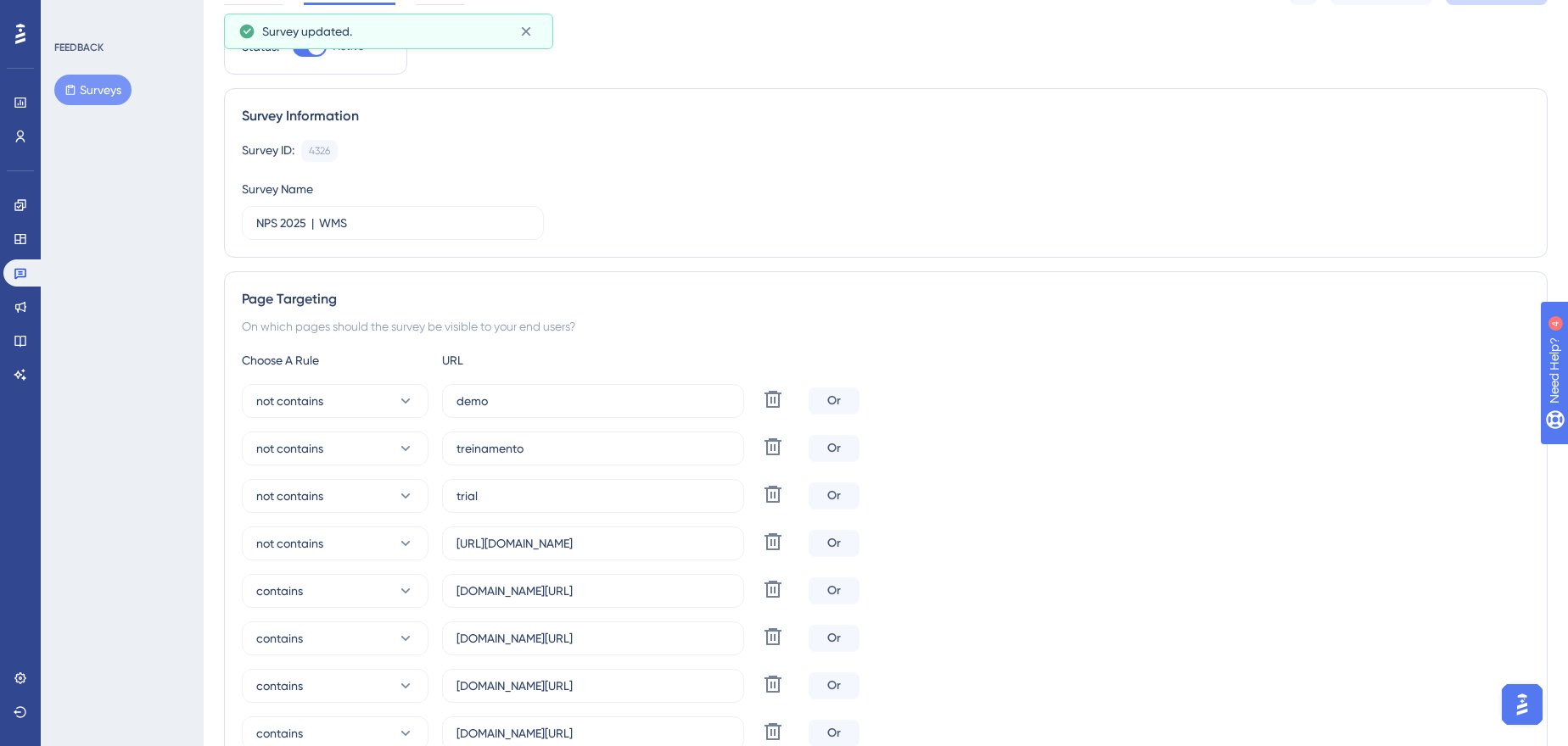
scroll to position [0, 0]
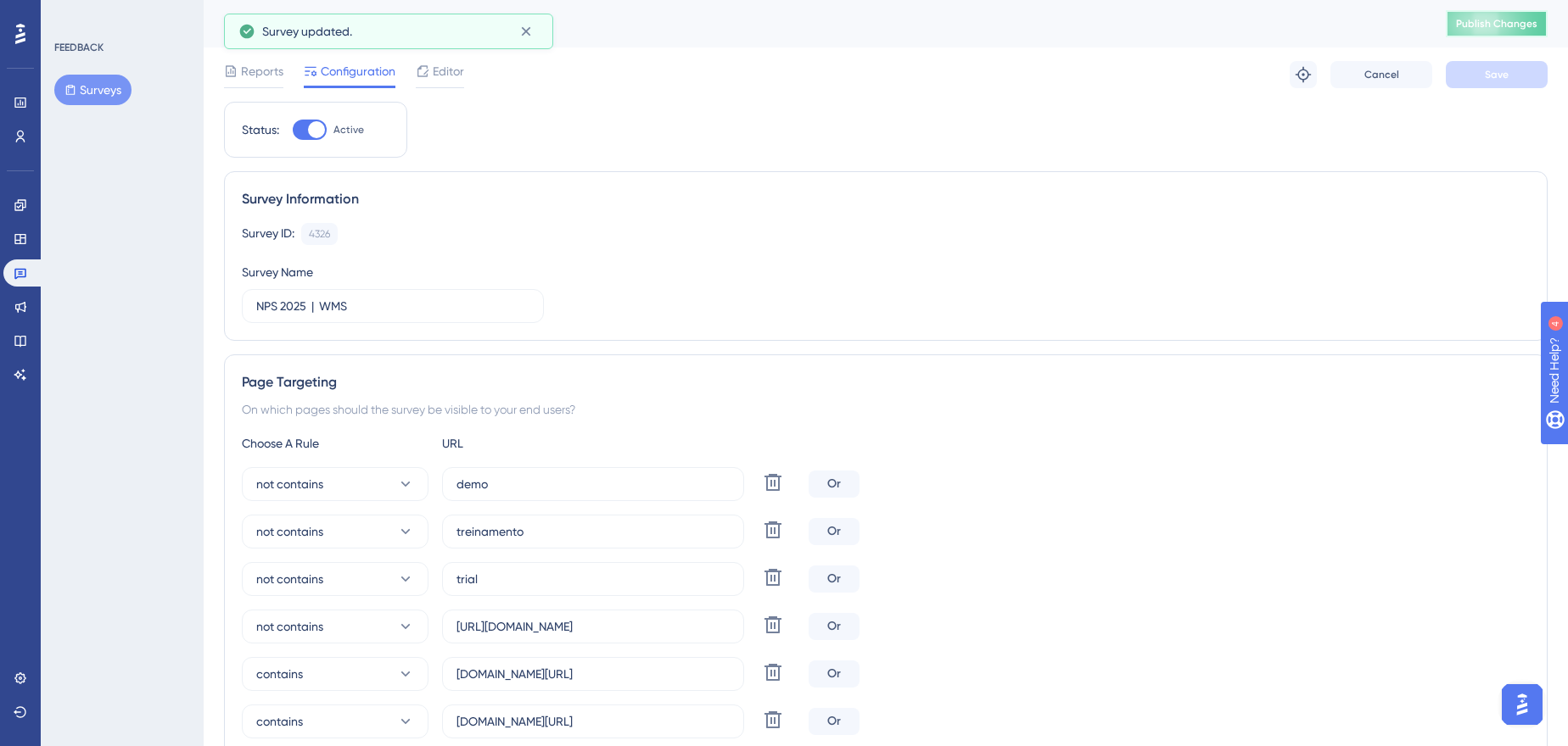
click at [1481, 24] on span "Publish Changes" at bounding box center [1496, 24] width 81 height 14
click at [106, 87] on button "Surveys" at bounding box center [93, 90] width 77 height 31
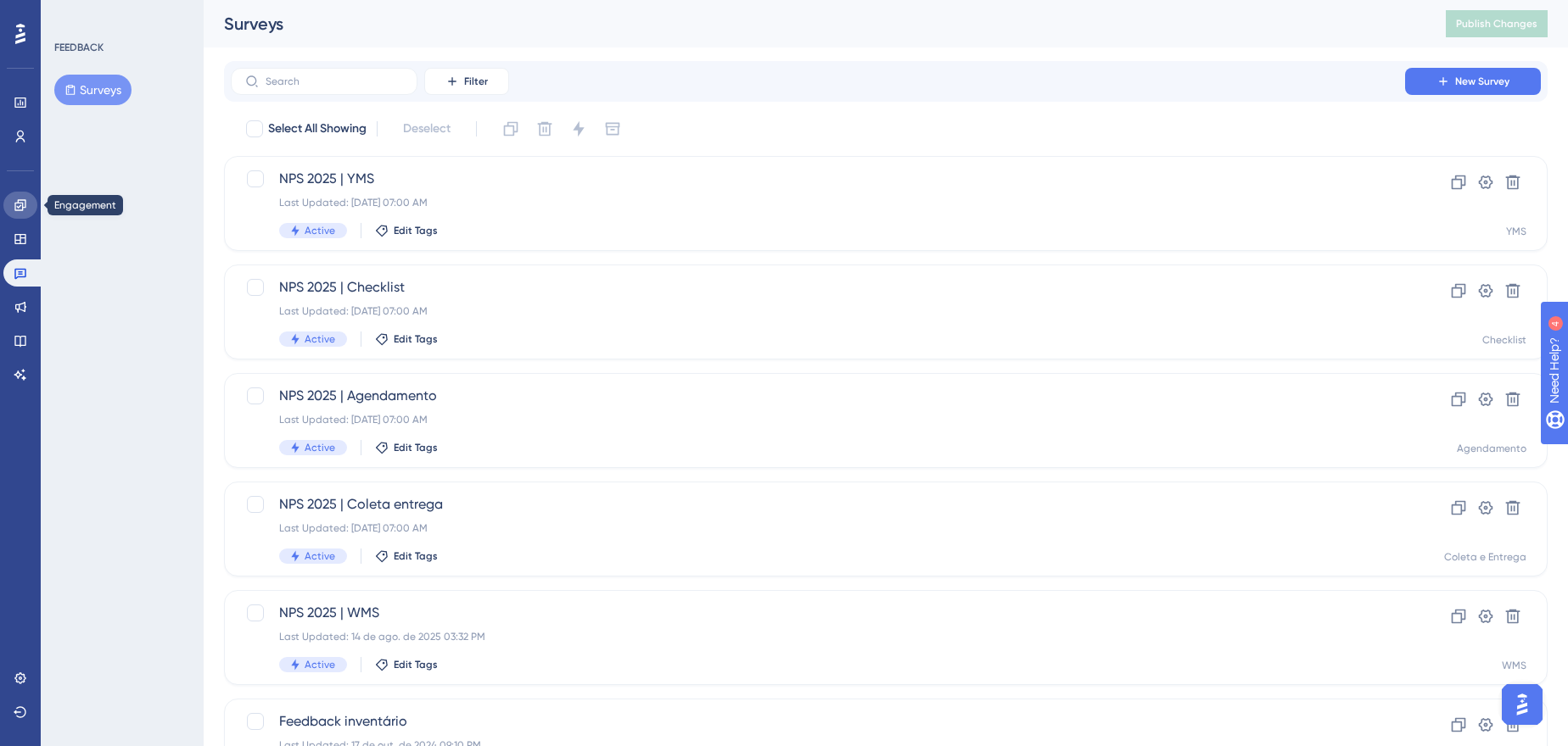
click at [22, 201] on icon at bounding box center [20, 205] width 14 height 14
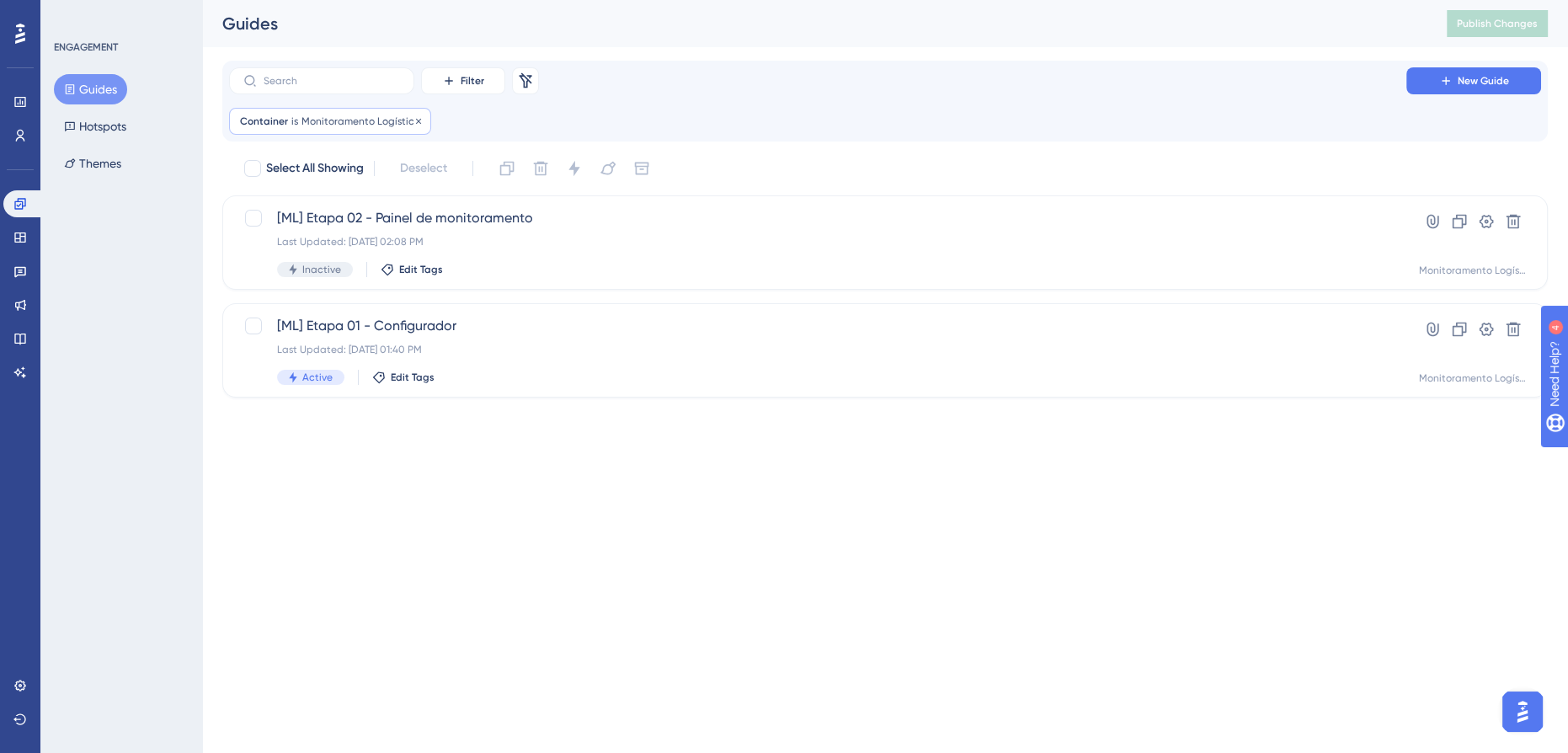
click at [353, 125] on span "Monitoramento Logístico" at bounding box center [361, 121] width 119 height 13
click at [390, 195] on span "Monitoramento Logístico" at bounding box center [324, 202] width 133 height 20
click at [407, 206] on icon at bounding box center [406, 203] width 17 height 17
click at [404, 203] on icon at bounding box center [407, 202] width 10 height 5
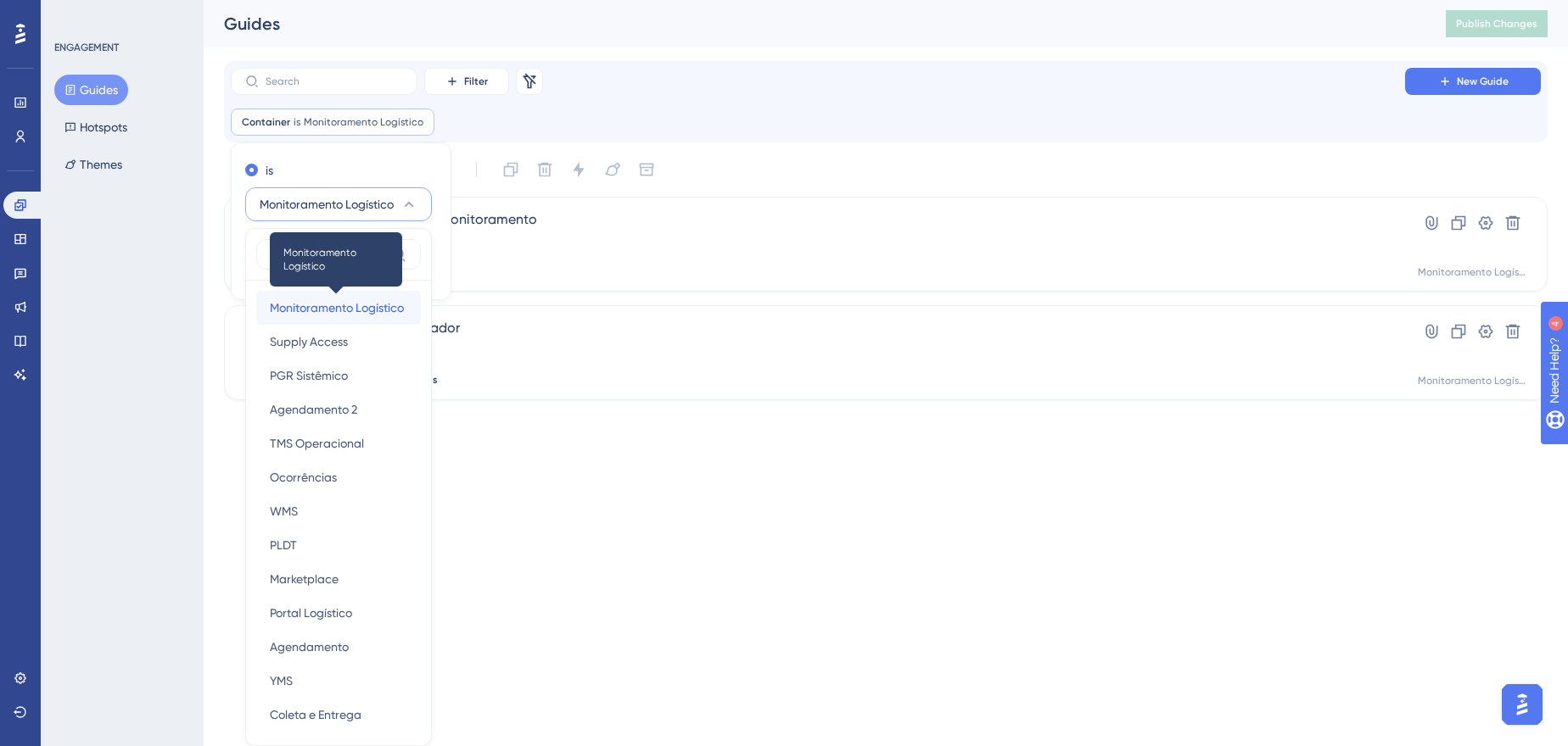
click at [352, 308] on span "Monitoramento Logístico" at bounding box center [336, 307] width 134 height 20
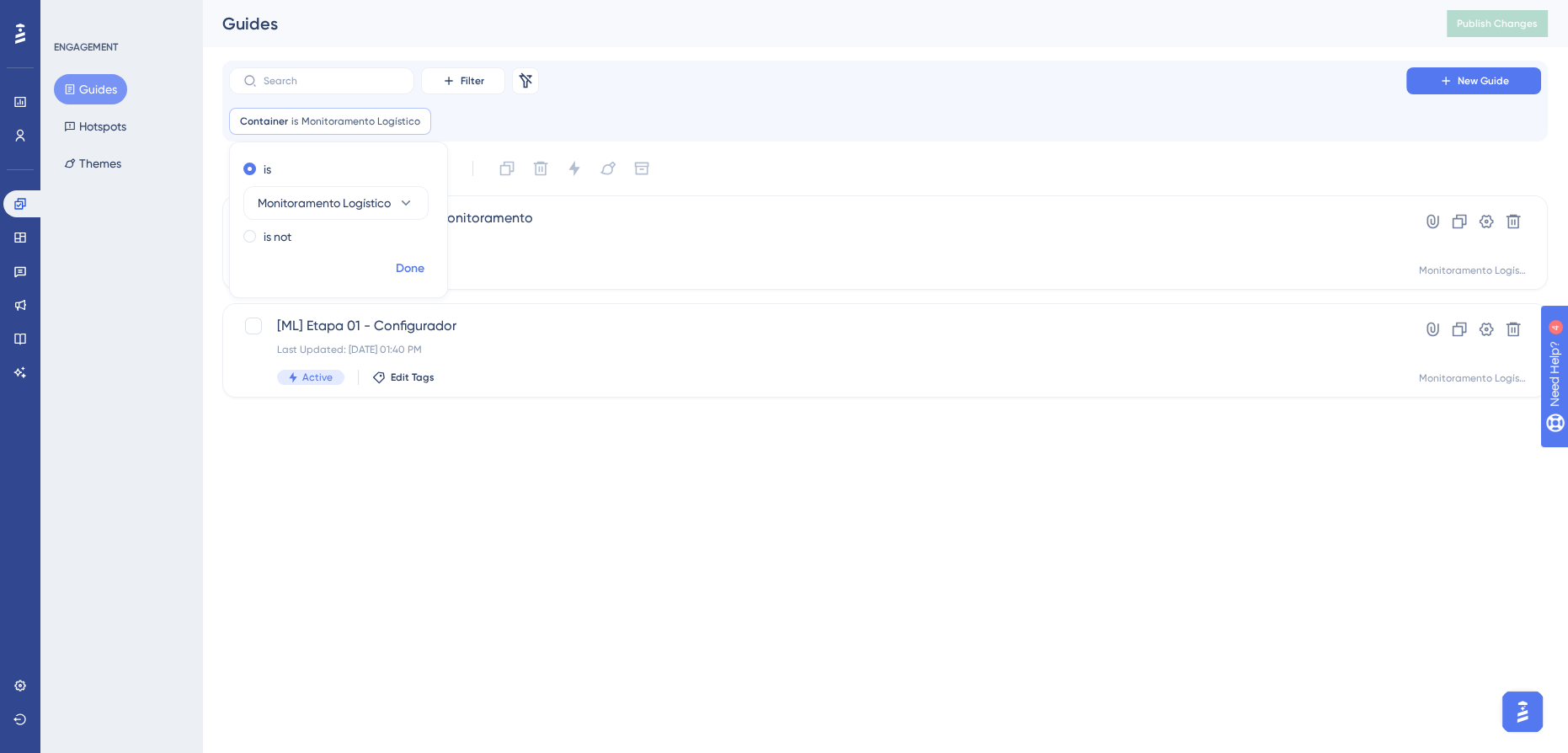
click at [429, 265] on button "Done" at bounding box center [410, 269] width 47 height 31
click at [352, 116] on span "Monitoramento Logístico" at bounding box center [361, 121] width 119 height 13
click at [358, 202] on span "Monitoramento Logístico" at bounding box center [324, 202] width 133 height 20
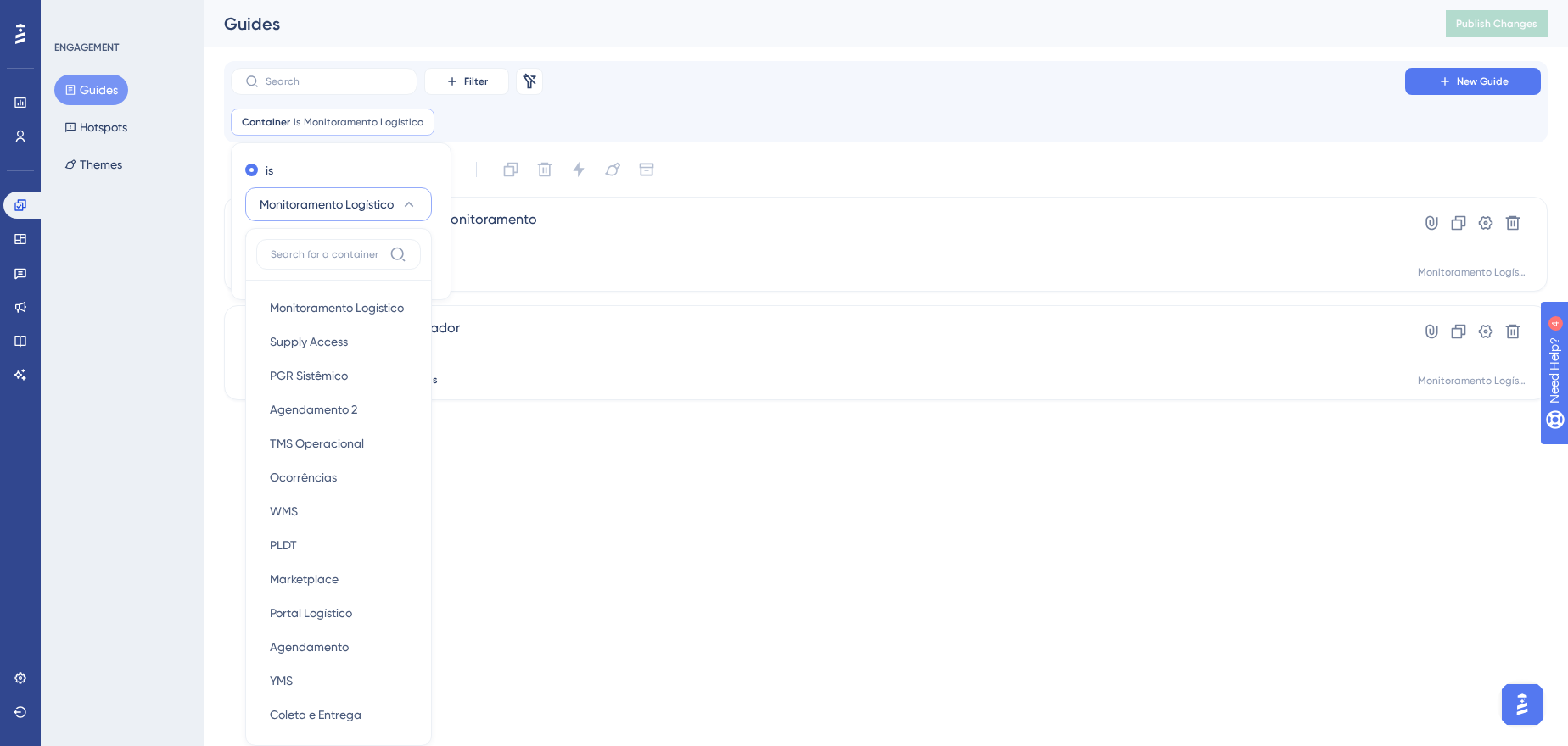
scroll to position [103, 0]
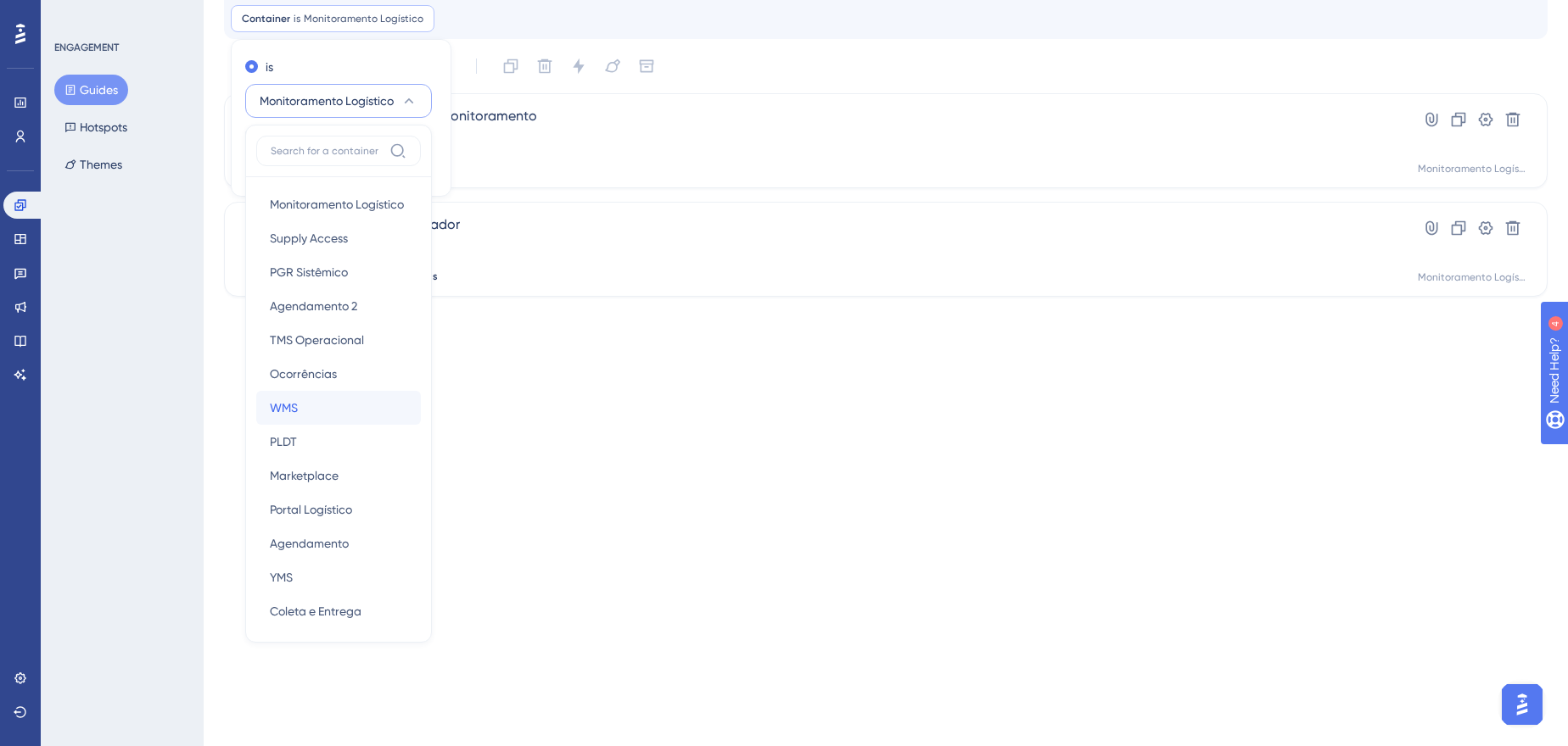
click at [343, 417] on div "WMS WMS" at bounding box center [338, 408] width 137 height 34
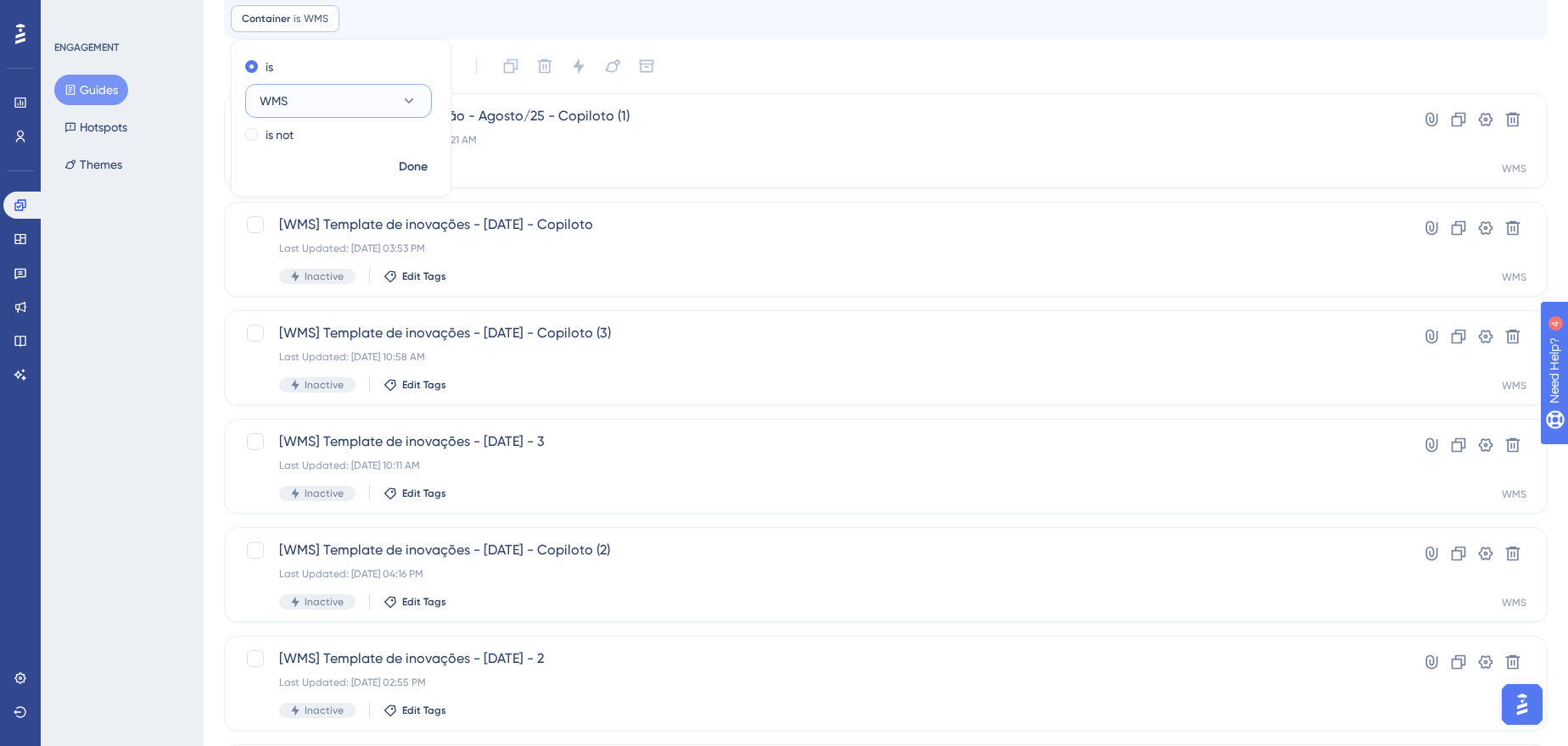
scroll to position [0, 0]
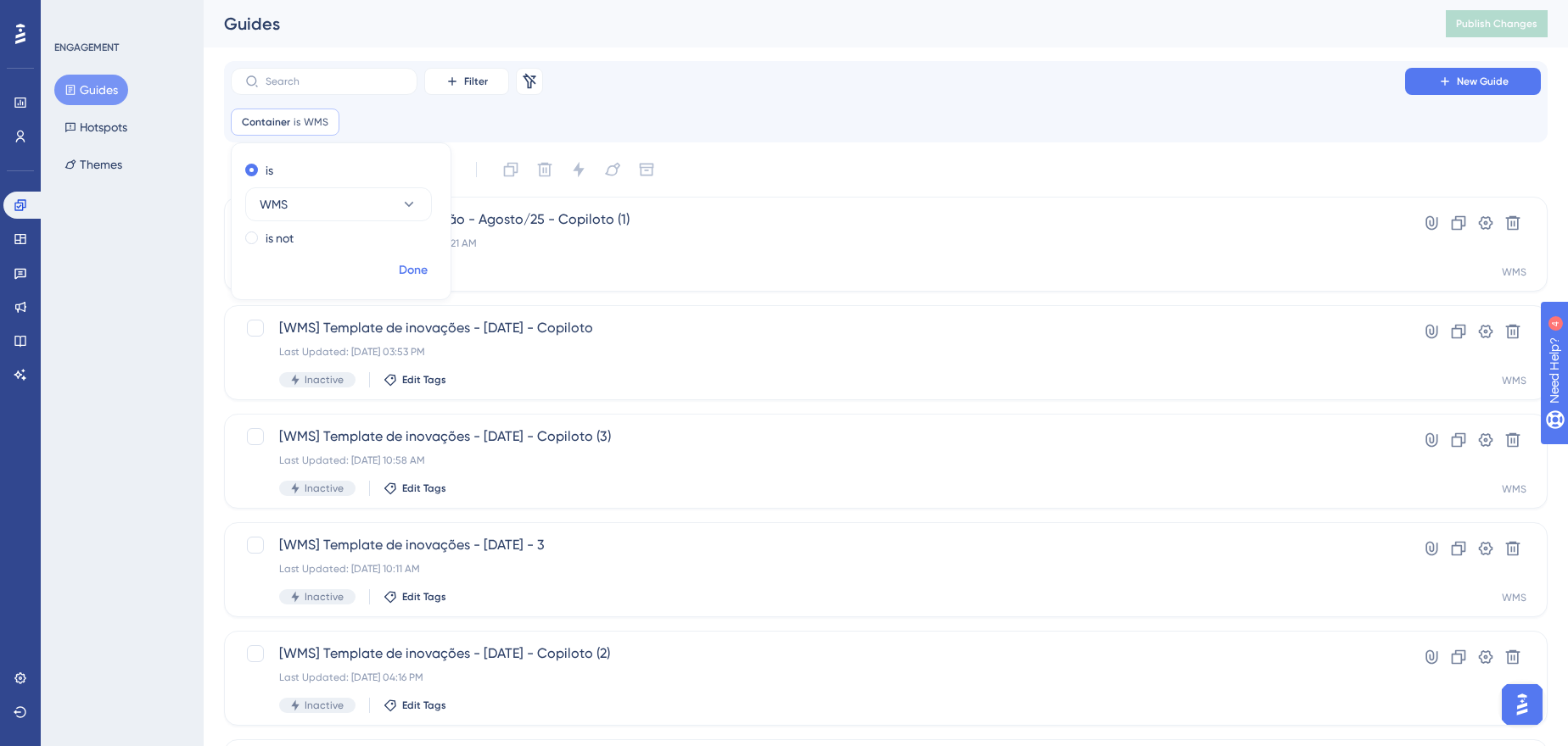
click at [429, 267] on button "Done" at bounding box center [413, 271] width 47 height 31
click at [1450, 548] on icon at bounding box center [1459, 549] width 17 height 17
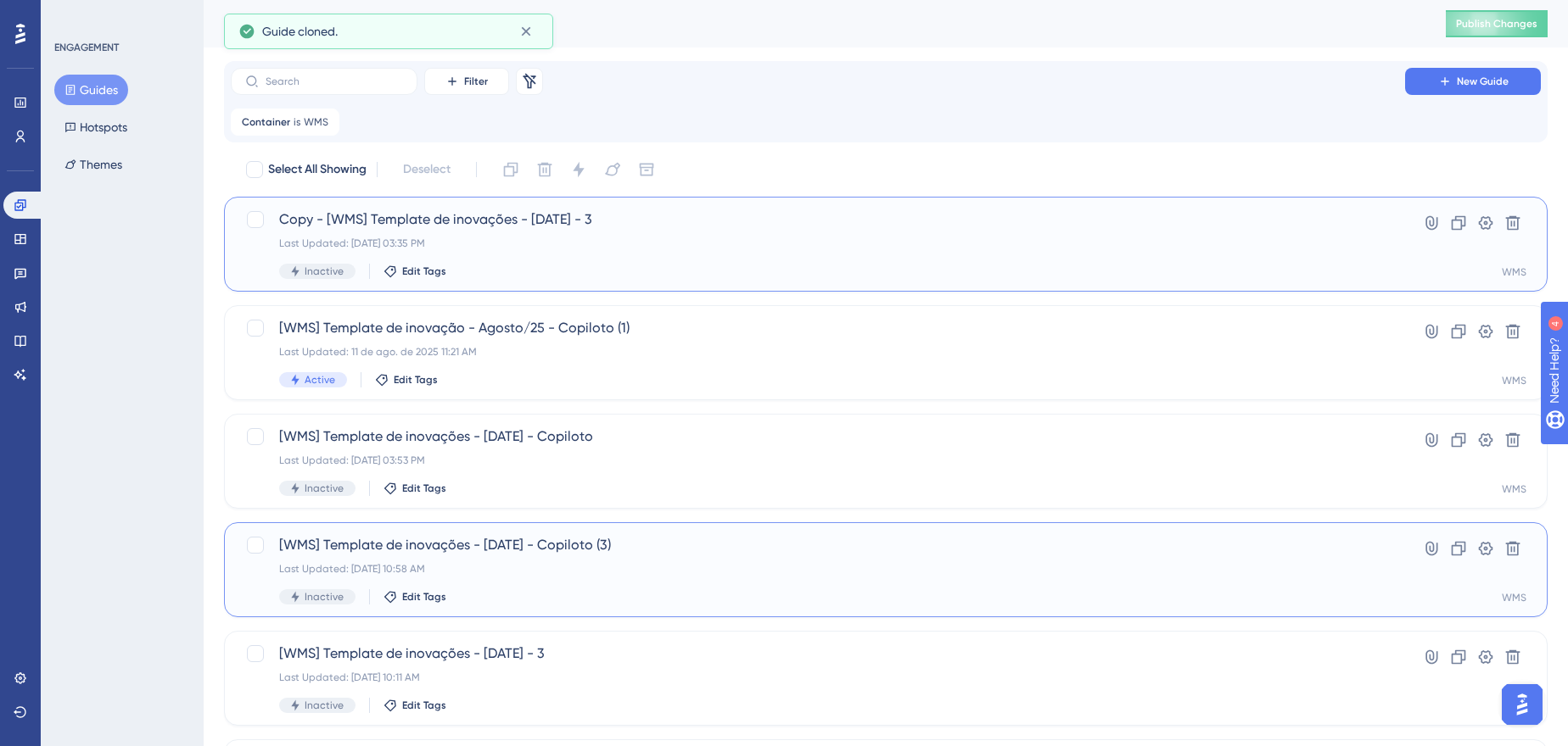
click at [460, 249] on div "Last Updated: [DATE] 03:35 PM" at bounding box center [818, 244] width 1078 height 14
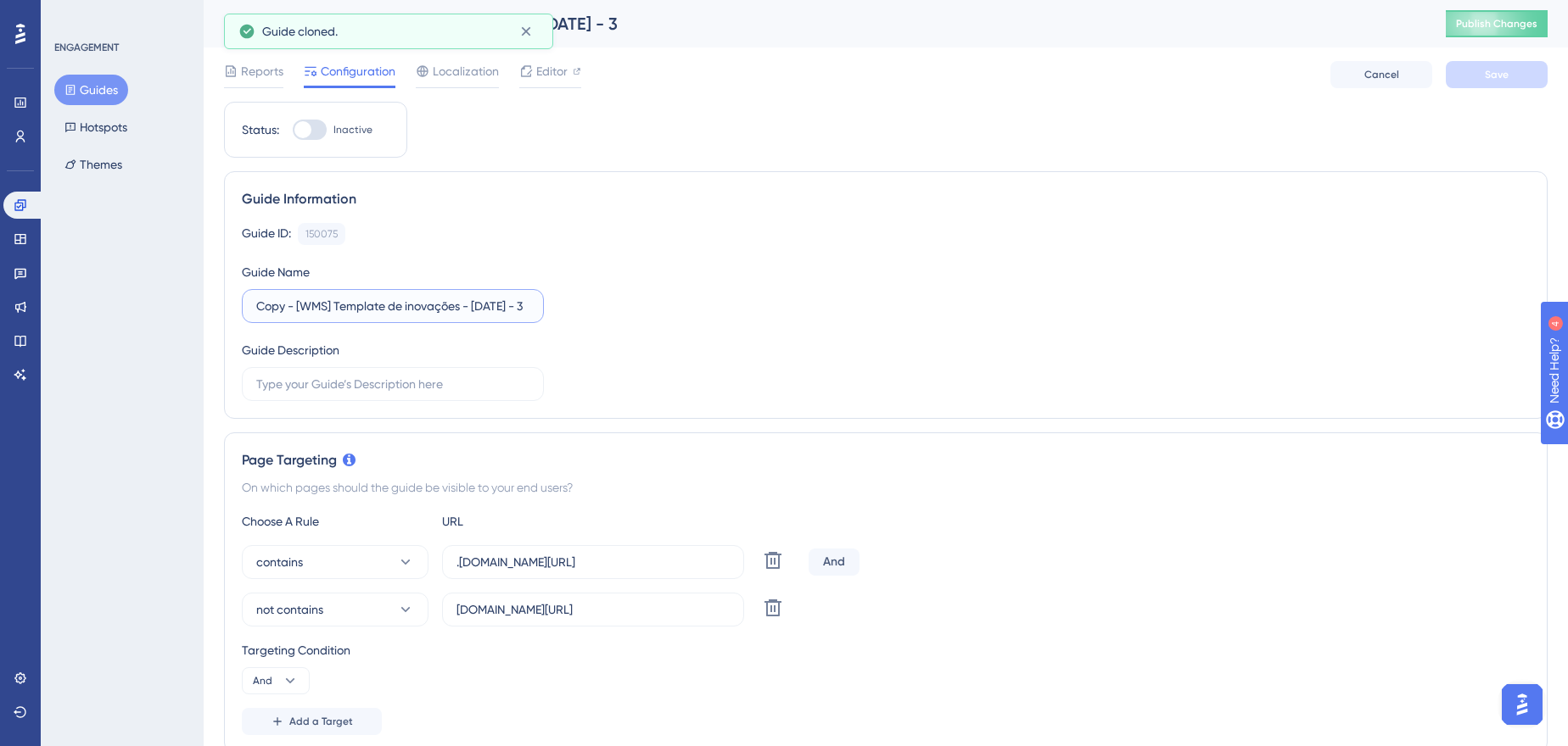
drag, startPoint x: 292, startPoint y: 301, endPoint x: 193, endPoint y: 301, distance: 99.0
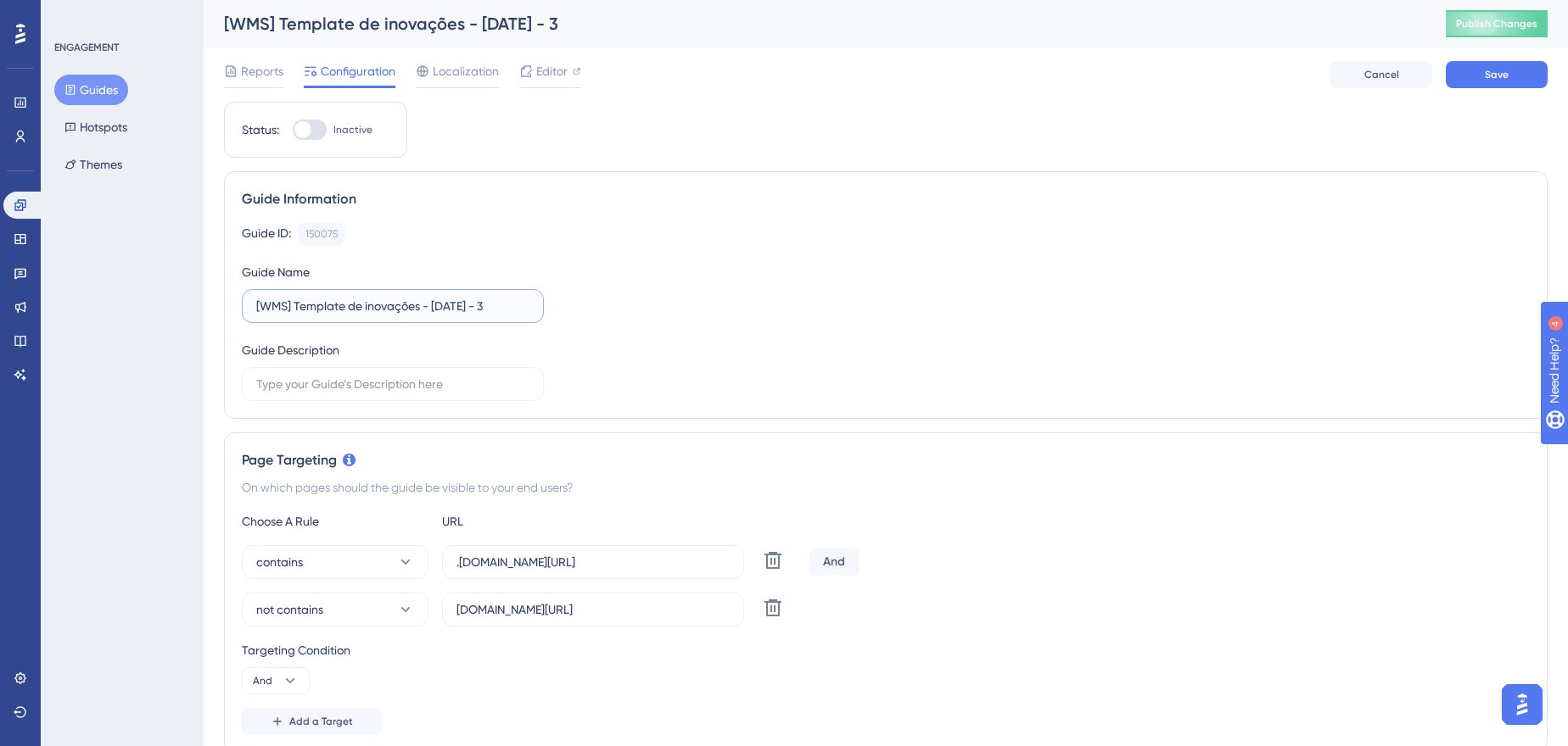
drag, startPoint x: 438, startPoint y: 303, endPoint x: 494, endPoint y: 287, distance: 58.2
click at [461, 304] on input "[WMS] Template de inovações - [DATE] - 3" at bounding box center [392, 305] width 274 height 18
drag, startPoint x: 516, startPoint y: 311, endPoint x: 493, endPoint y: 313, distance: 23.1
click at [493, 313] on input "[WMS] Template de inovações - [DATE] - 3" at bounding box center [392, 305] width 274 height 18
type input "[WMS] Template de inovações - Agosto/25"
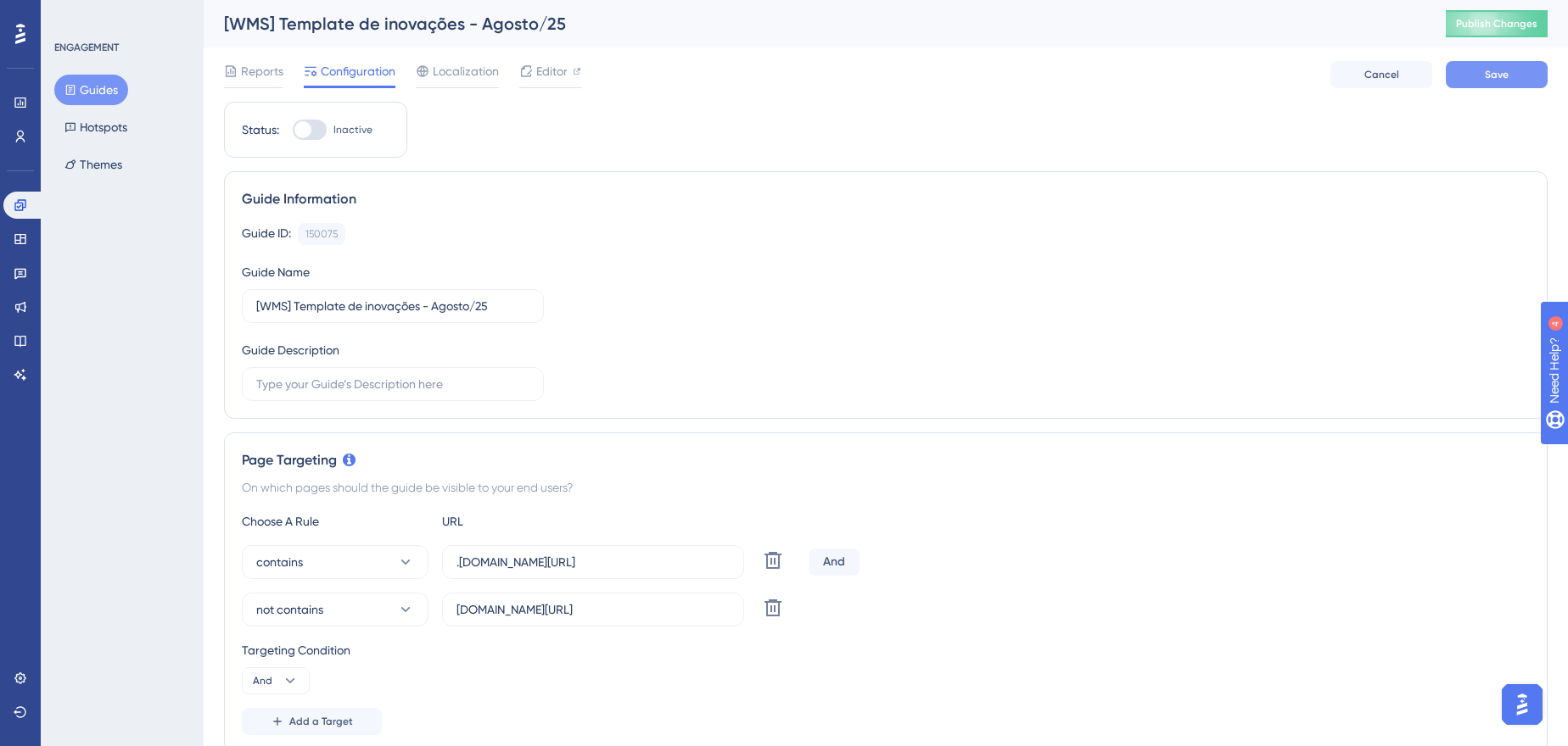
click at [1466, 79] on button "Save" at bounding box center [1496, 74] width 102 height 27
click at [537, 73] on span "Editor" at bounding box center [552, 71] width 31 height 20
click at [1520, 24] on span "Publish Changes" at bounding box center [1496, 24] width 81 height 14
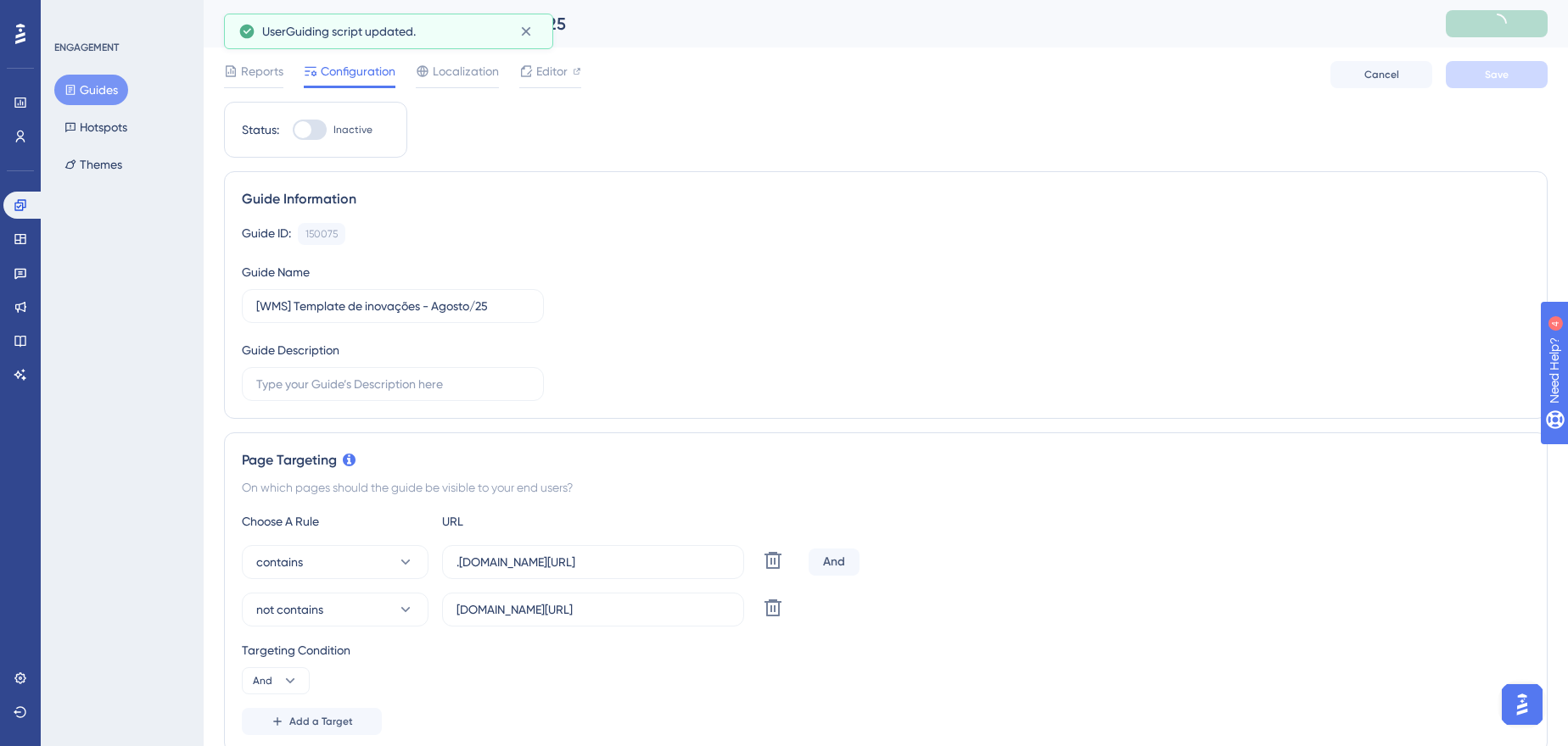
click at [336, 122] on label "Inactive" at bounding box center [333, 129] width 79 height 20
click at [293, 129] on input "Inactive" at bounding box center [292, 129] width 1 height 1
checkbox input "true"
click at [1522, 65] on button "Save" at bounding box center [1496, 74] width 102 height 27
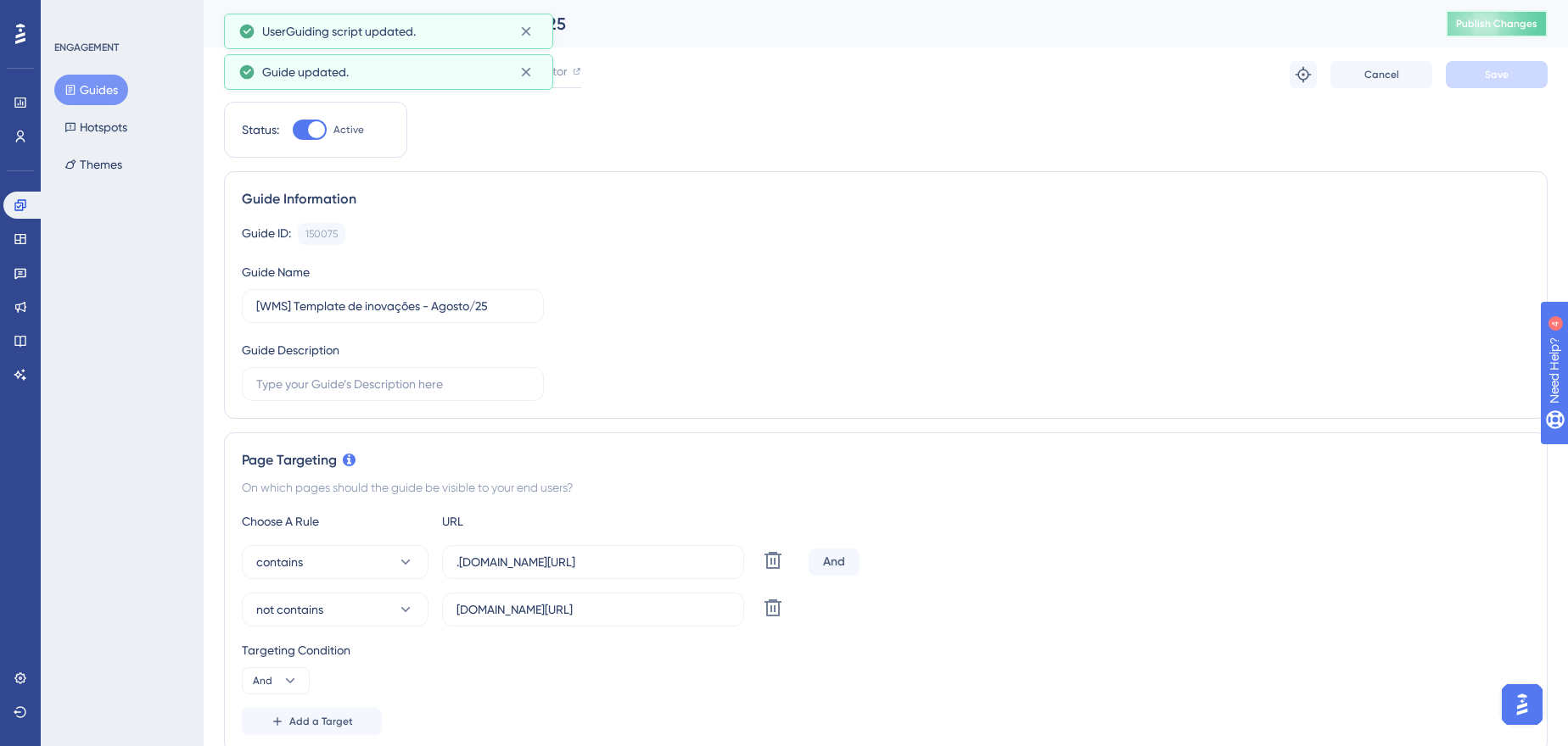
click at [1524, 27] on span "Publish Changes" at bounding box center [1496, 24] width 81 height 14
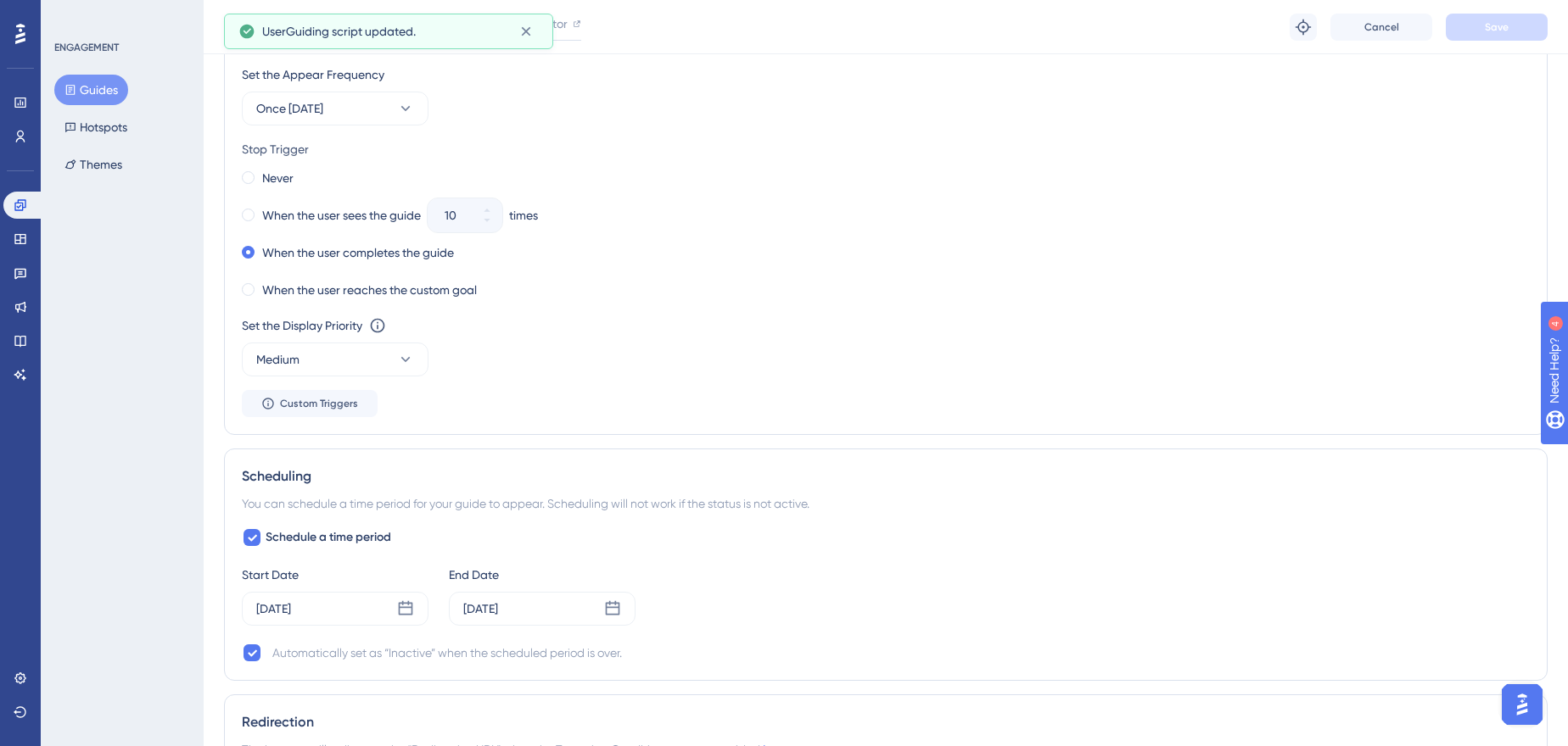
scroll to position [1002, 0]
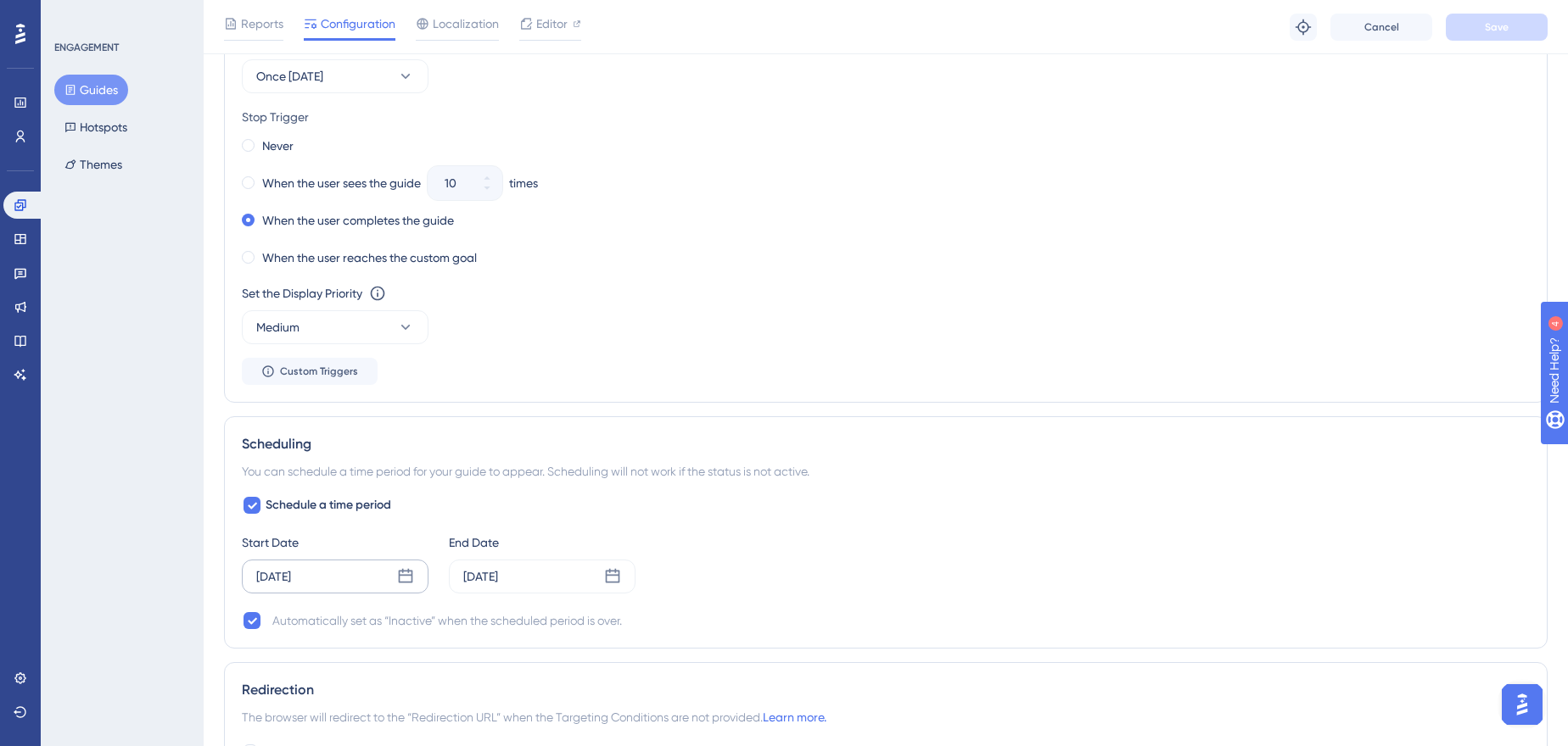
click at [412, 576] on icon at bounding box center [405, 576] width 15 height 14
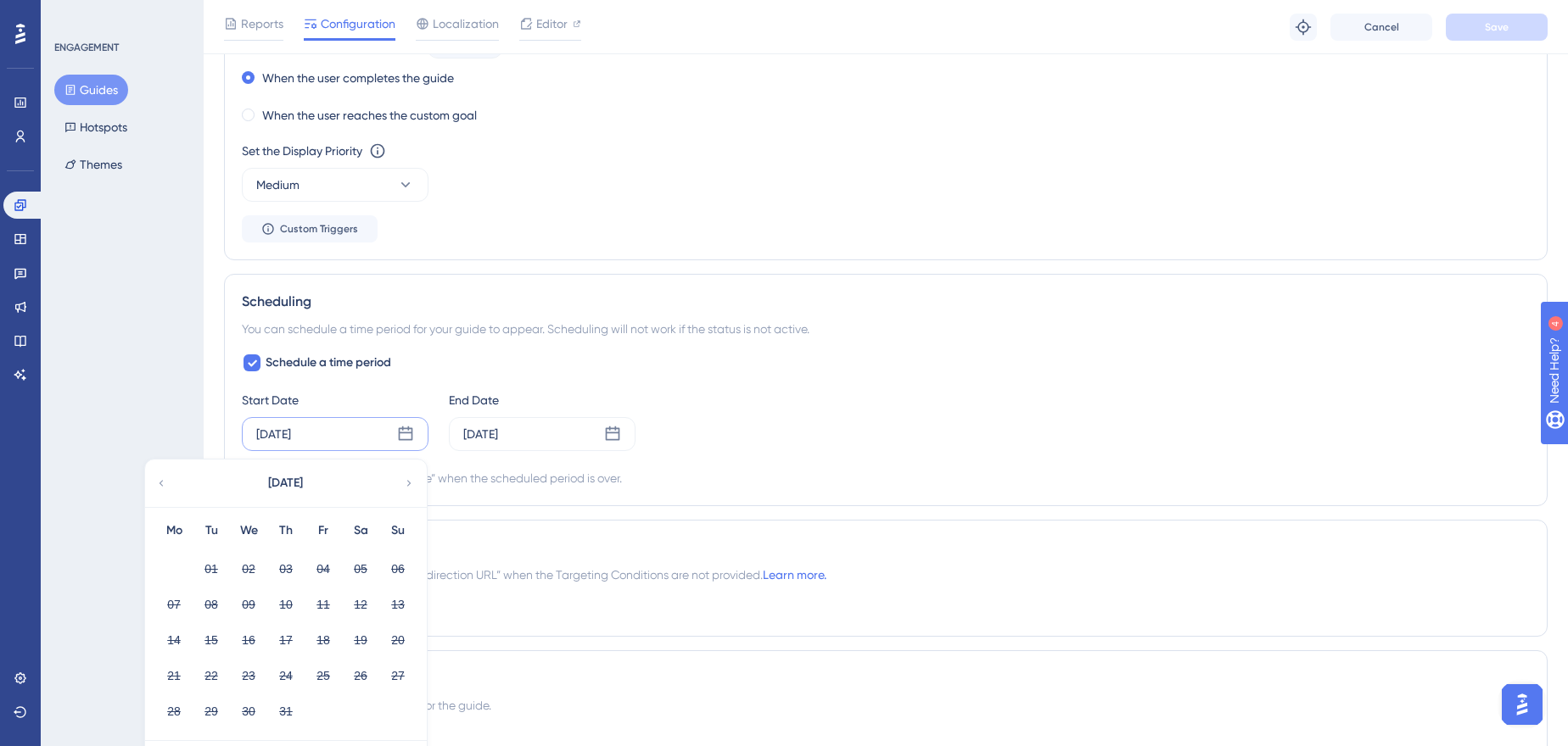
scroll to position [1310, 0]
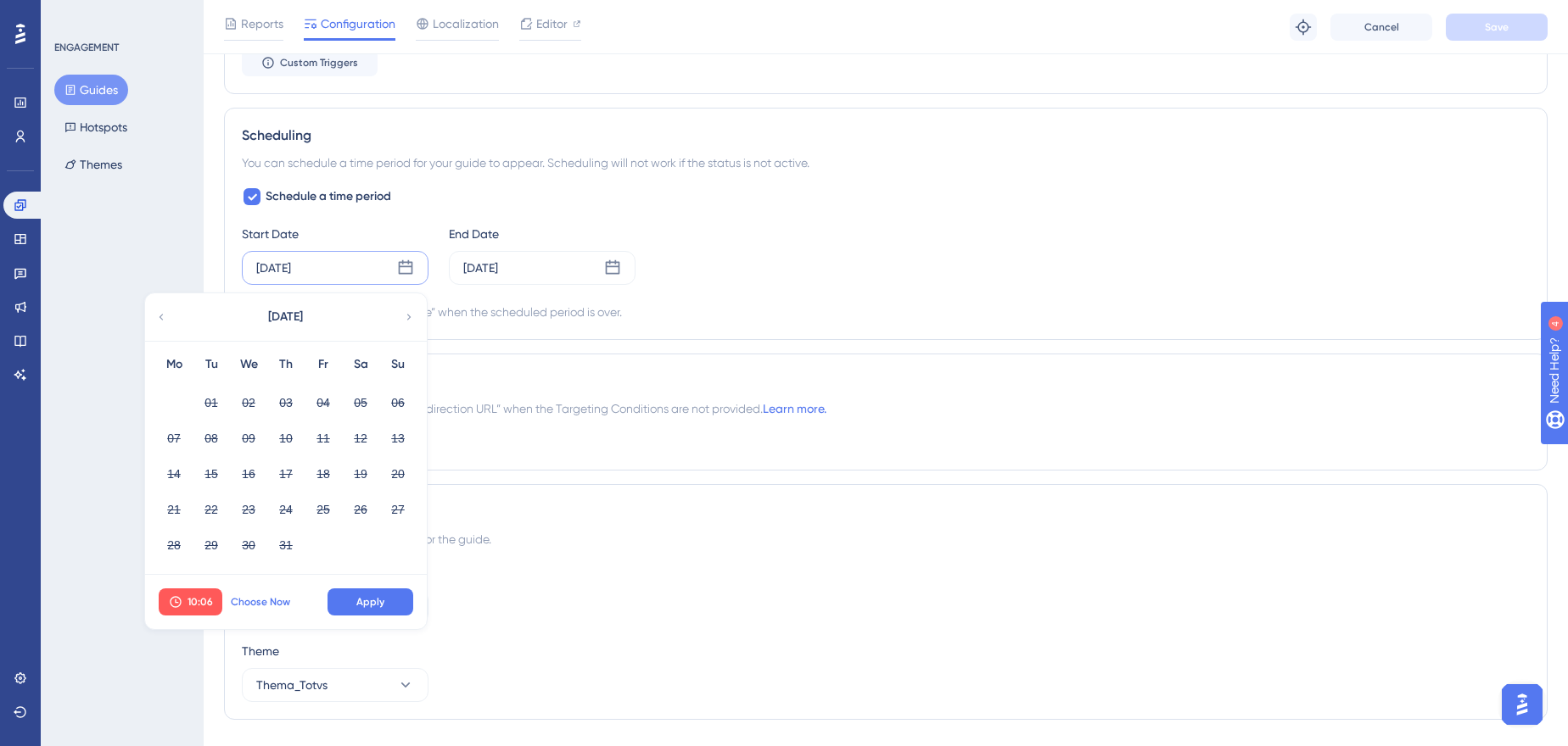
click at [279, 595] on span "Choose Now" at bounding box center [260, 602] width 59 height 14
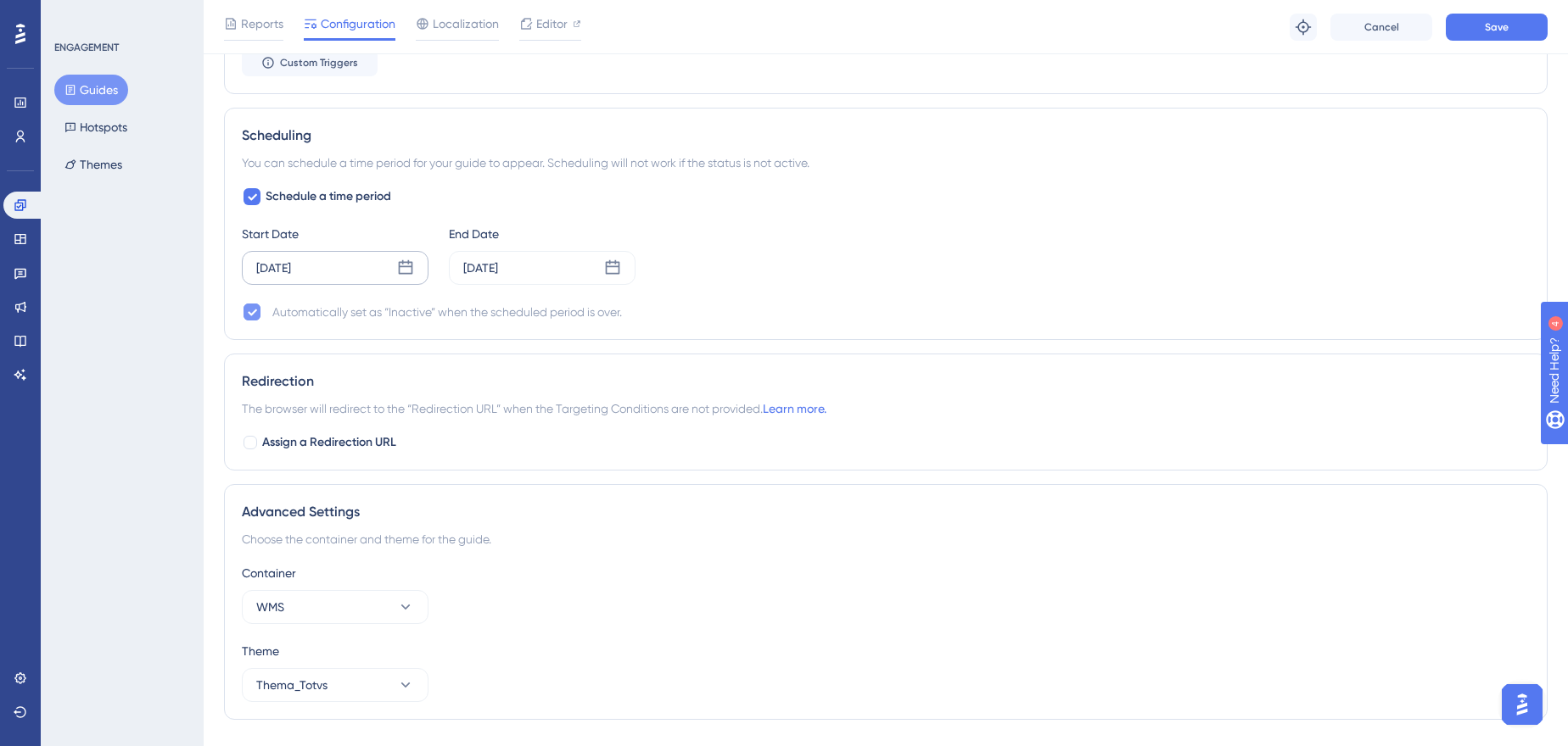
click at [253, 305] on icon at bounding box center [251, 312] width 11 height 14
checkbox input "false"
click at [296, 189] on span "Schedule a time period" at bounding box center [329, 196] width 126 height 20
checkbox input "false"
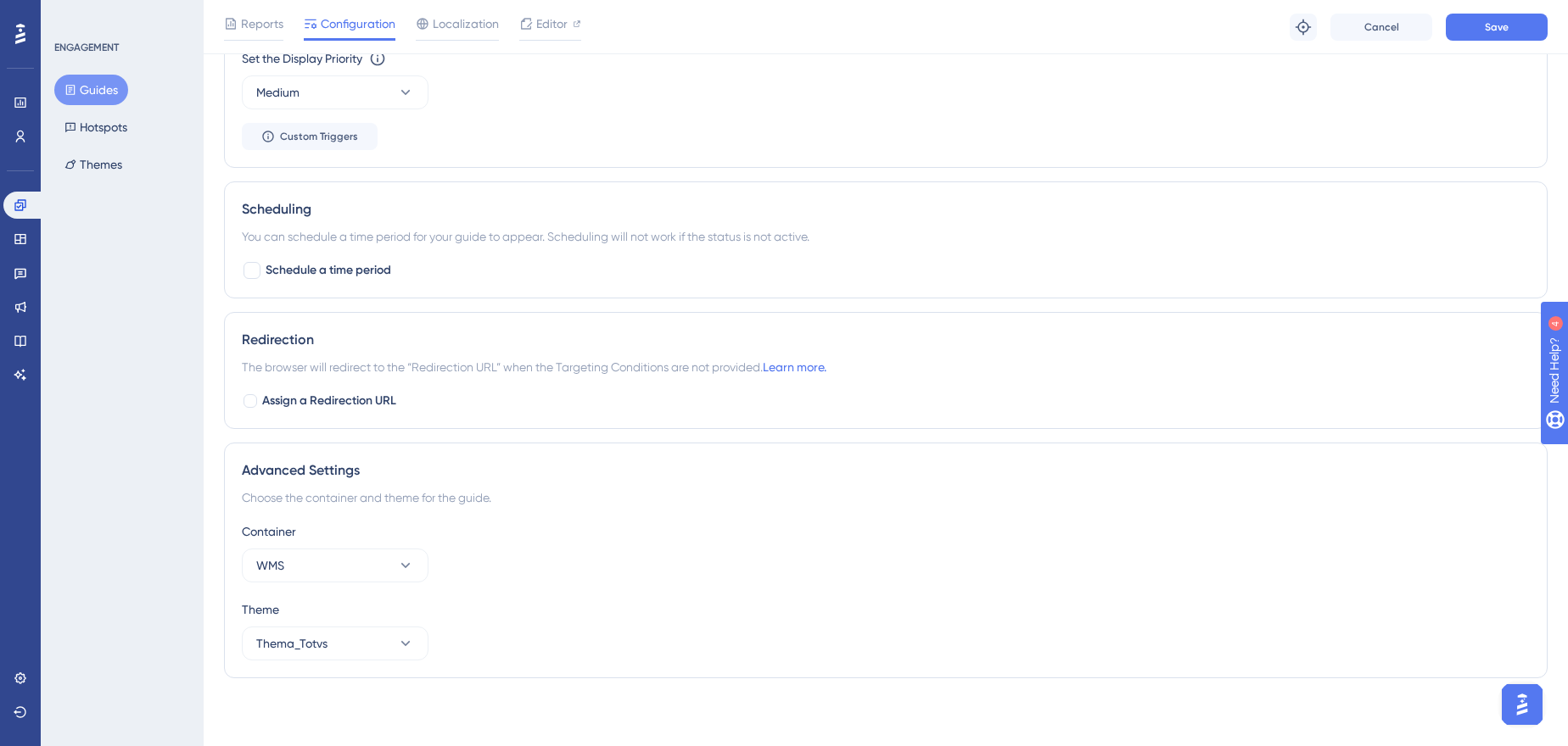
scroll to position [1231, 0]
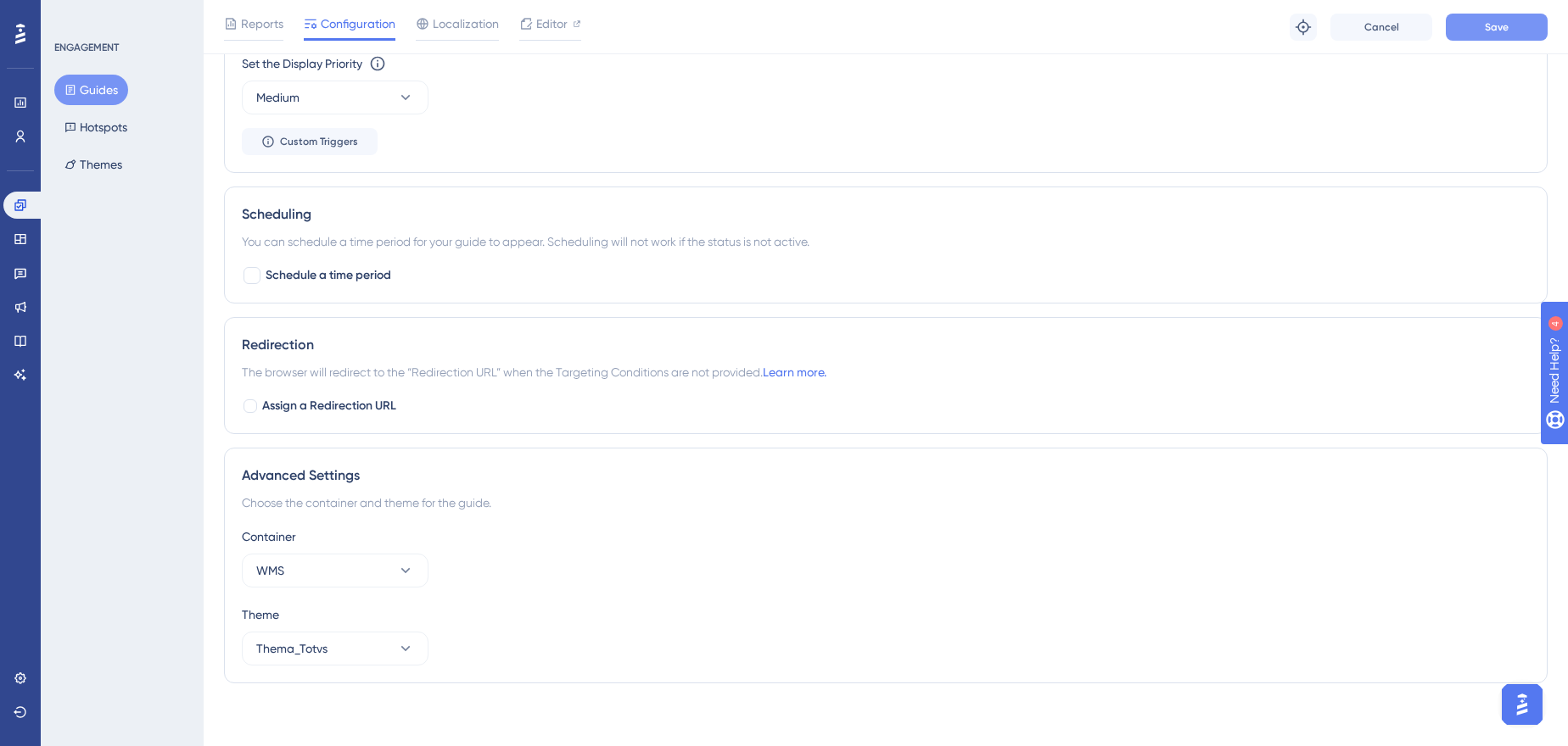
click at [1539, 33] on button "Save" at bounding box center [1496, 27] width 102 height 27
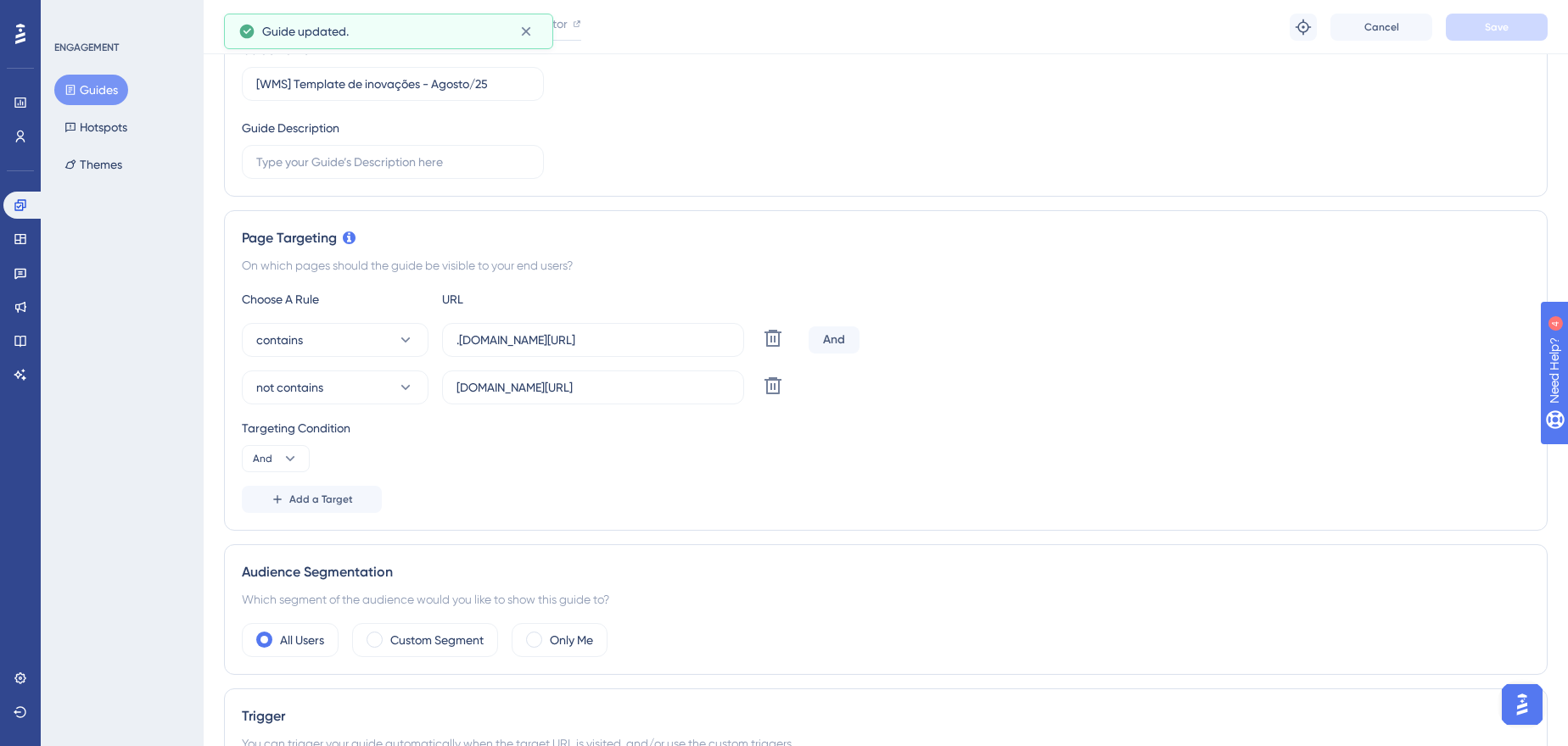
scroll to position [0, 0]
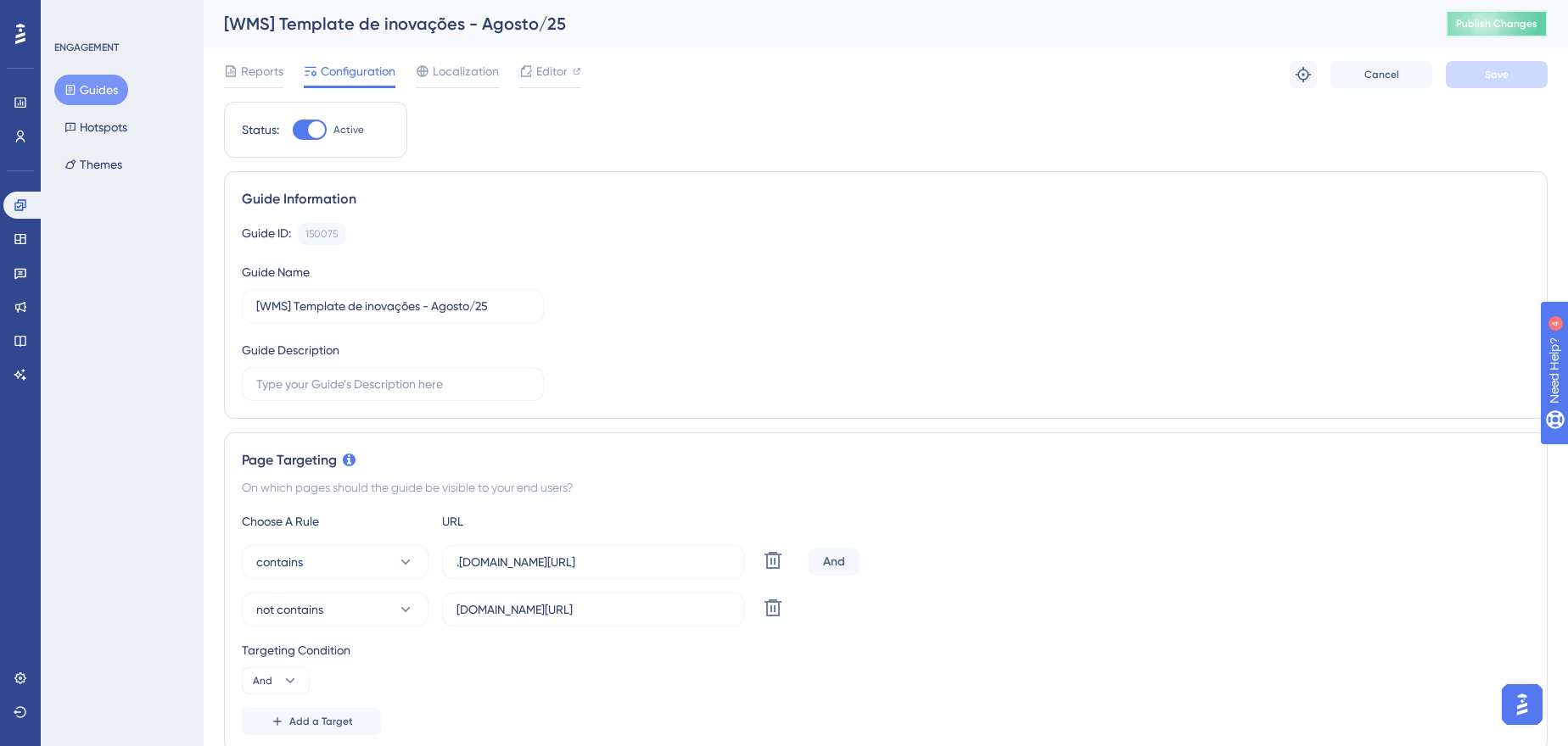
click at [1540, 34] on button "Publish Changes" at bounding box center [1496, 24] width 102 height 27
click at [98, 96] on button "Guides" at bounding box center [91, 90] width 73 height 31
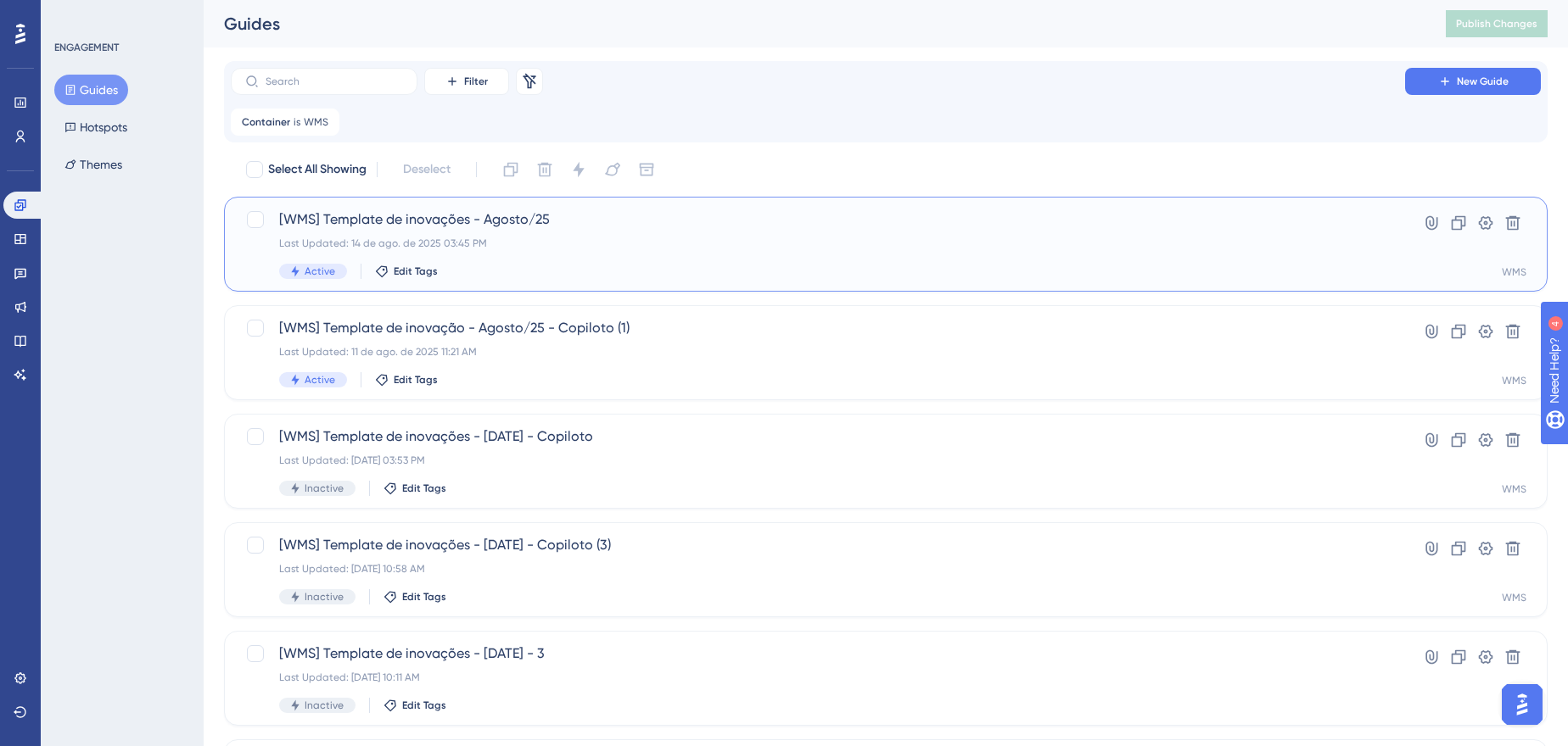
click at [558, 232] on div "[WMS] Template de inovações - [DATE] Last Updated: [DATE] 03:45 PM Active Edit …" at bounding box center [818, 244] width 1078 height 70
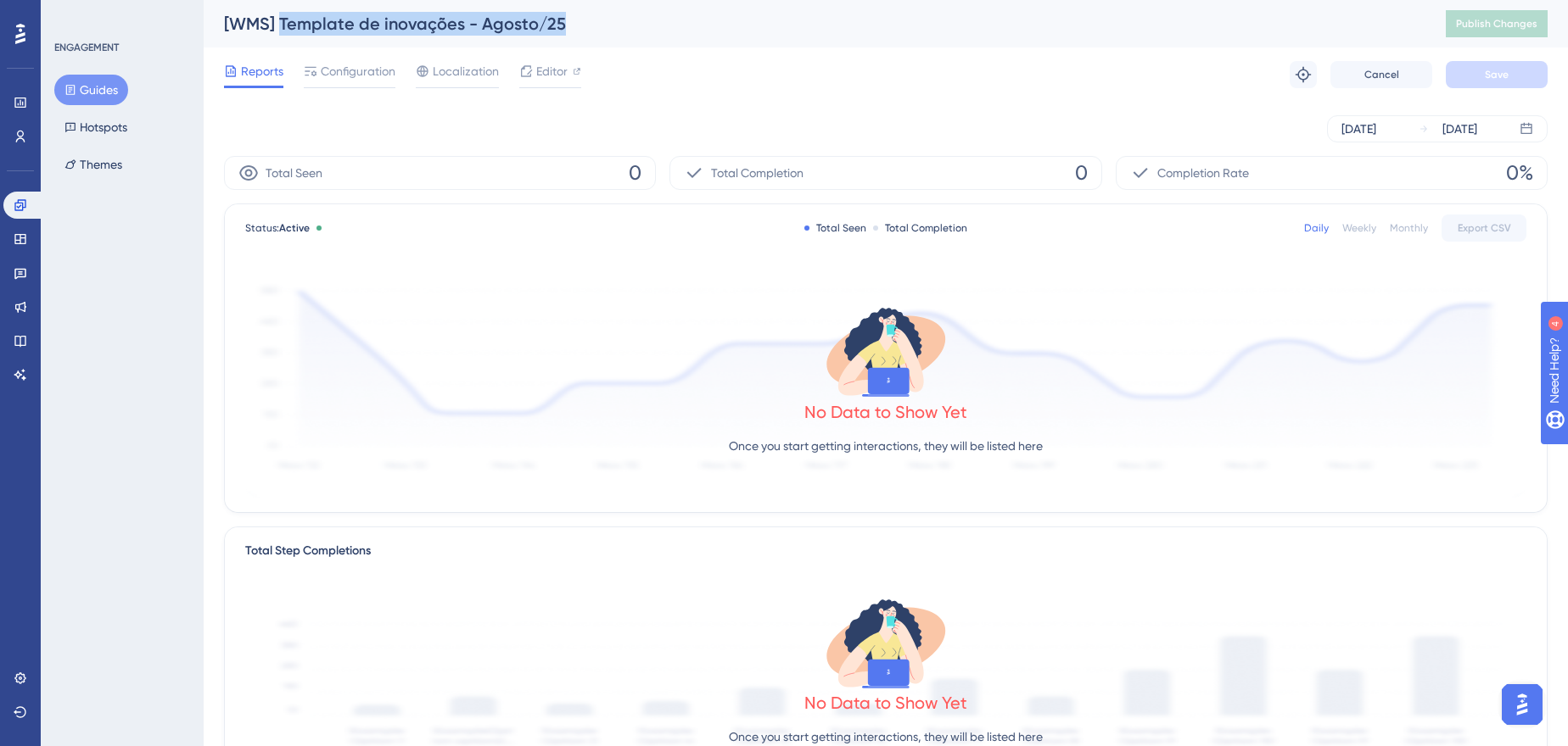
drag, startPoint x: 609, startPoint y: 38, endPoint x: 278, endPoint y: 26, distance: 331.2
click at [278, 26] on div "[WMS] Template de inovações - [DATE] Publish Changes" at bounding box center [886, 23] width 1364 height 47
copy div "Template de inovações - [DATE]"
click at [438, 65] on span "Localization" at bounding box center [466, 71] width 66 height 20
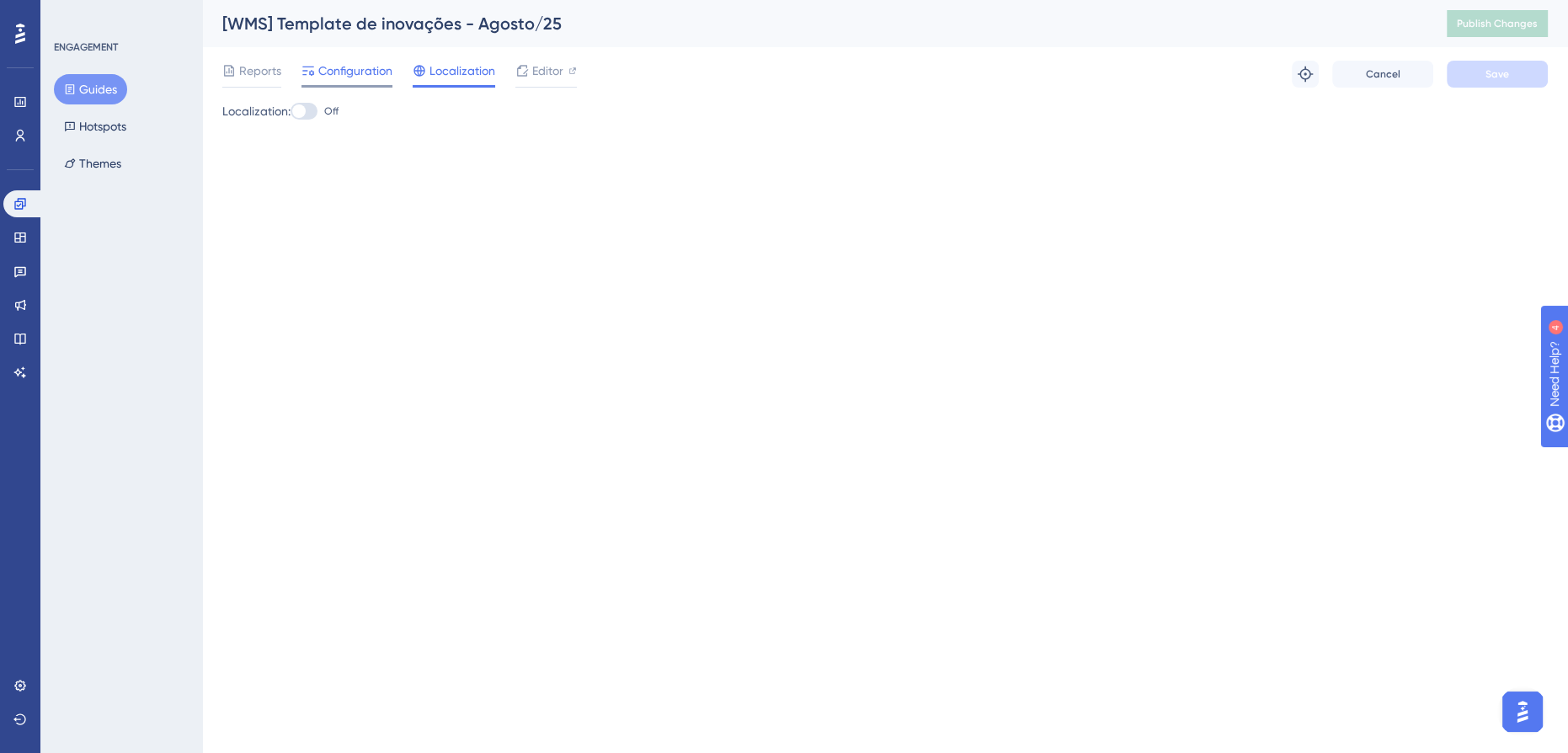
click at [341, 66] on span "Configuration" at bounding box center [355, 70] width 74 height 20
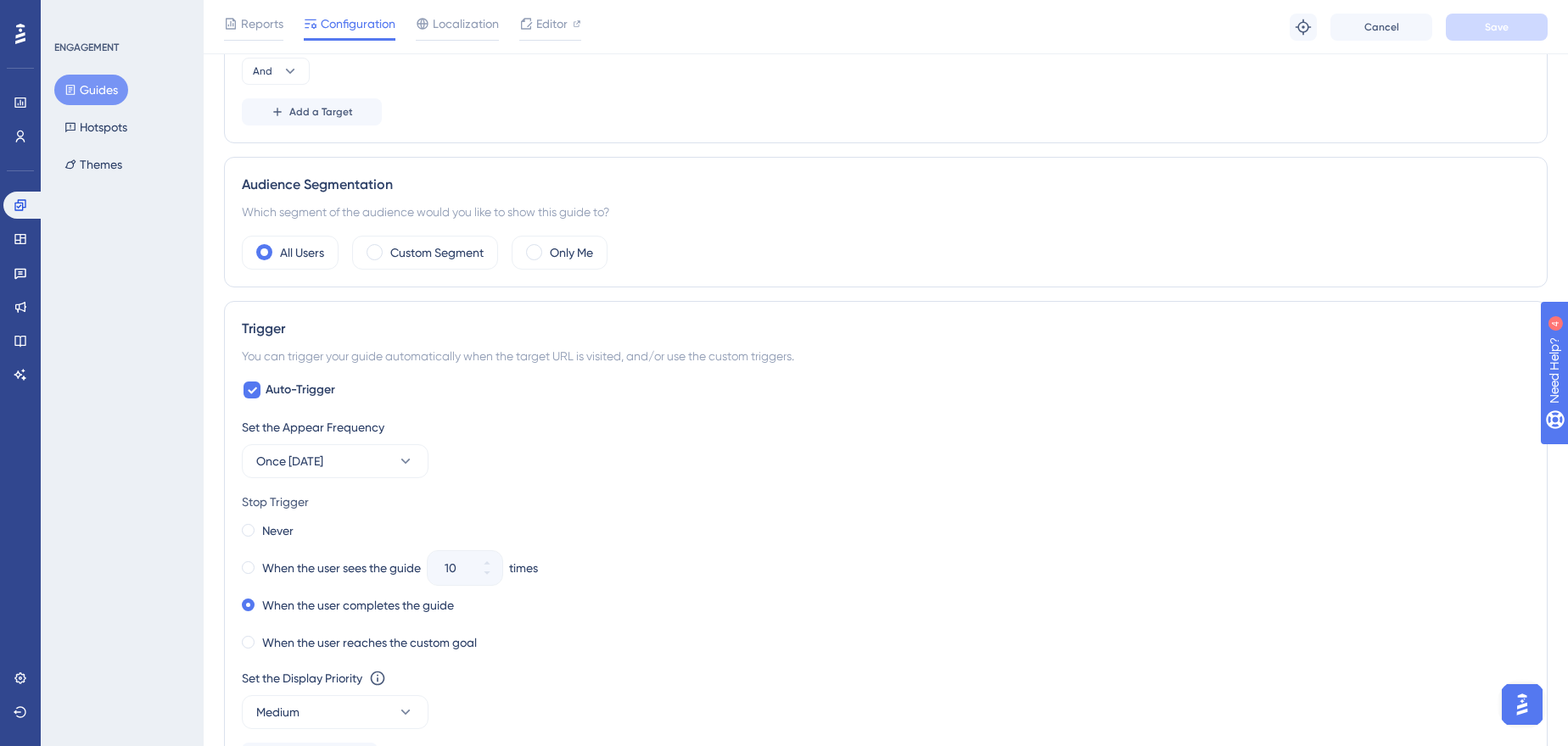
scroll to position [461, 0]
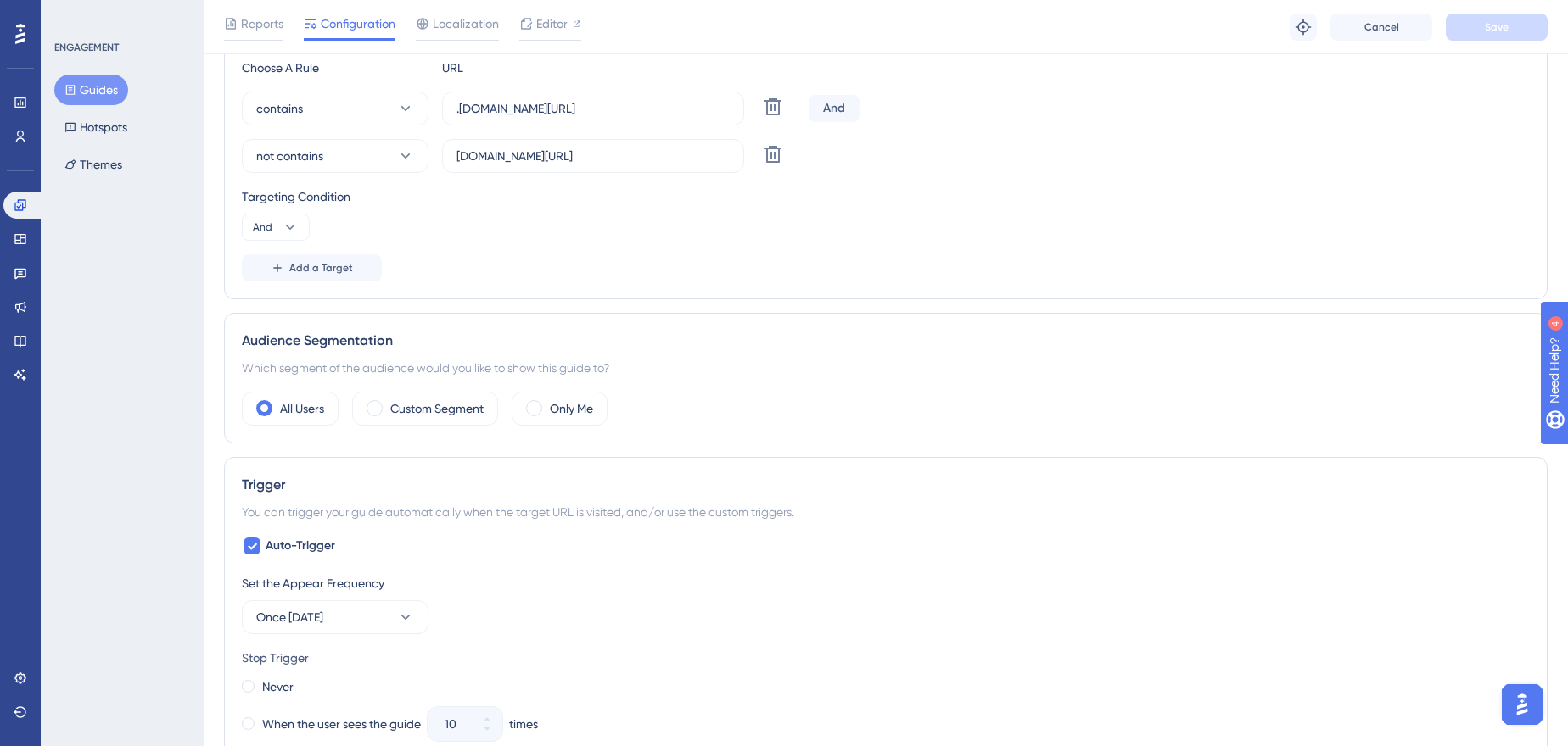
click at [76, 82] on button "Guides" at bounding box center [91, 90] width 73 height 31
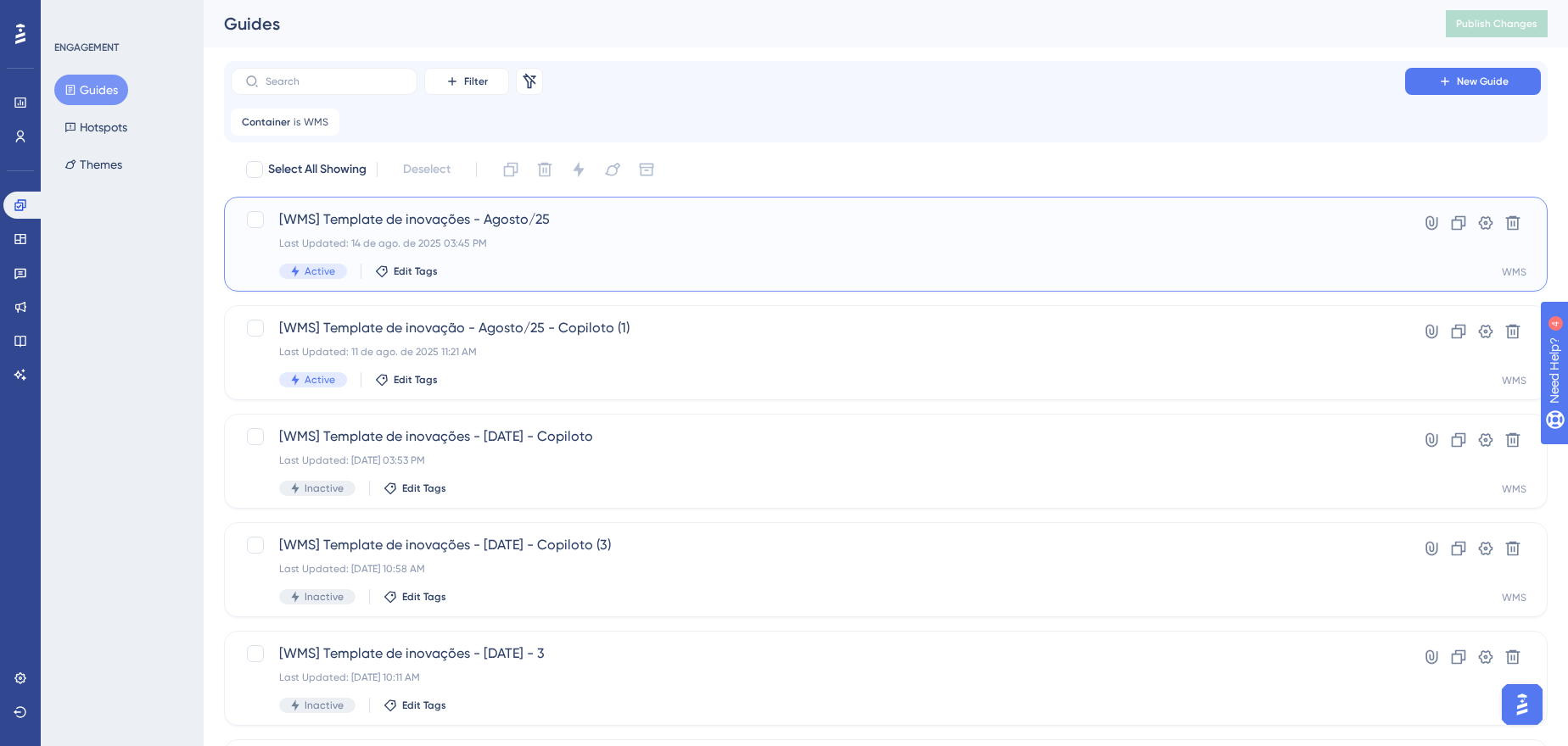
click at [510, 239] on div "Last Updated: 14 de ago. de 2025 03:45 PM" at bounding box center [818, 244] width 1078 height 14
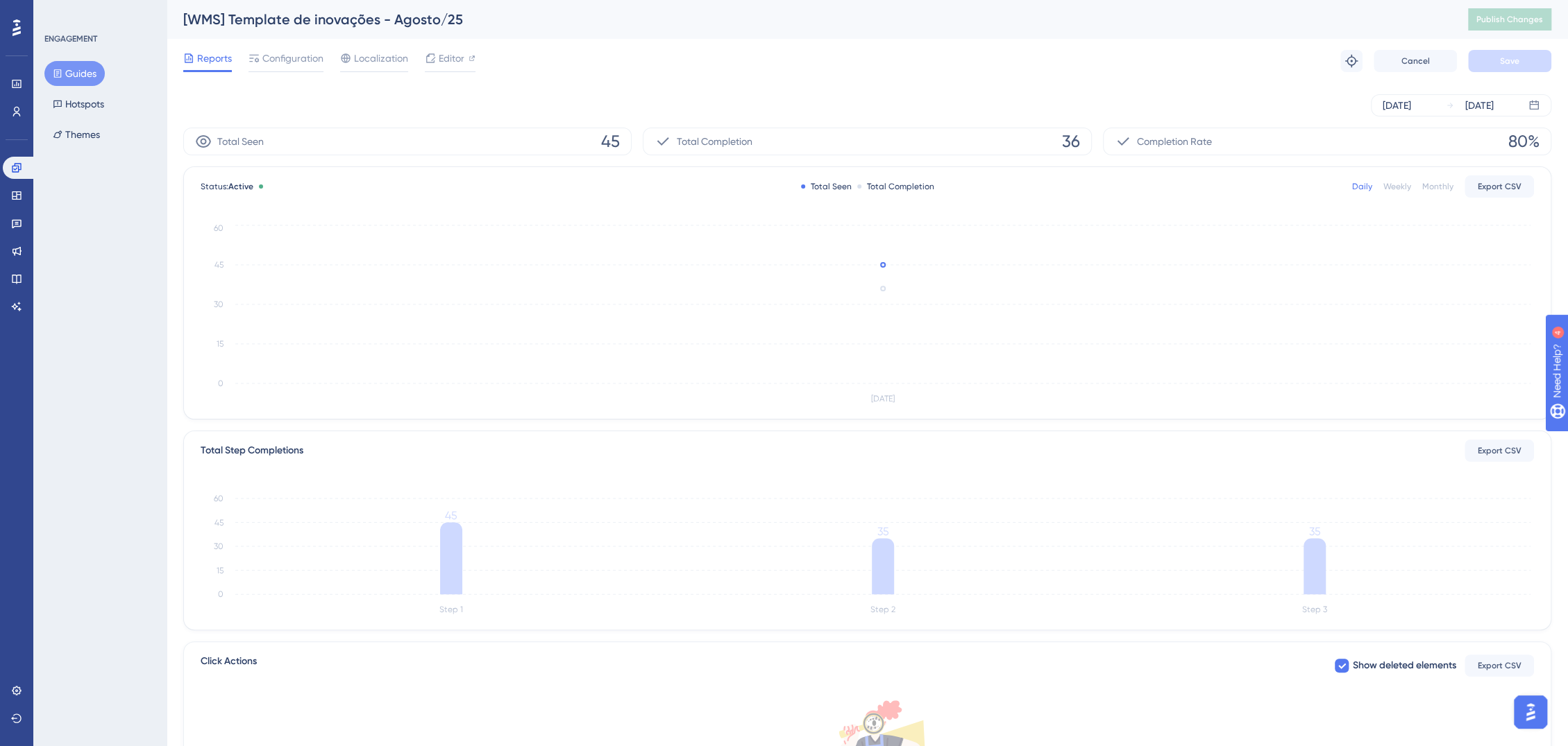
click at [77, 85] on button "Guides" at bounding box center [74, 73] width 60 height 25
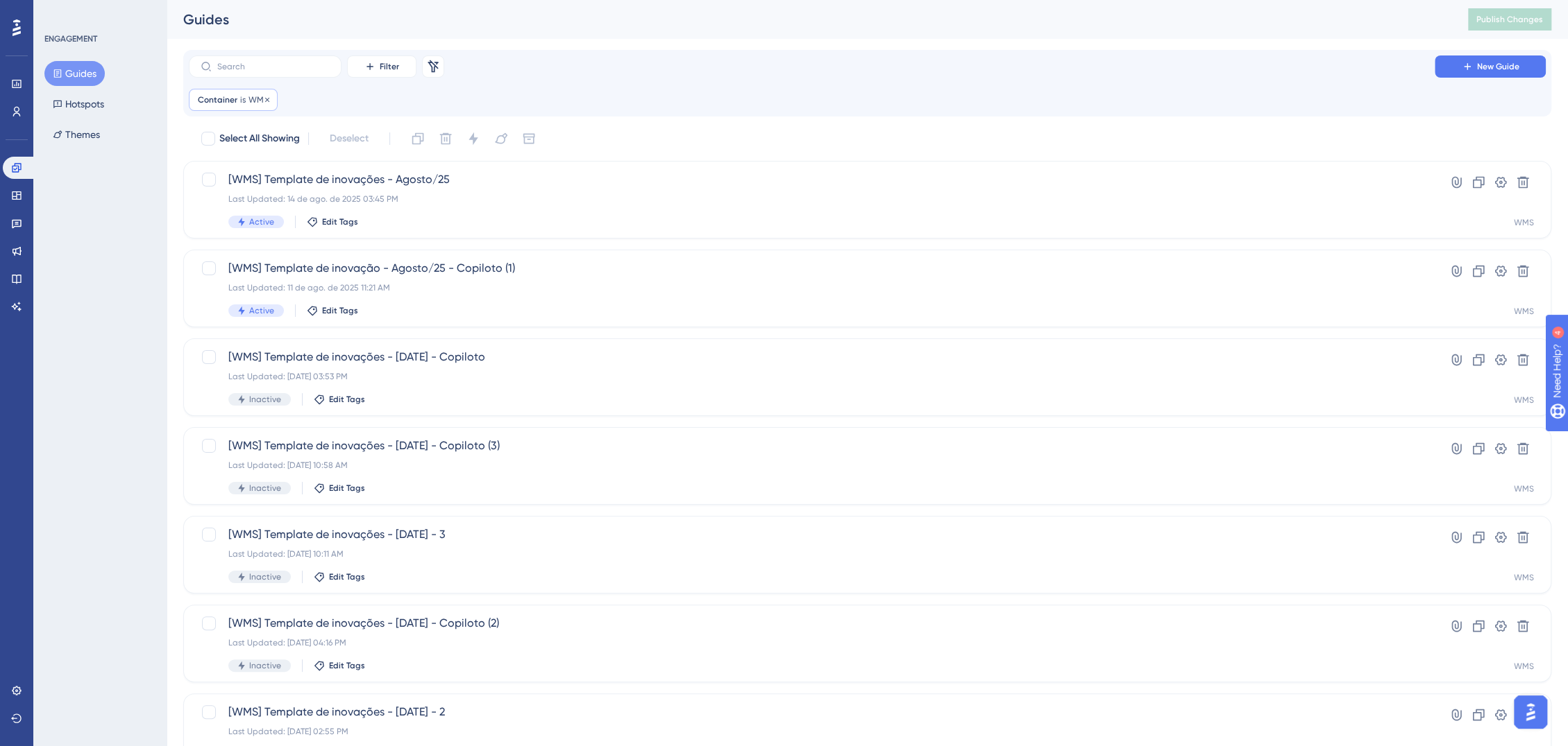
click at [249, 99] on span "WMS" at bounding box center [258, 100] width 20 height 11
click at [274, 159] on button "WMS" at bounding box center [277, 167] width 153 height 28
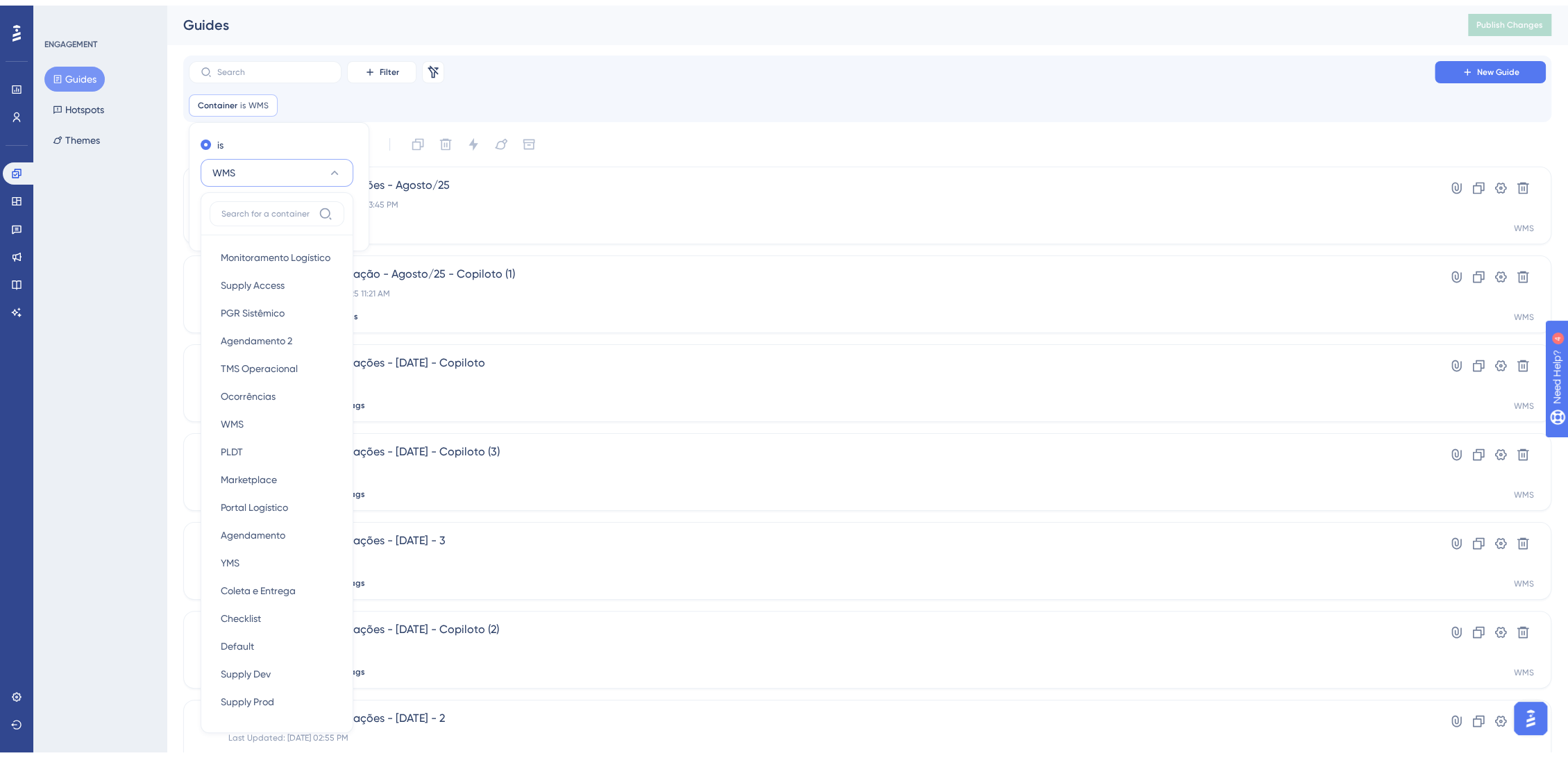
scroll to position [83, 0]
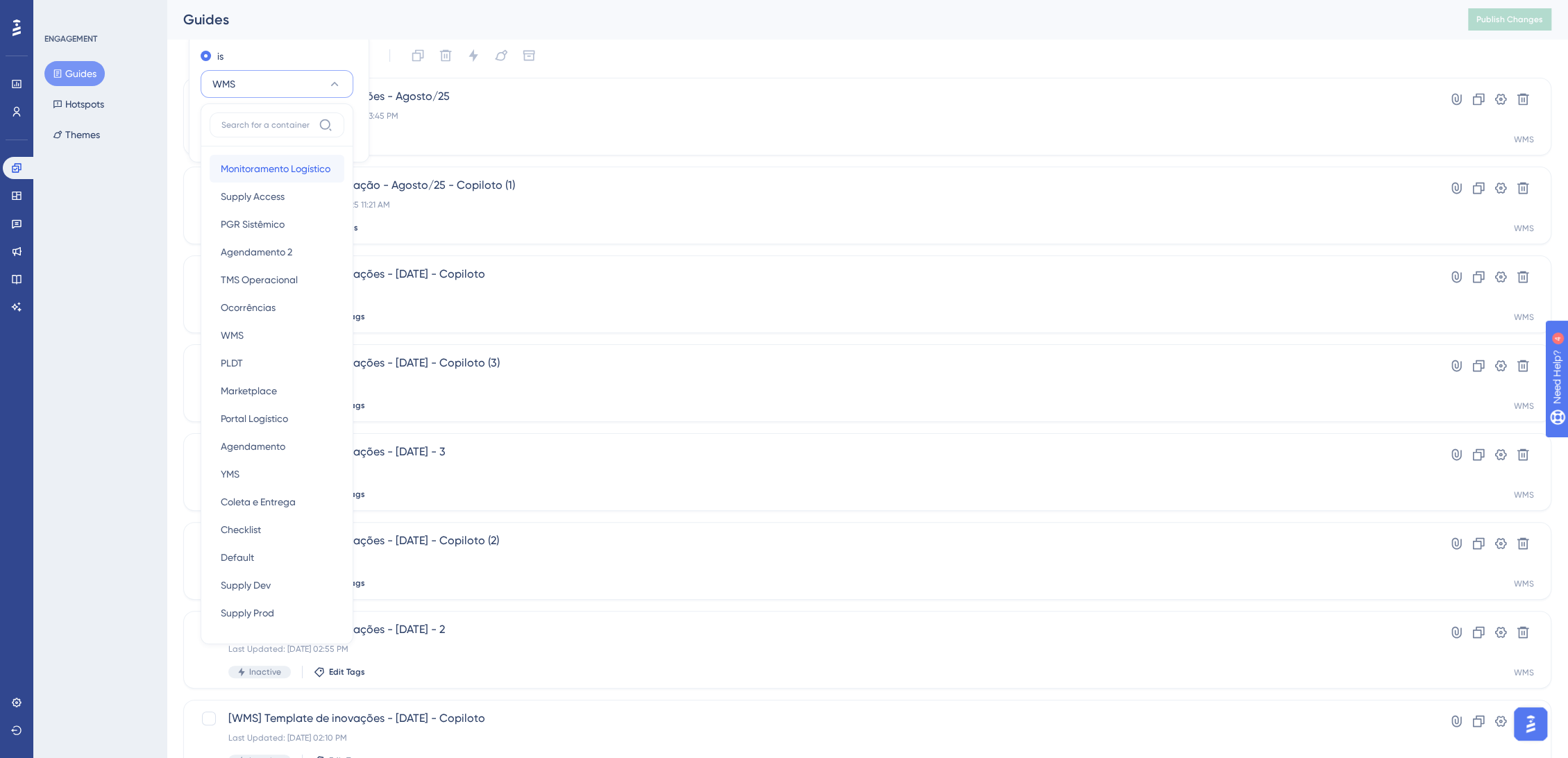
click at [295, 161] on span "Monitoramento Logístico" at bounding box center [275, 169] width 110 height 17
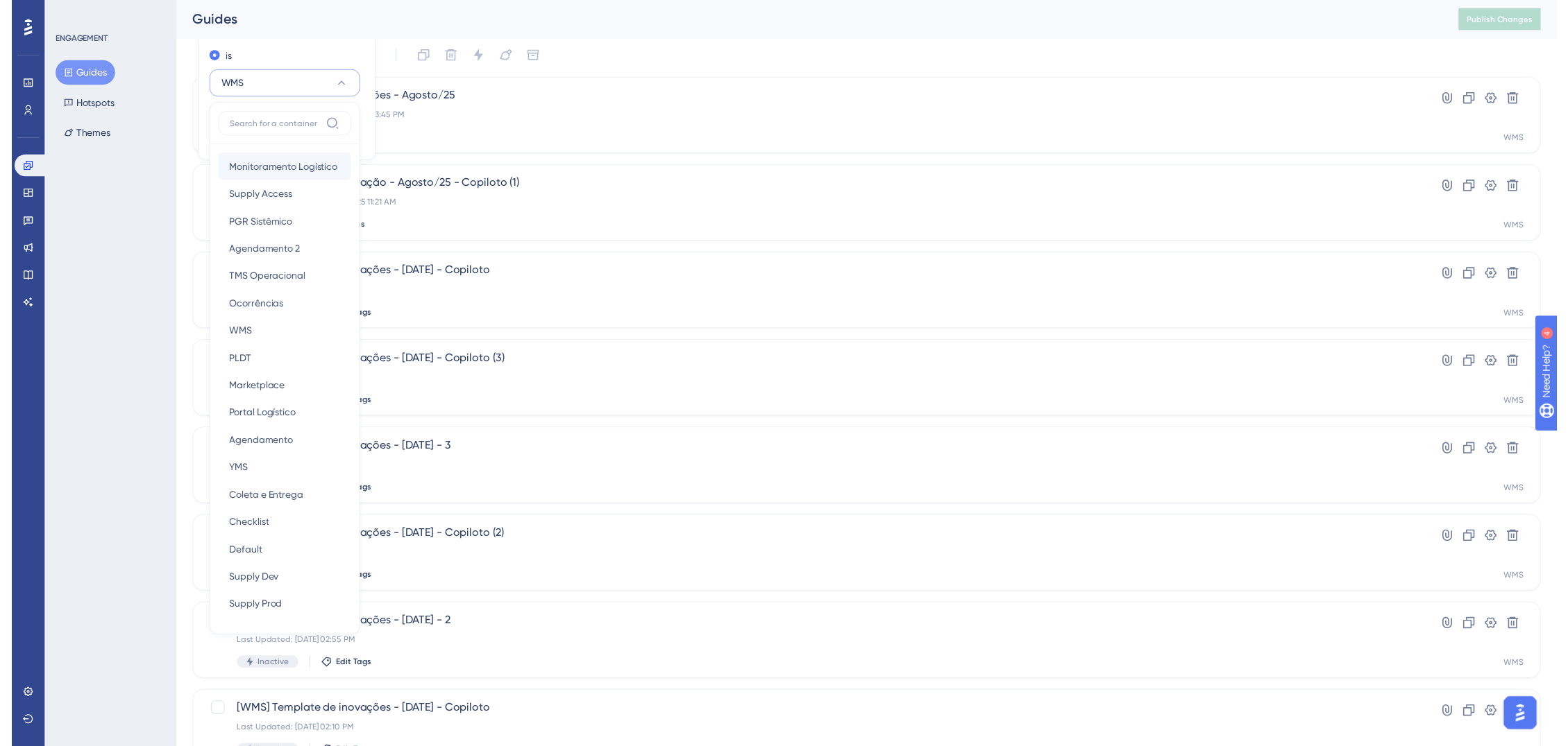
scroll to position [0, 0]
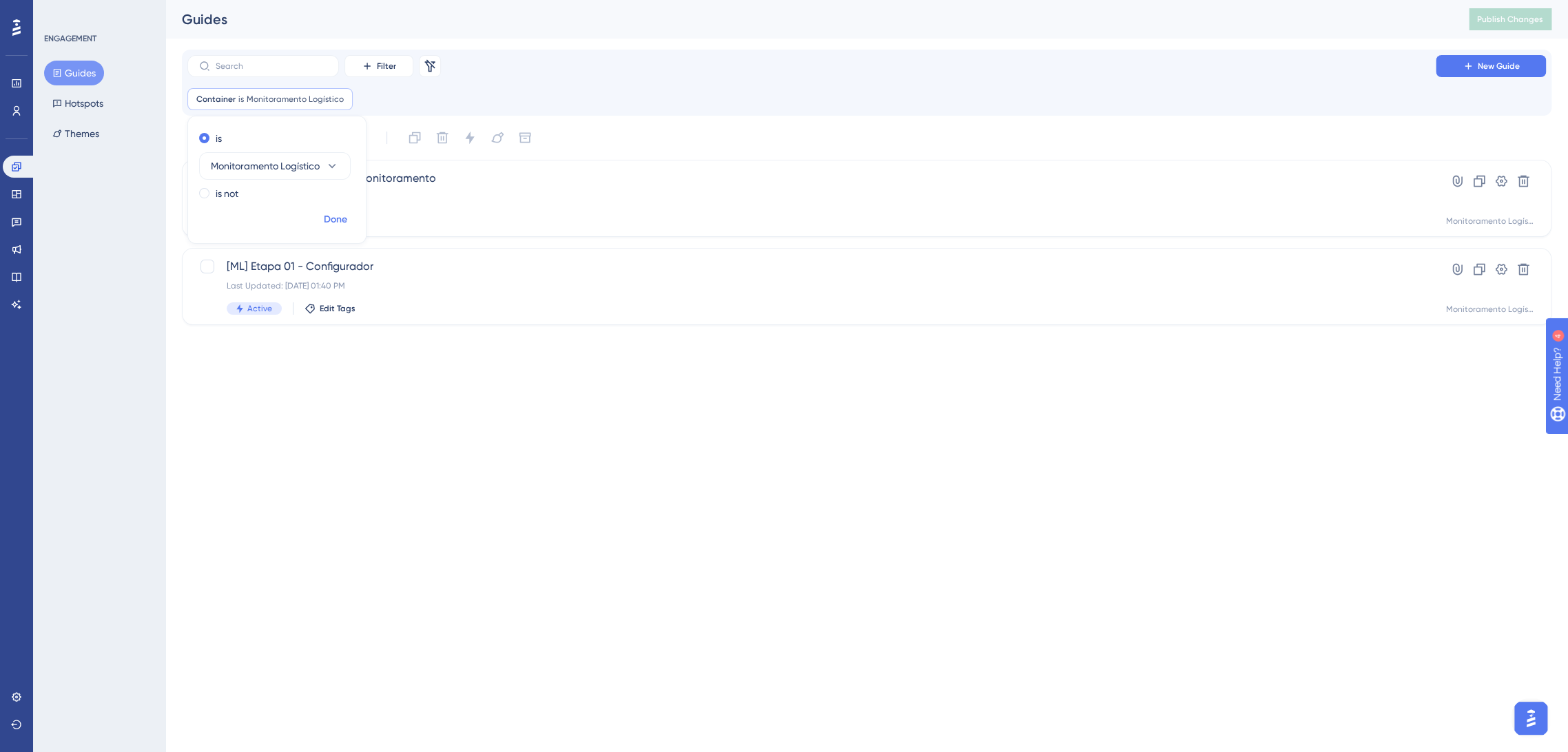
click at [347, 219] on button "Done" at bounding box center [335, 220] width 38 height 25
click at [467, 206] on div "[ML] Etapa 02 - Painel de monitoramento Last Updated: [DATE] 02:08 PM Inactive …" at bounding box center [811, 199] width 1169 height 57
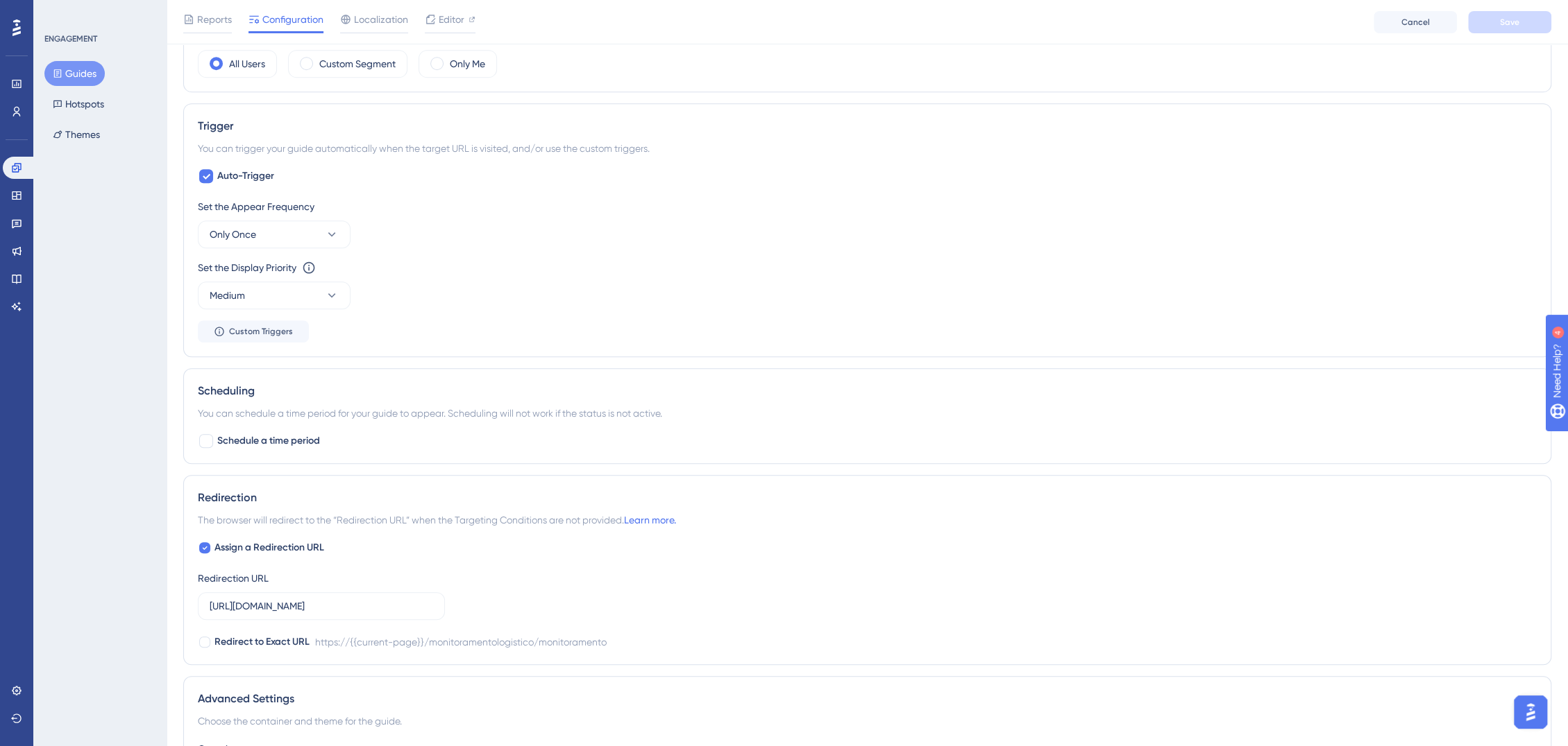
scroll to position [730, 0]
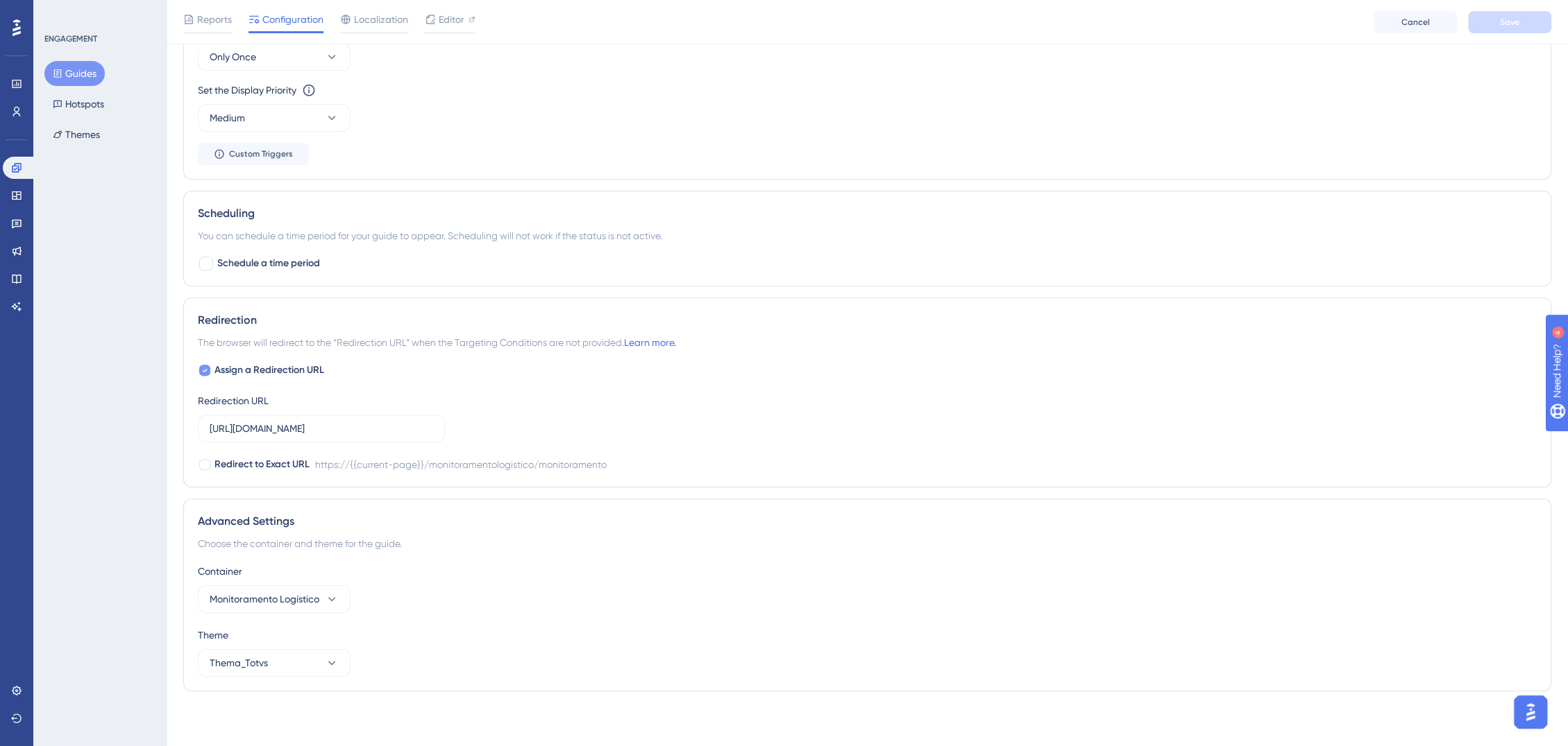
click at [285, 372] on span "Assign a Redirection URL" at bounding box center [269, 370] width 110 height 17
checkbox input "false"
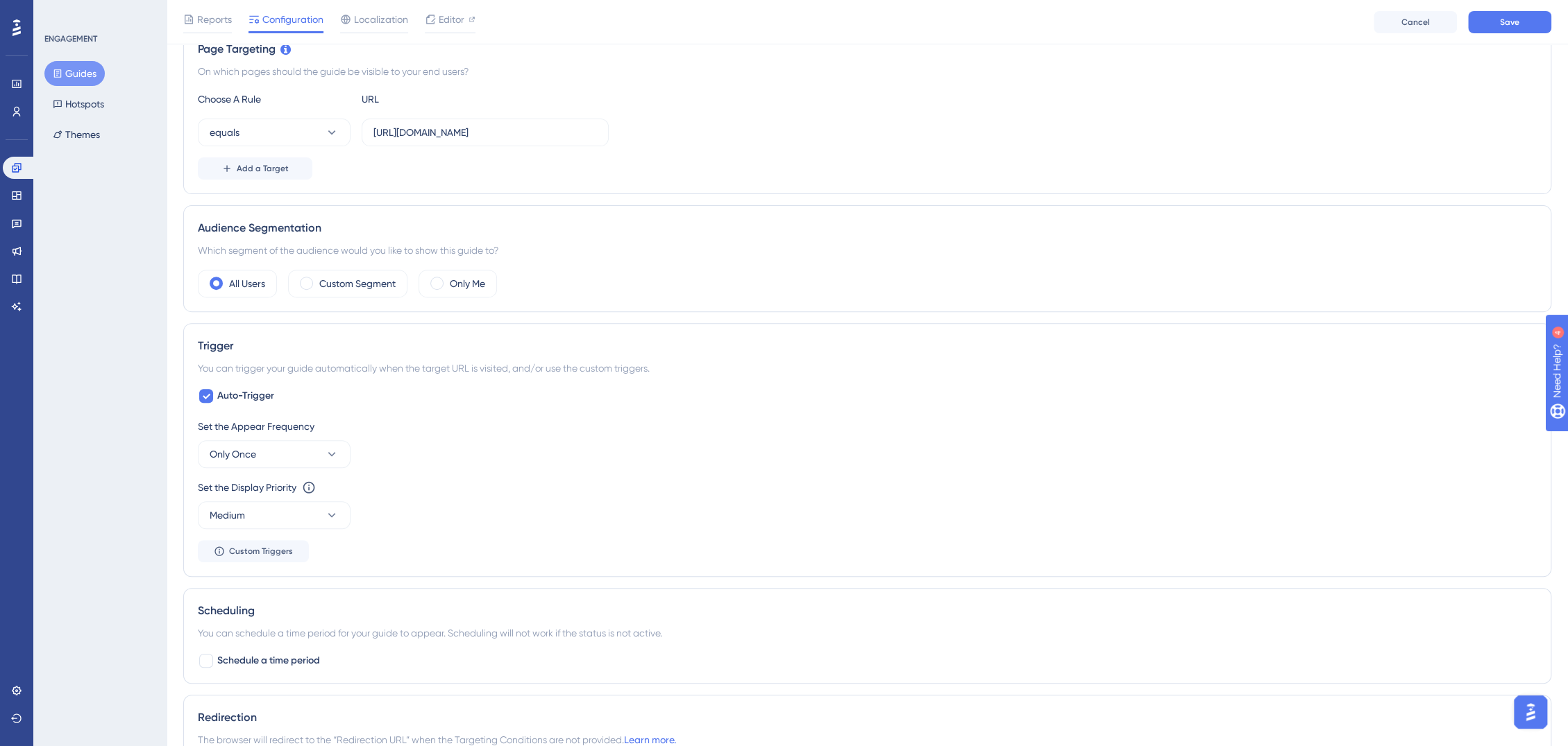
scroll to position [327, 0]
click at [1518, 24] on span "Save" at bounding box center [1509, 22] width 20 height 11
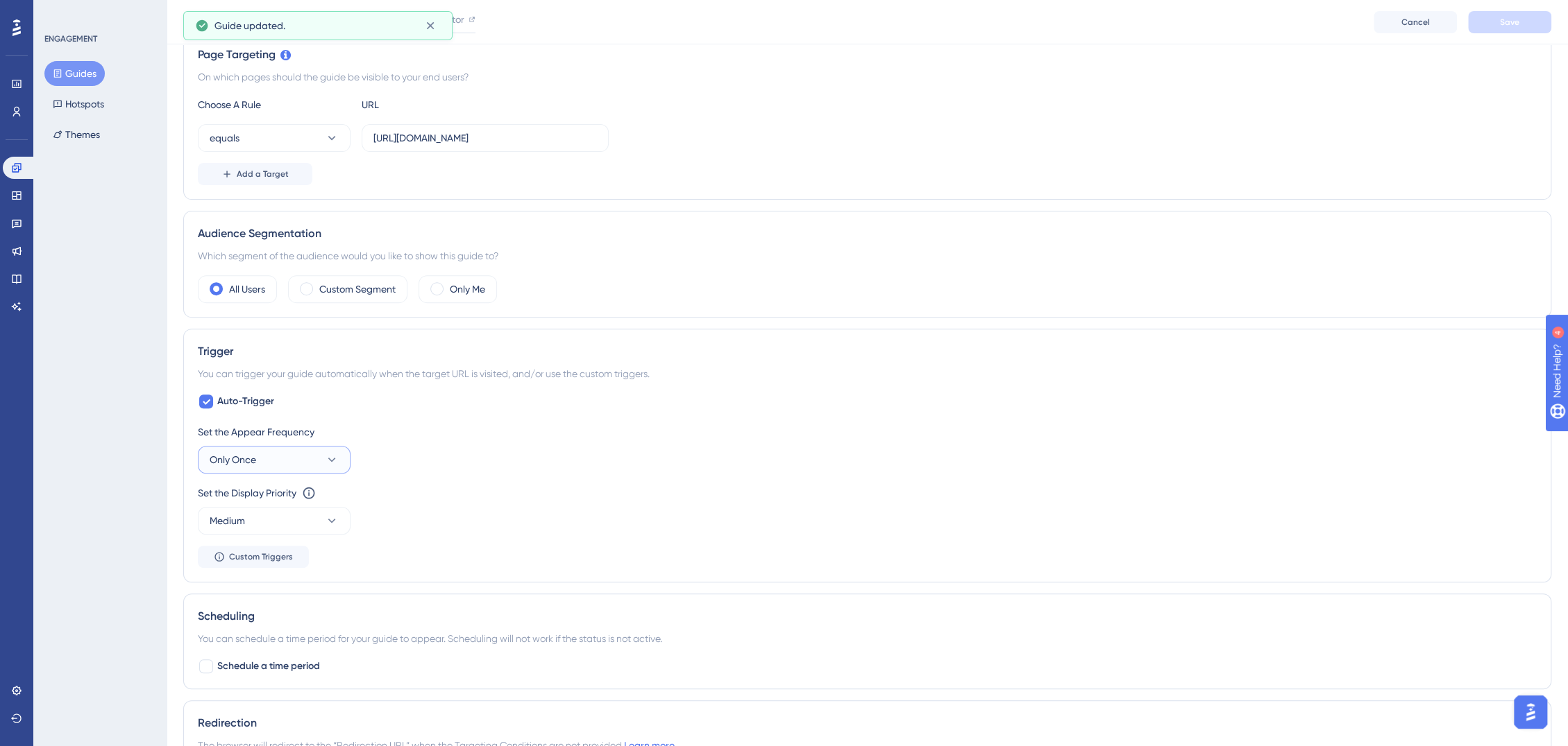
click at [278, 455] on button "Only Once" at bounding box center [274, 459] width 153 height 28
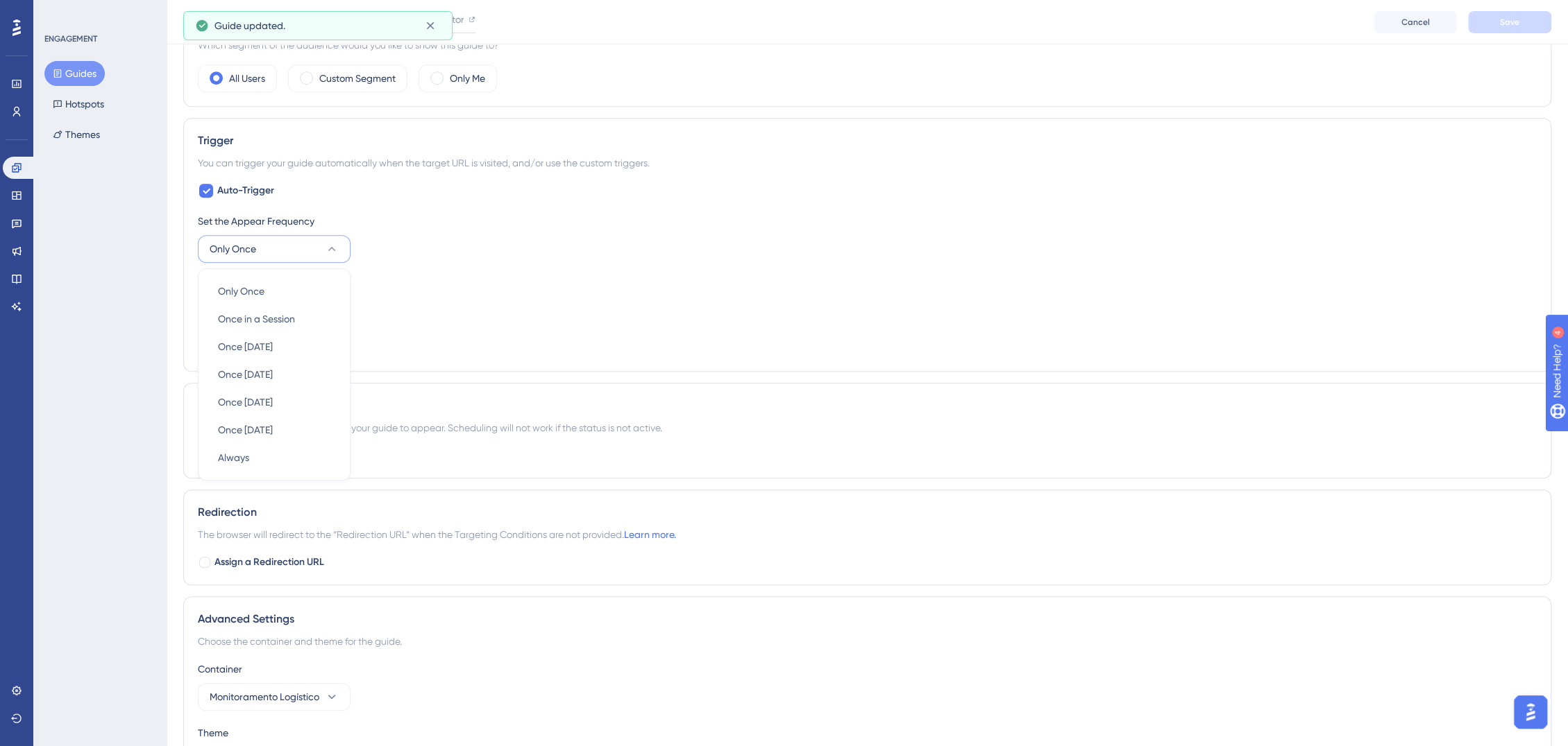
click at [438, 259] on div "Set the Appear Frequency Only Once Only Once Only Once Once in a Session Once i…" at bounding box center [867, 237] width 1339 height 50
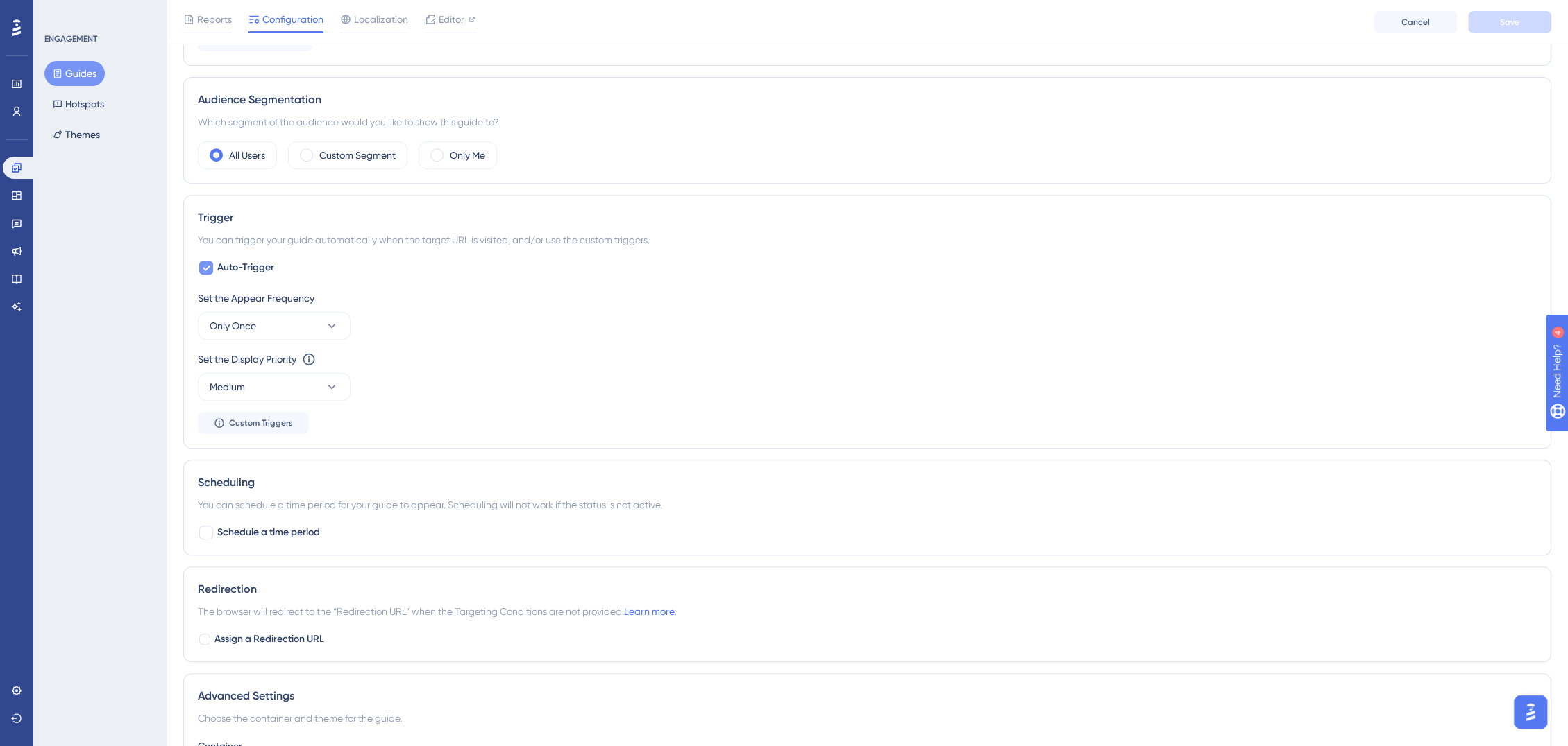
click at [247, 259] on span "Auto-Trigger" at bounding box center [246, 267] width 57 height 17
click at [238, 270] on span "Auto-Trigger" at bounding box center [246, 267] width 57 height 17
click at [206, 264] on div at bounding box center [206, 268] width 14 height 14
click at [207, 262] on icon at bounding box center [206, 268] width 9 height 11
checkbox input "false"
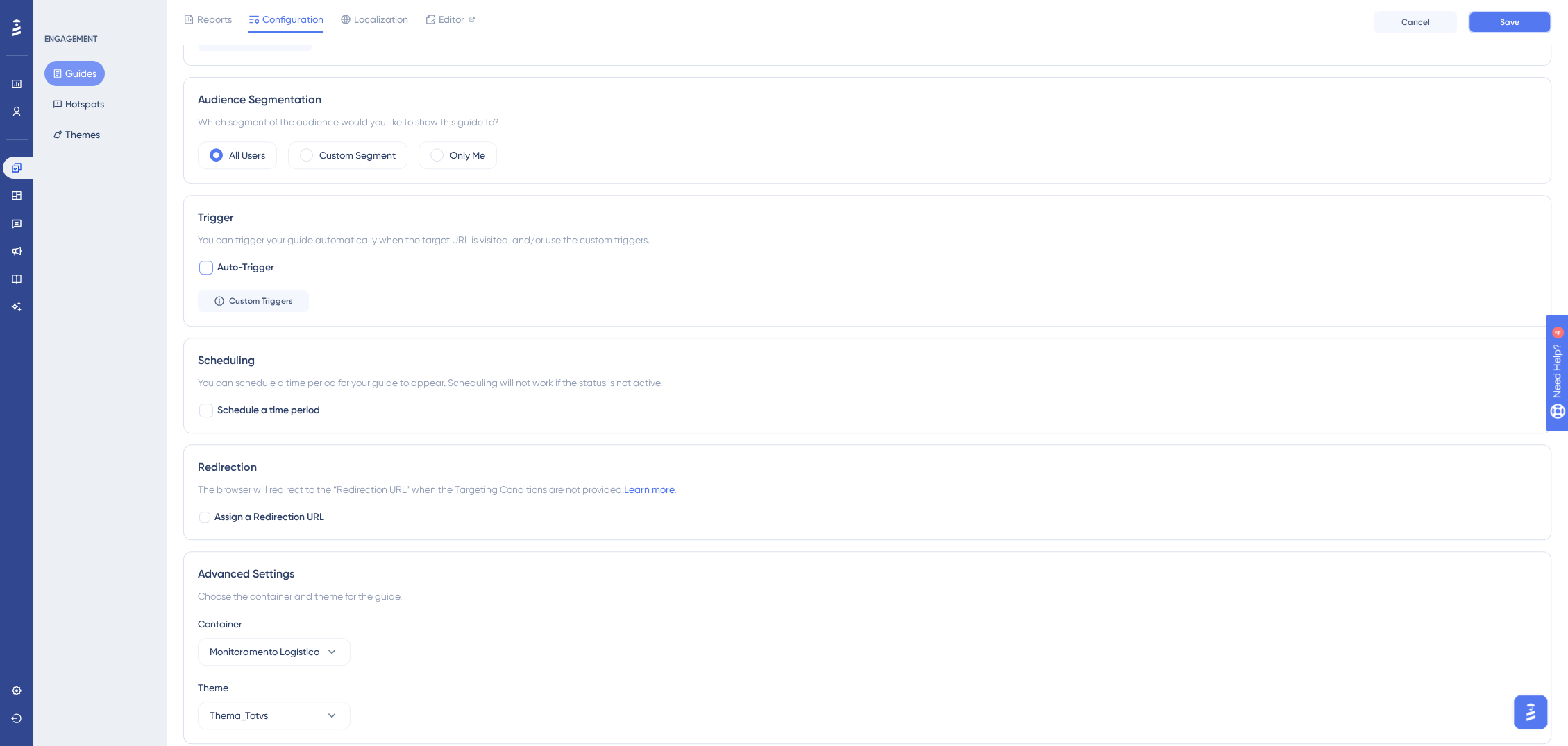
click at [1526, 28] on button "Save" at bounding box center [1509, 22] width 83 height 22
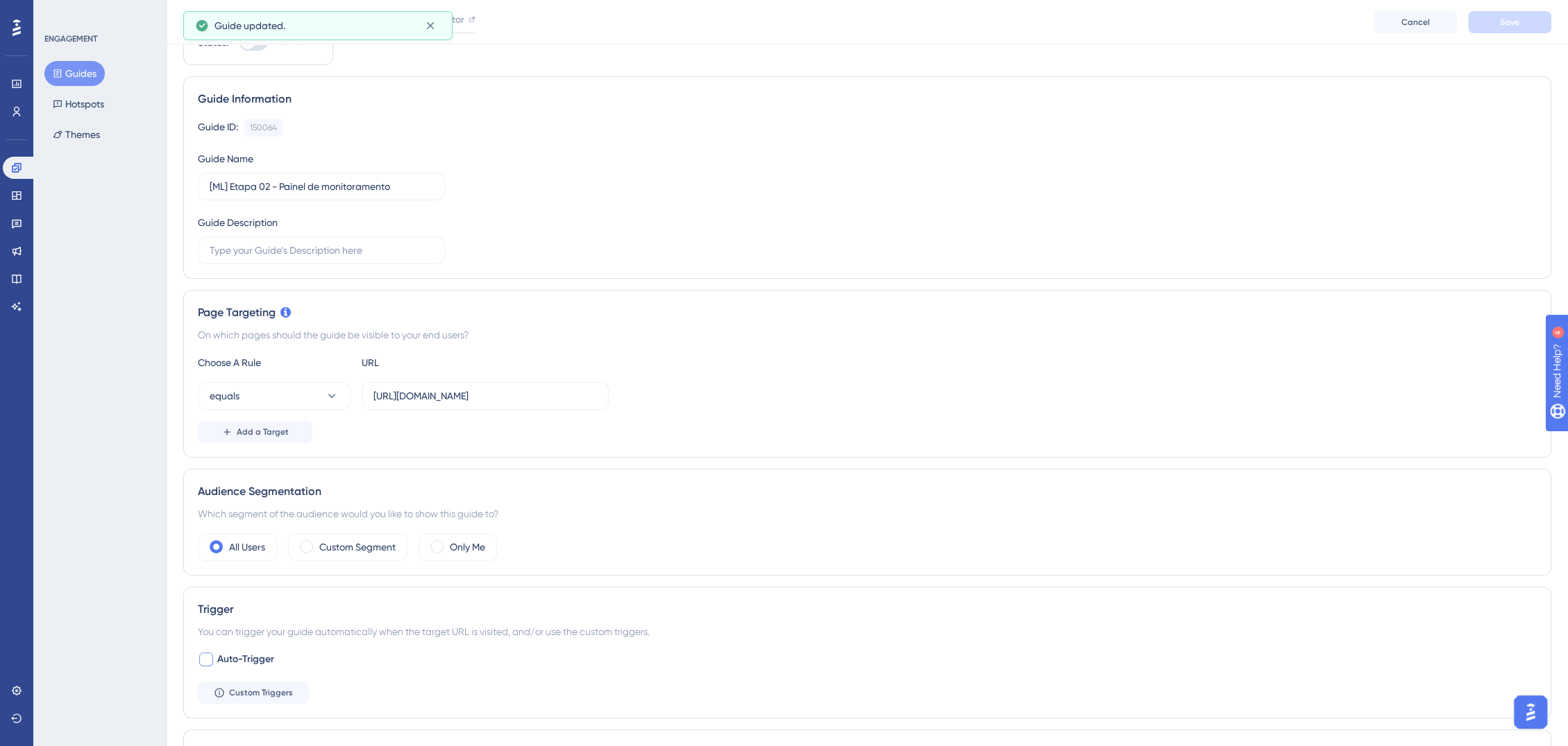
scroll to position [0, 0]
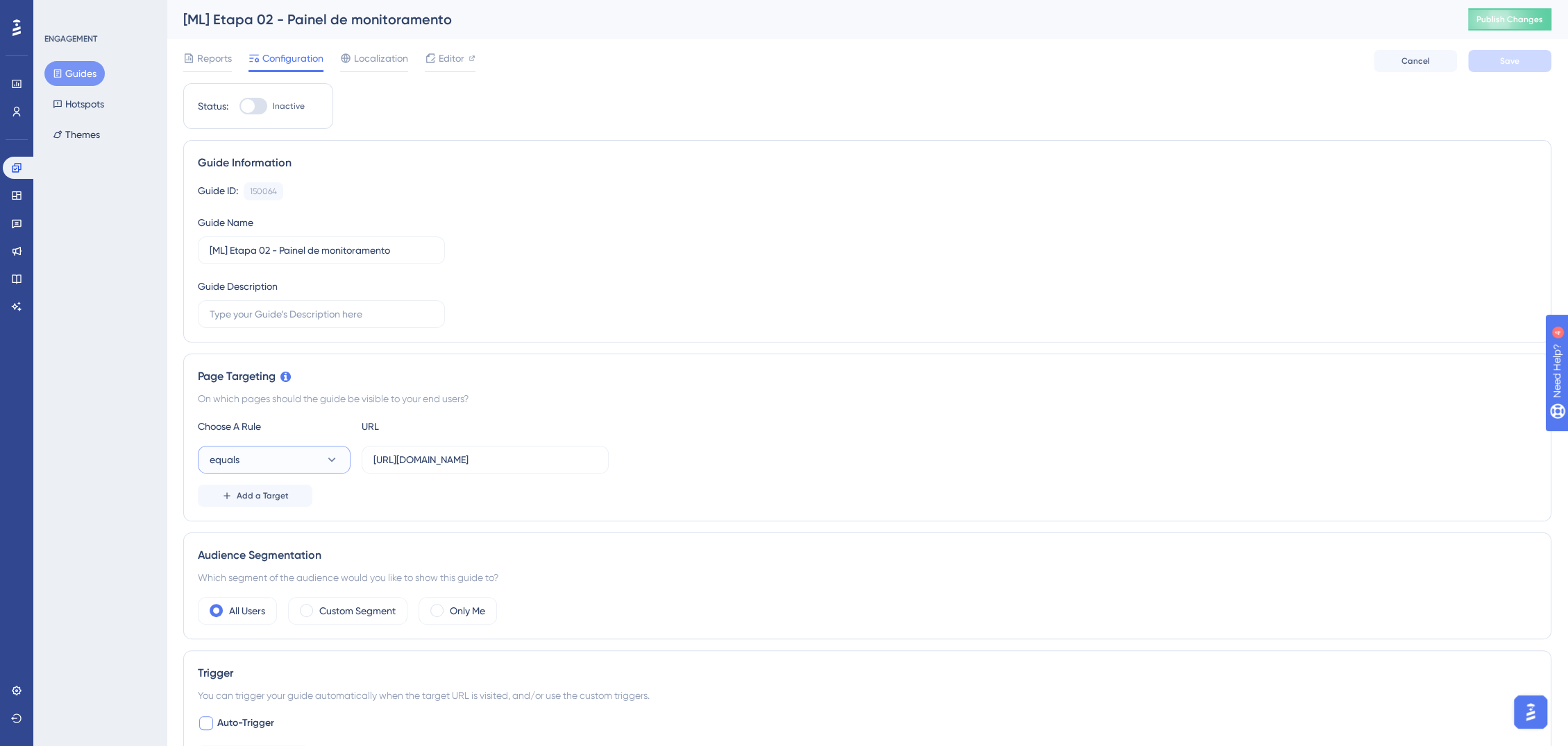
click at [332, 465] on icon at bounding box center [332, 460] width 14 height 14
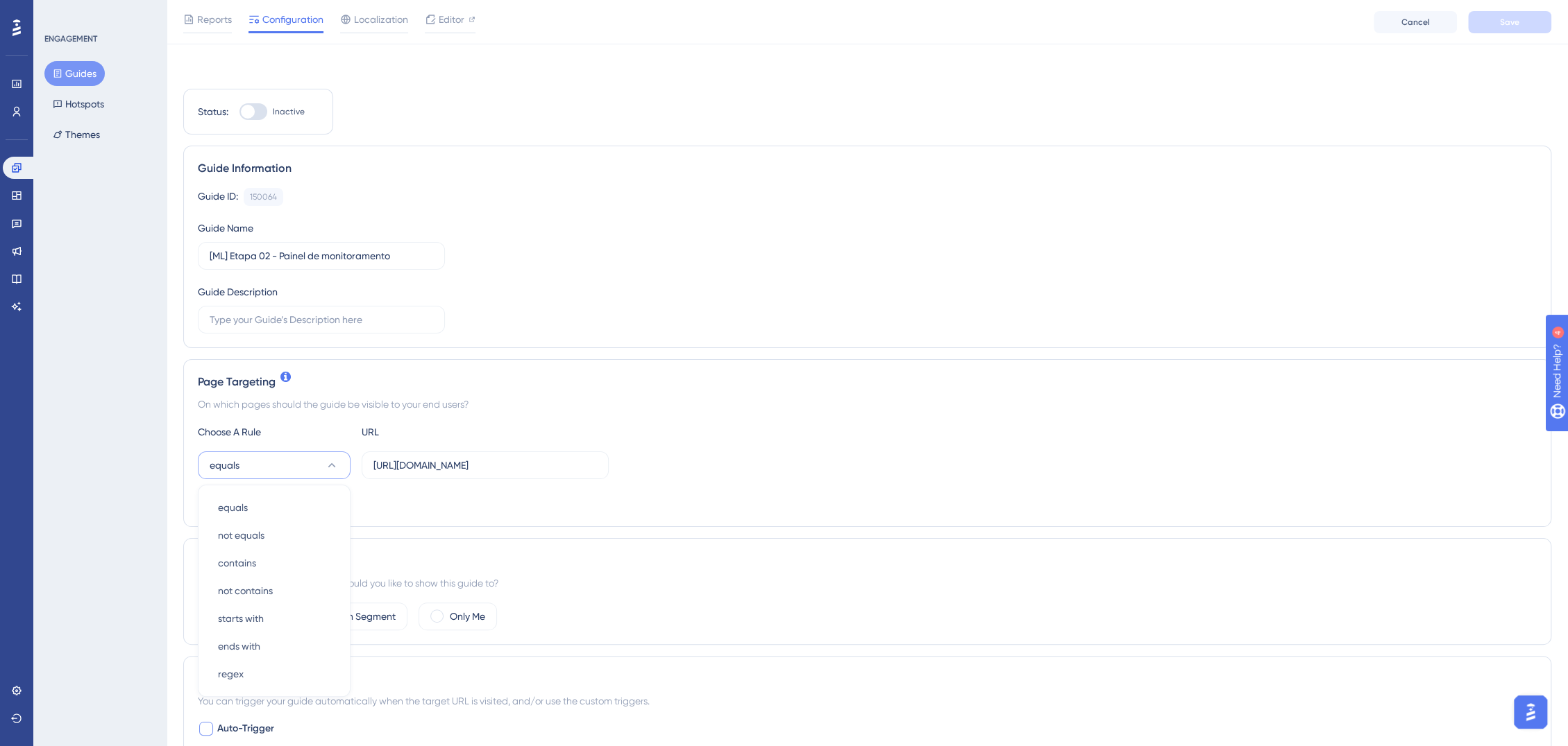
scroll to position [212, 0]
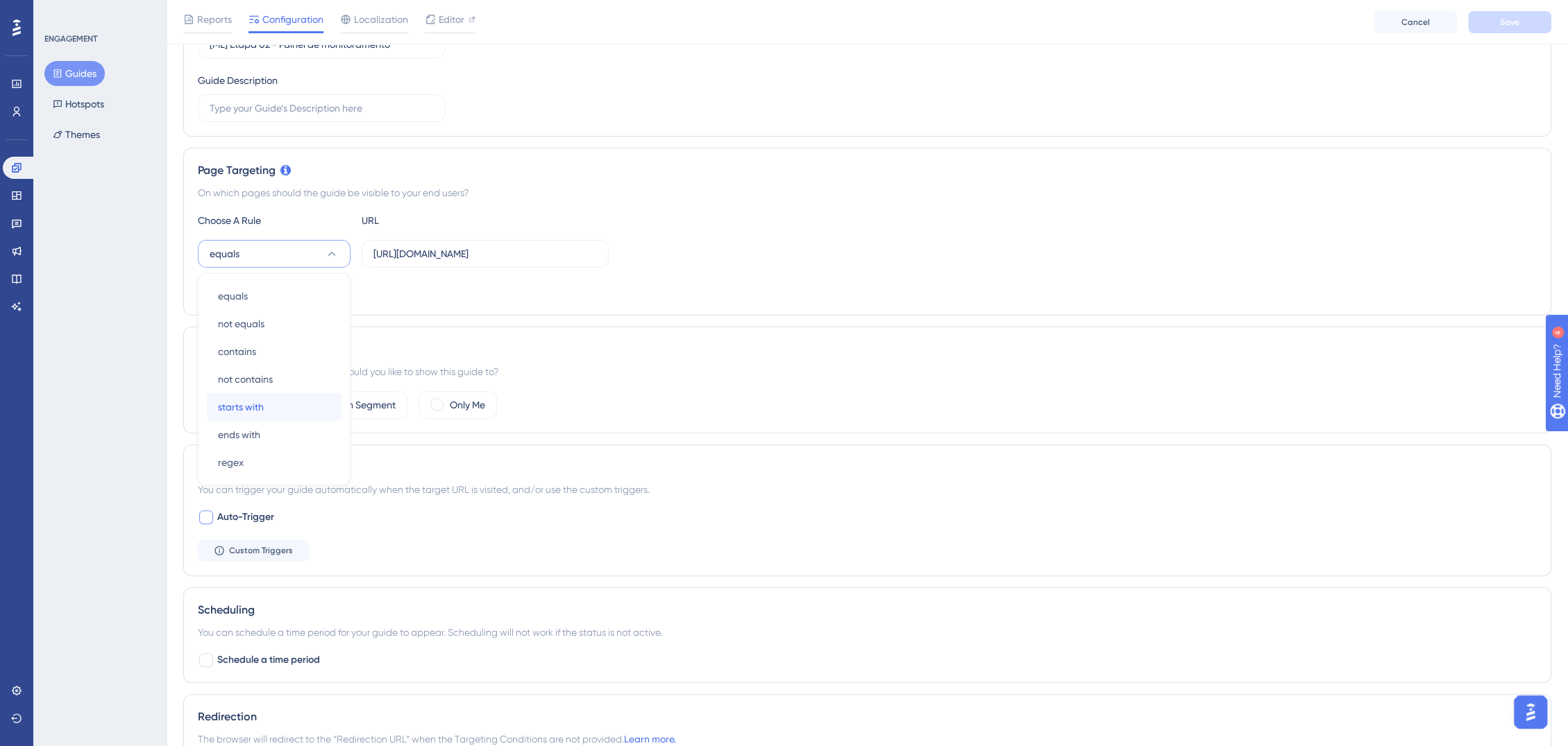
click at [281, 401] on div "starts with starts with" at bounding box center [274, 407] width 112 height 28
click at [1510, 20] on span "Save" at bounding box center [1509, 22] width 20 height 11
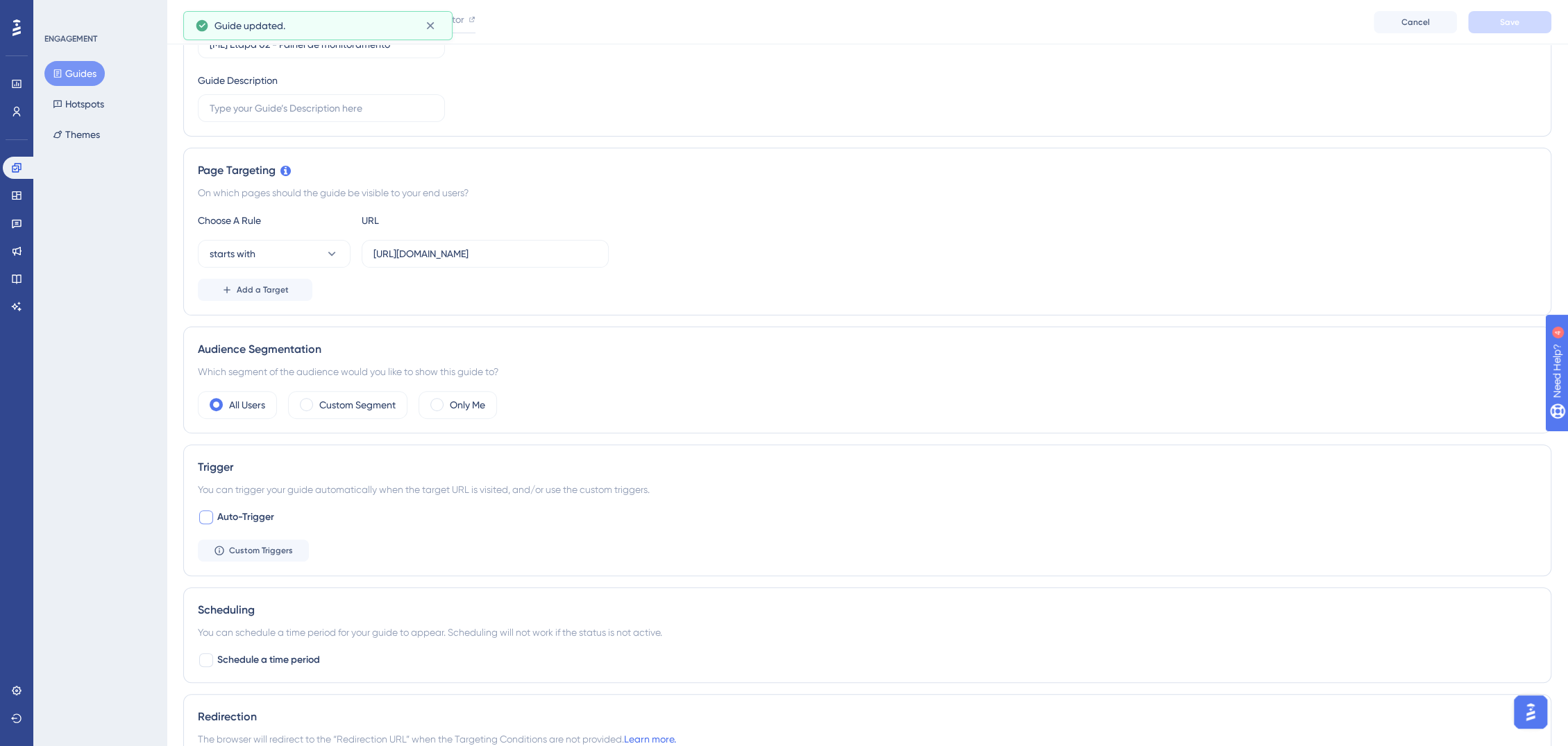
scroll to position [0, 0]
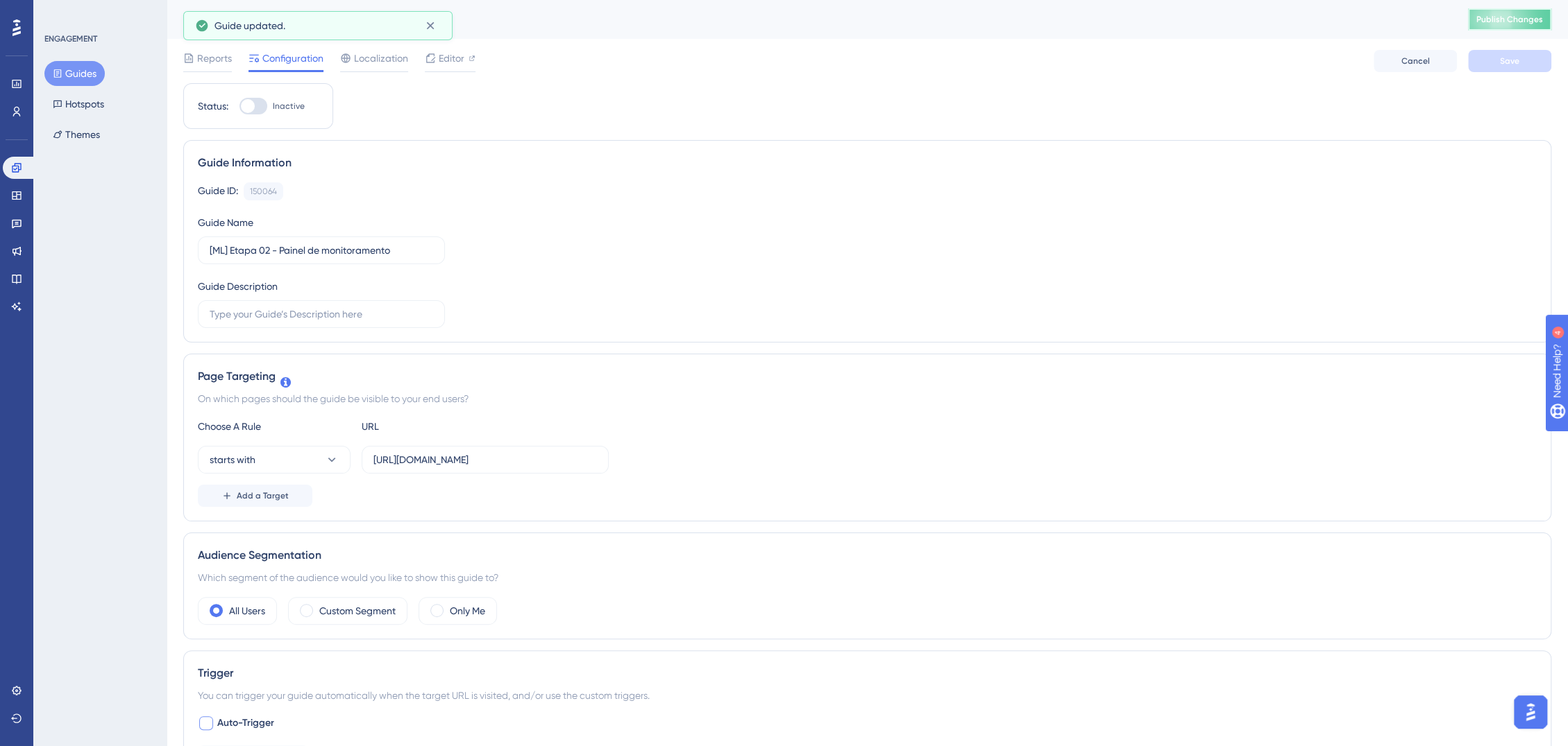
click at [1530, 25] on button "Publish Changes" at bounding box center [1509, 20] width 83 height 22
click at [266, 100] on div at bounding box center [253, 106] width 28 height 17
click at [240, 106] on input "Inactive" at bounding box center [239, 106] width 1 height 1
checkbox input "true"
click at [1481, 55] on button "Save" at bounding box center [1509, 61] width 83 height 22
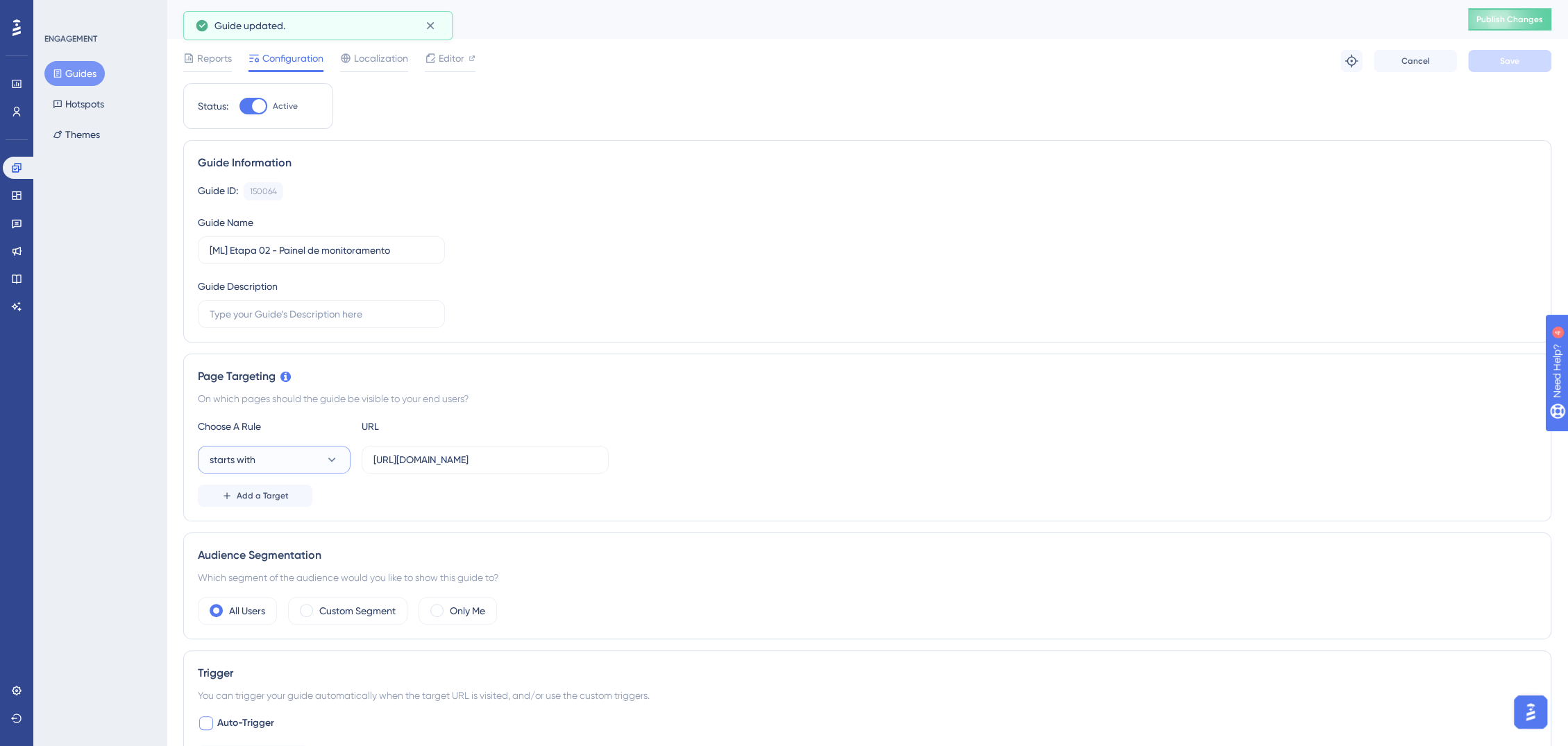
click at [323, 465] on button "starts with" at bounding box center [274, 459] width 153 height 28
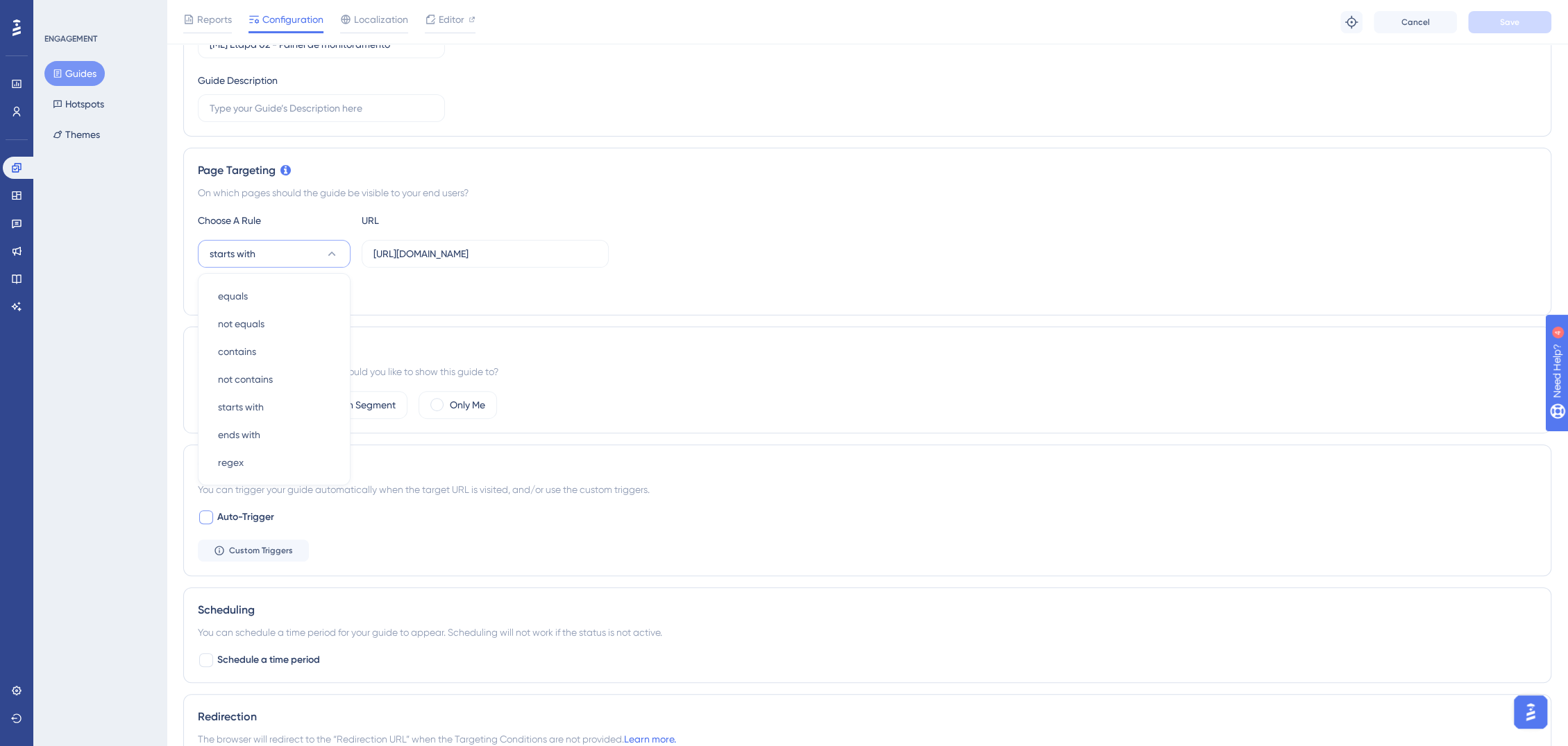
click at [319, 251] on button "starts with" at bounding box center [274, 254] width 153 height 28
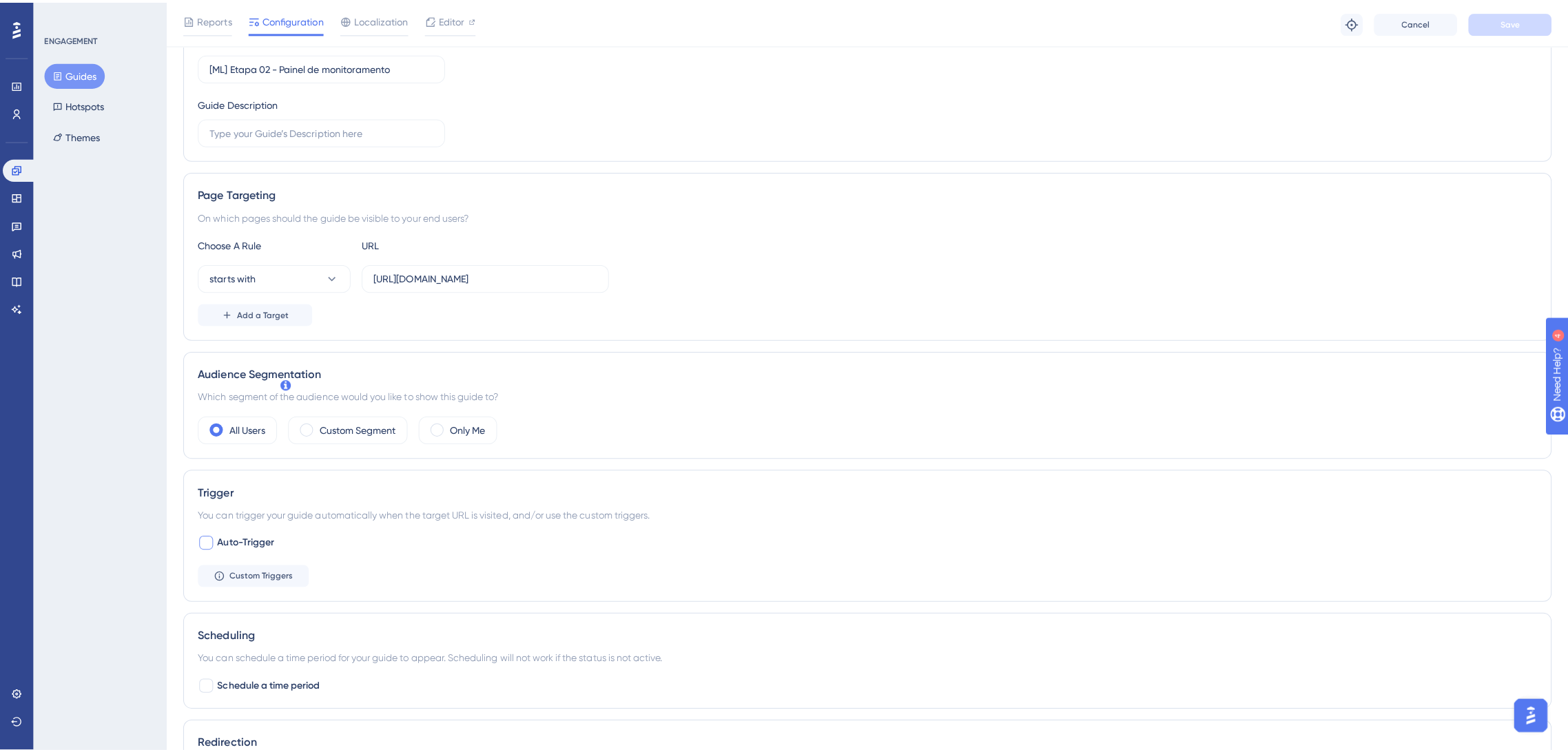
scroll to position [0, 0]
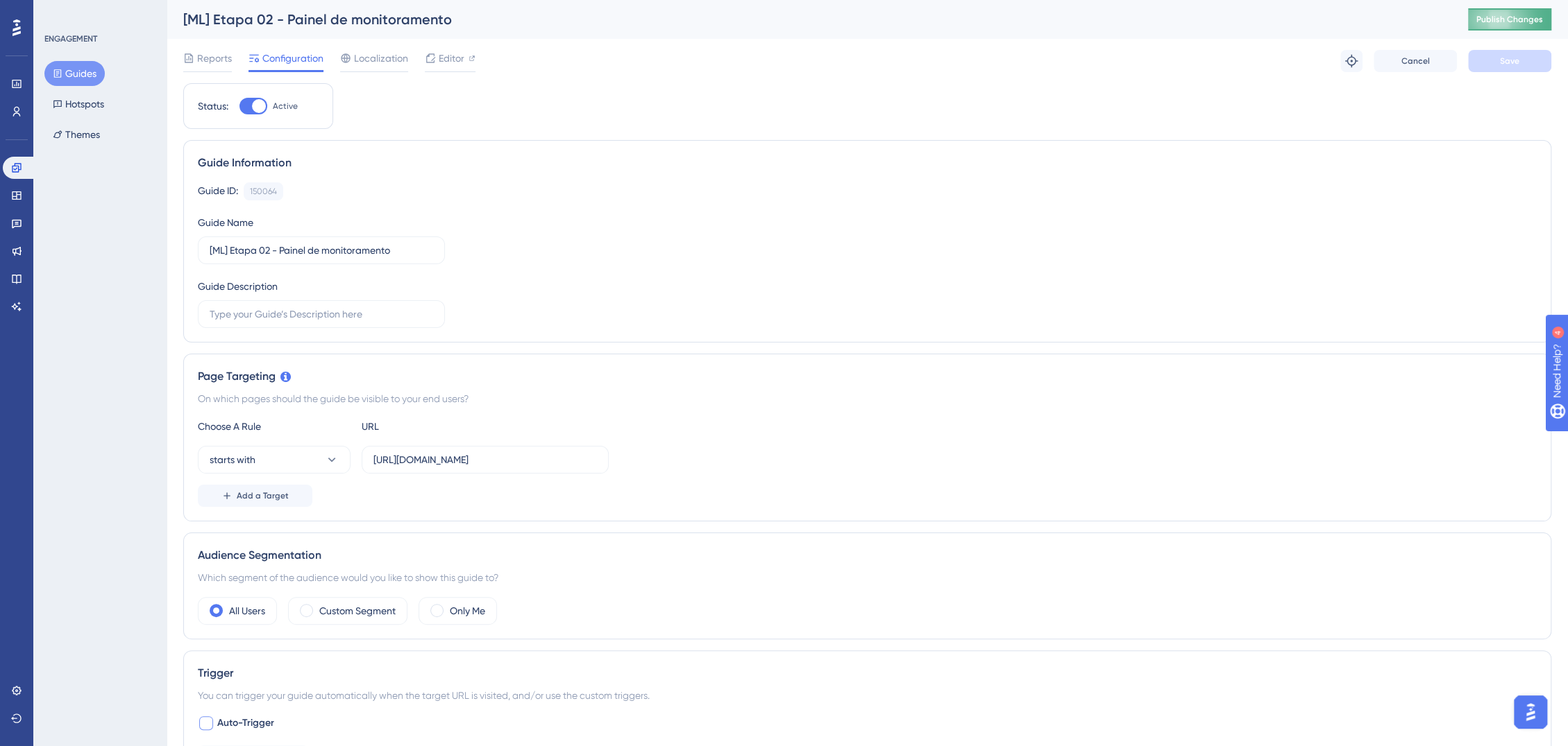
click at [1527, 14] on span "Publish Changes" at bounding box center [1509, 20] width 66 height 11
click at [424, 27] on icon at bounding box center [430, 26] width 14 height 14
click at [81, 77] on button "Guides" at bounding box center [74, 73] width 60 height 25
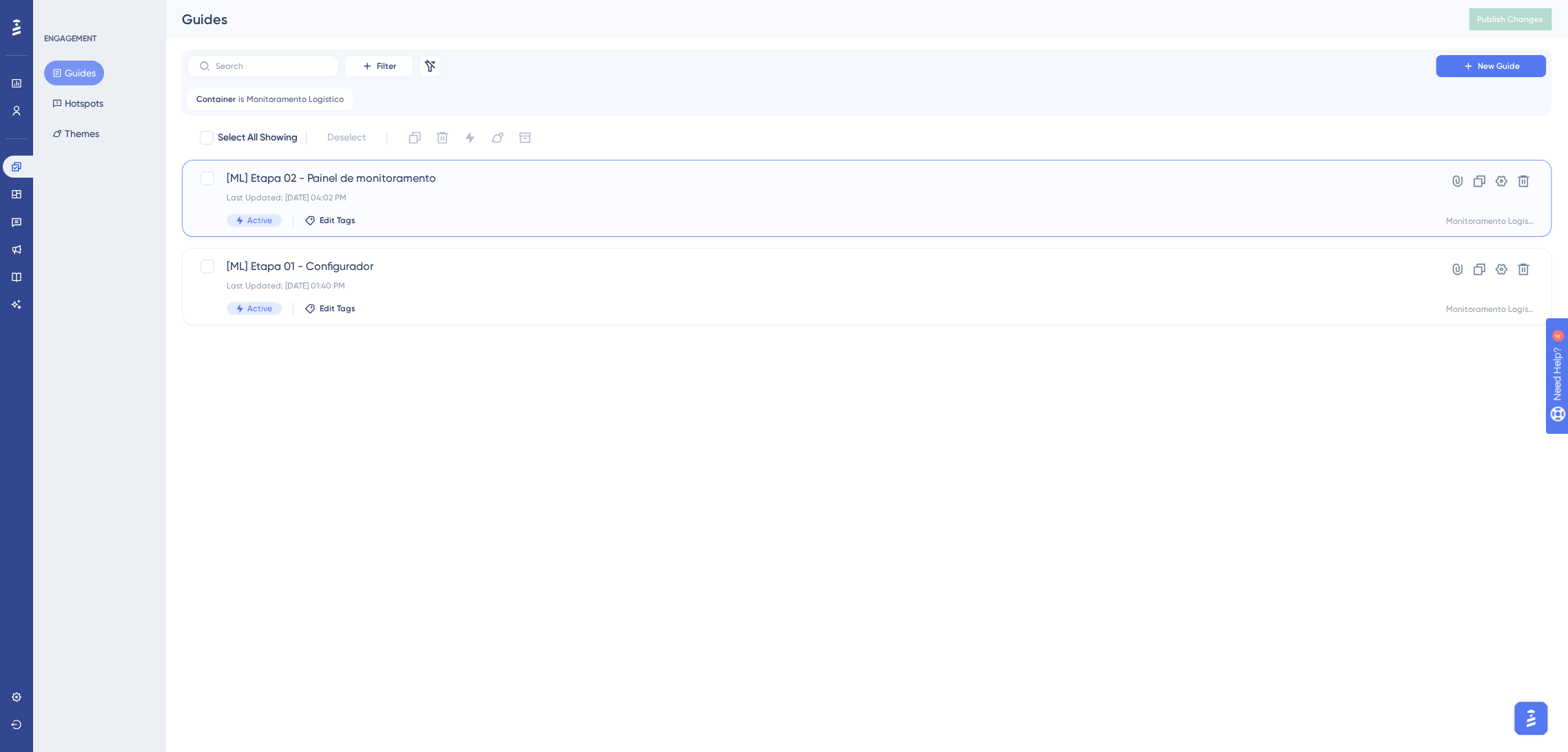
click at [530, 177] on span "[ML] Etapa 02 - Painel de monitoramento" at bounding box center [811, 178] width 1169 height 16
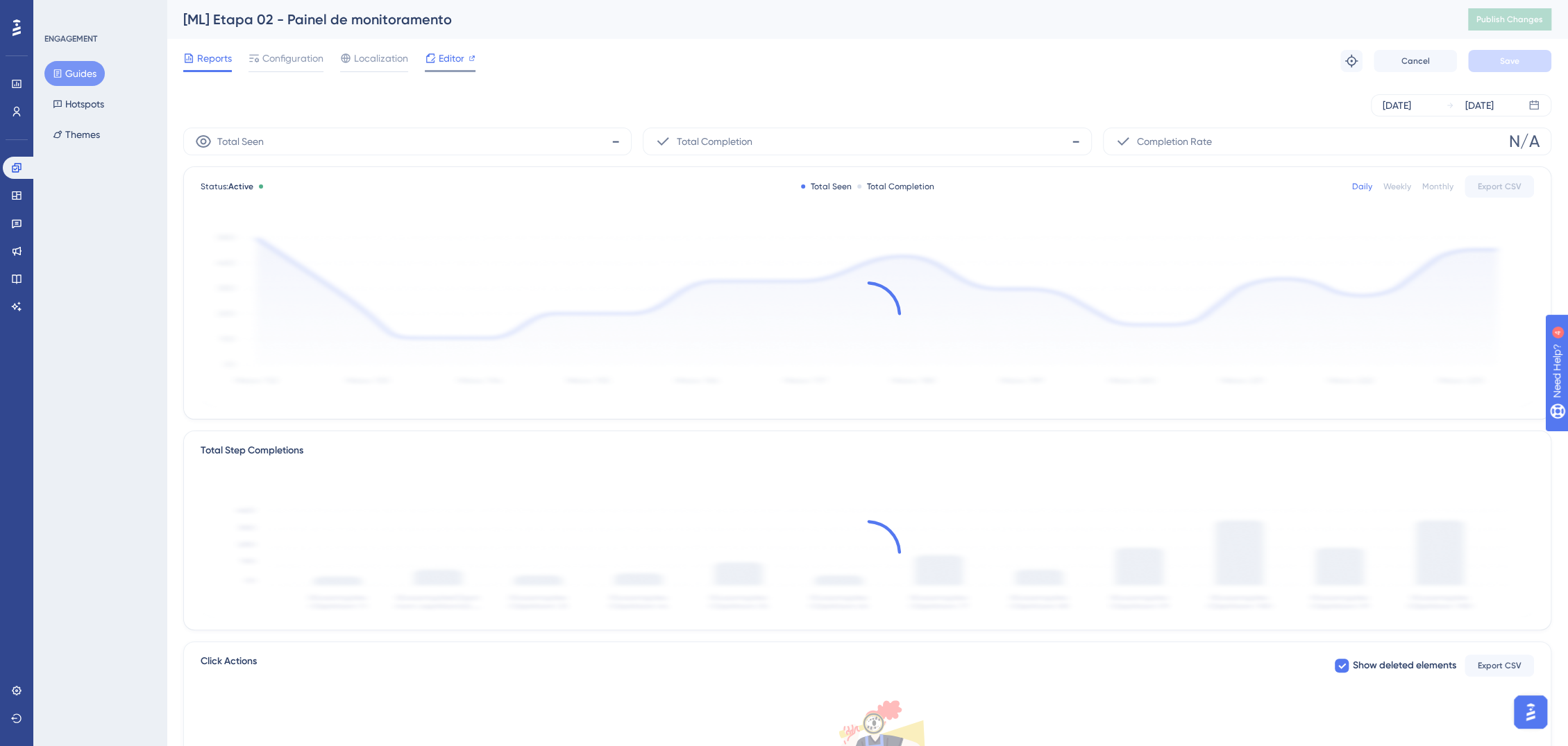
click at [450, 62] on span "Editor" at bounding box center [452, 58] width 25 height 17
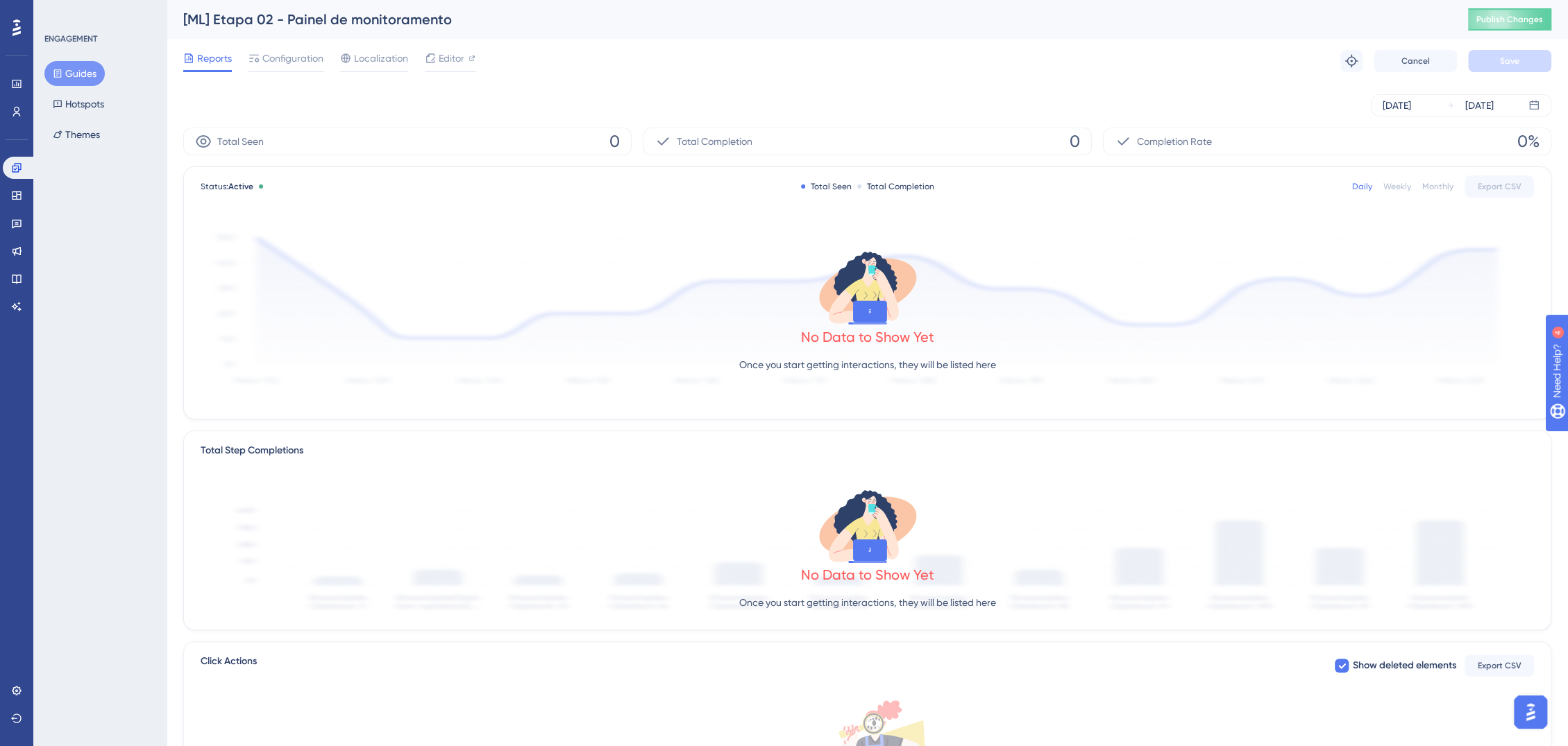
click at [72, 69] on button "Guides" at bounding box center [74, 73] width 60 height 25
